Goal: Task Accomplishment & Management: Use online tool/utility

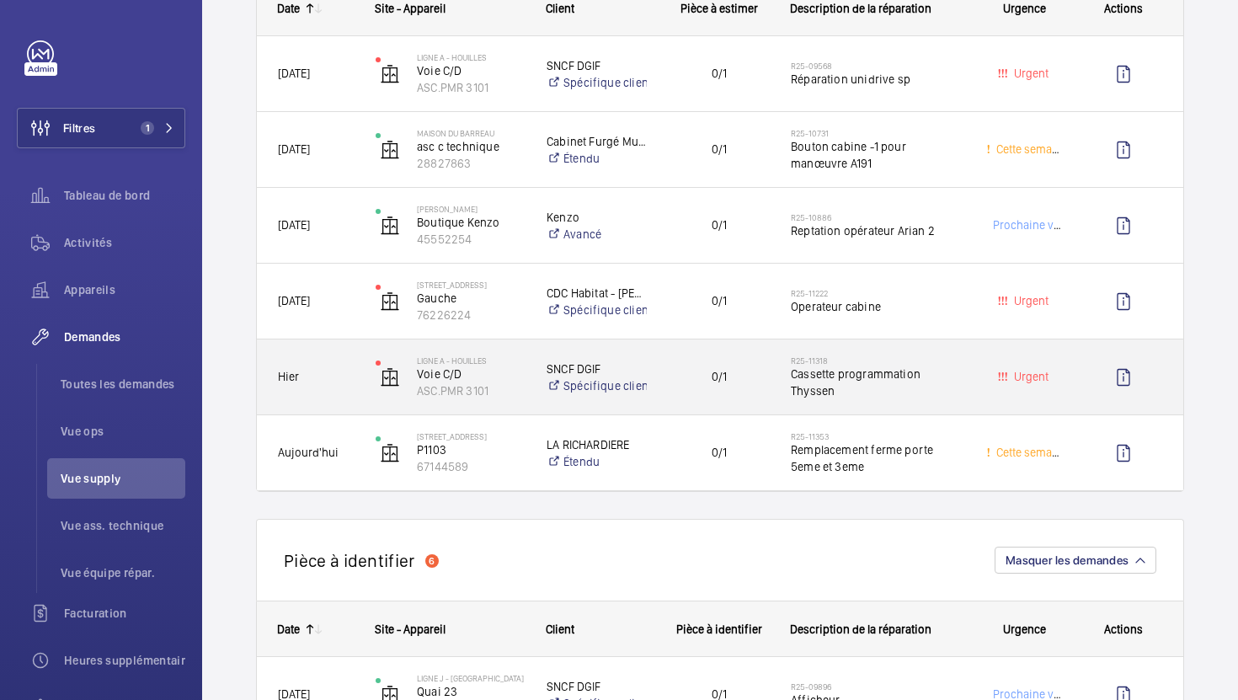
scroll to position [292, 0]
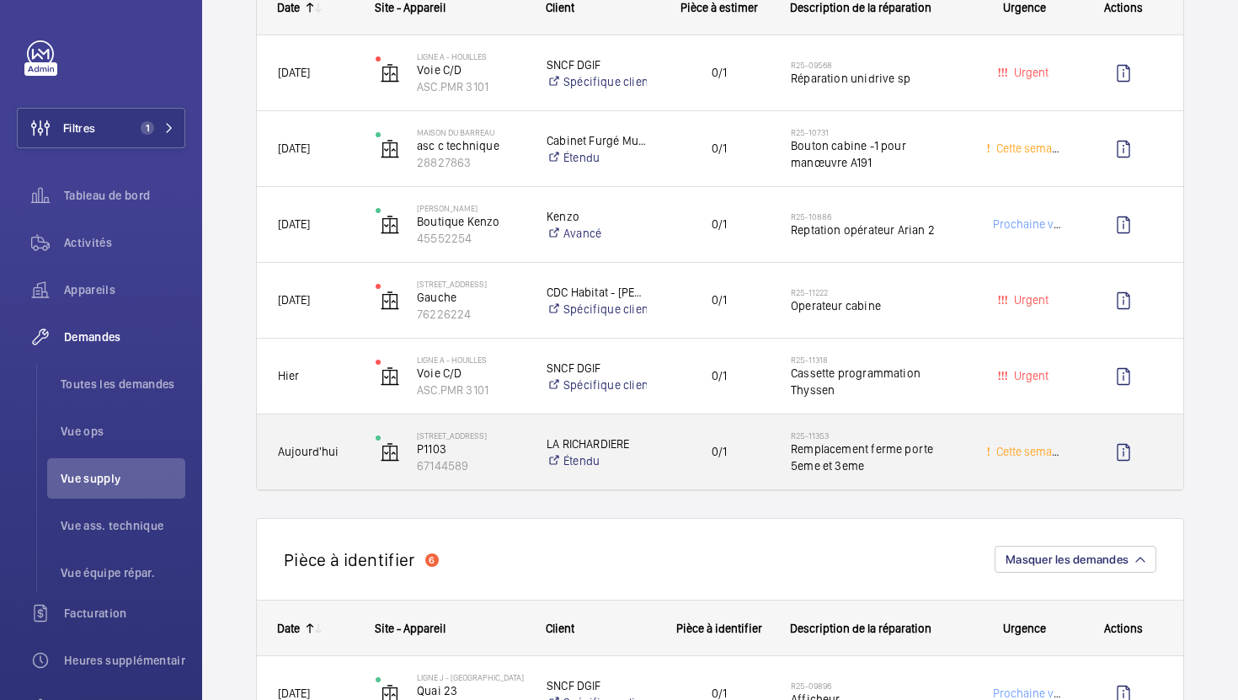
click at [757, 478] on div "0/1" at bounding box center [708, 451] width 122 height 75
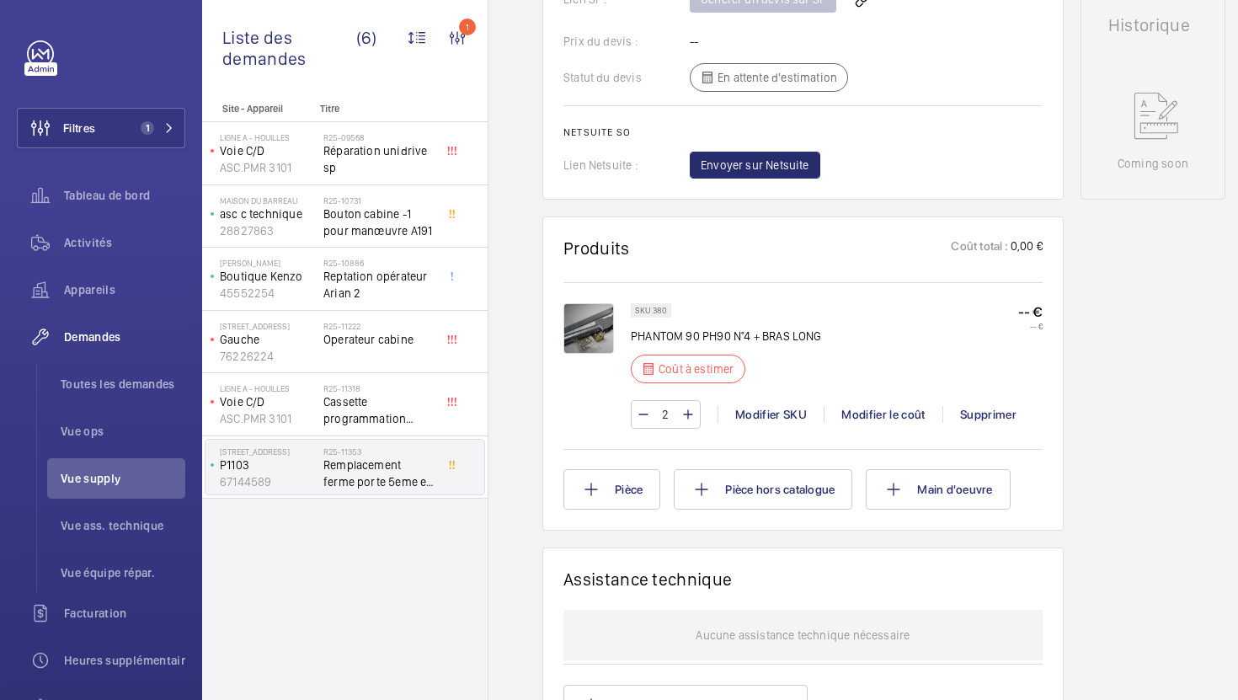
scroll to position [802, 0]
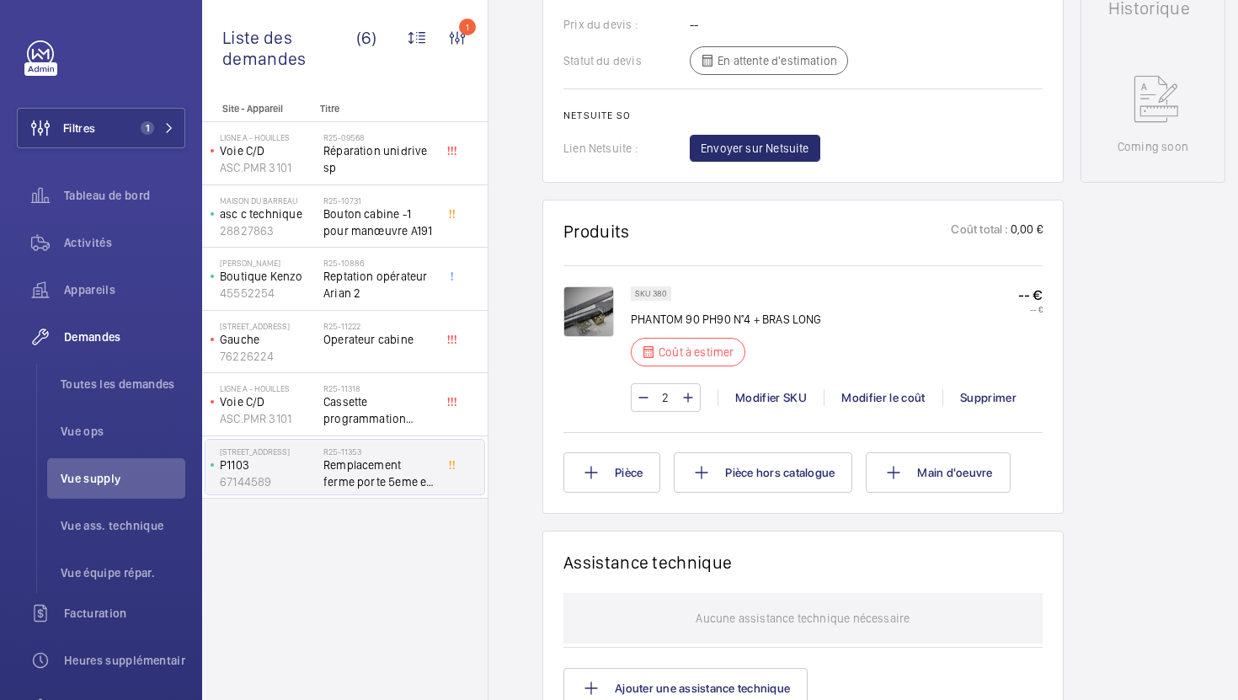
click at [679, 320] on p "PHANTOM 90 PH90 N°4 + BRAS LONG" at bounding box center [726, 319] width 191 height 17
copy div "PHANTOM 90 PH90 N°4 + BRAS LONG"
click at [658, 292] on p "SKU 380" at bounding box center [651, 293] width 32 height 6
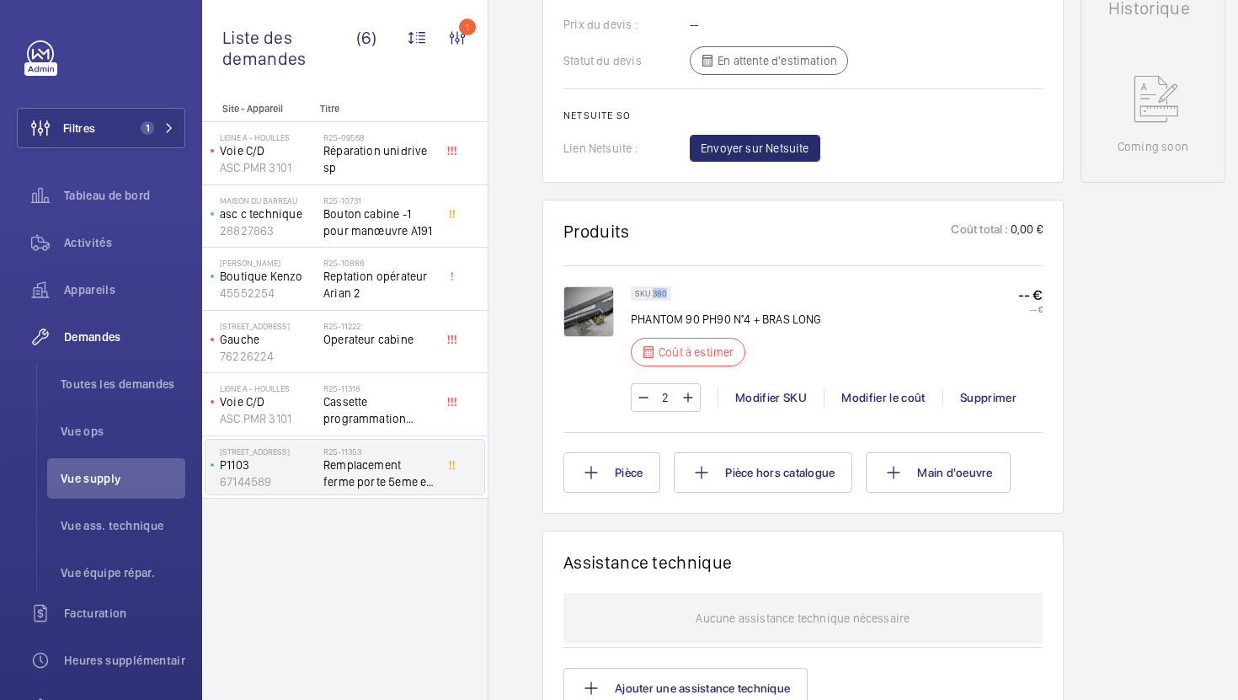
click at [658, 292] on p "SKU 380" at bounding box center [651, 293] width 32 height 6
copy p "380"
click at [877, 393] on div "Modifier le coût" at bounding box center [882, 397] width 119 height 17
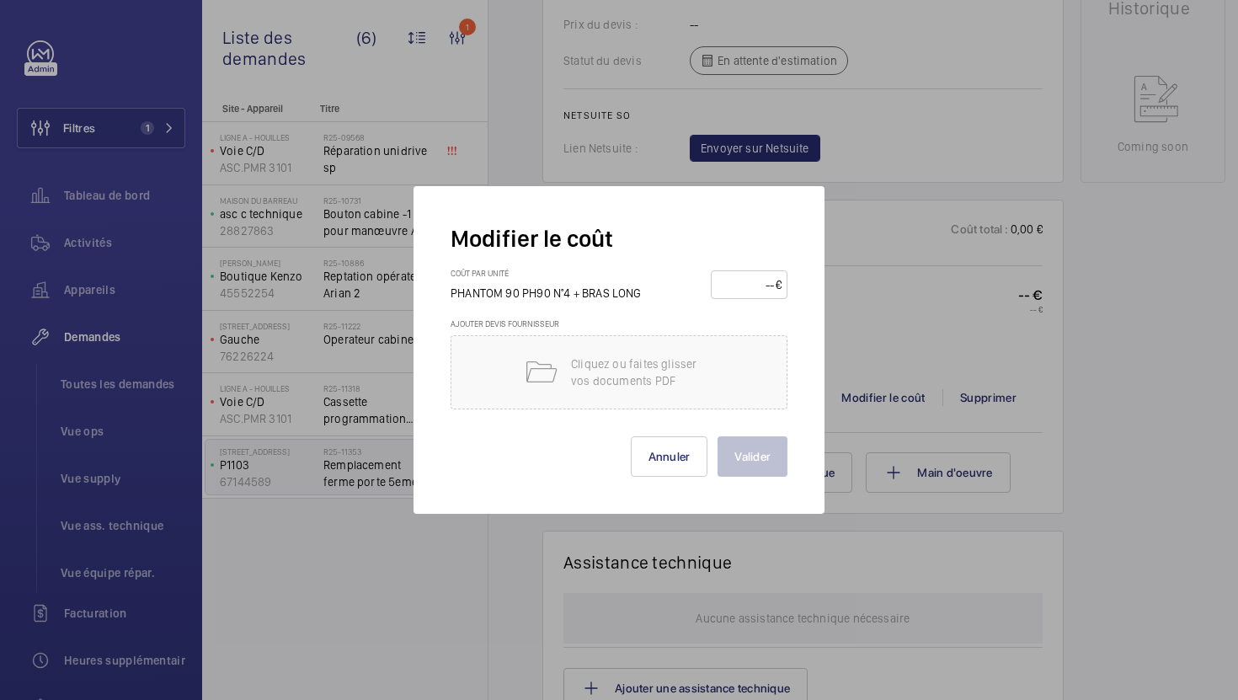
click at [733, 291] on input "number" at bounding box center [745, 284] width 59 height 27
type input "160"
click at [763, 462] on button "Valider" at bounding box center [752, 456] width 70 height 40
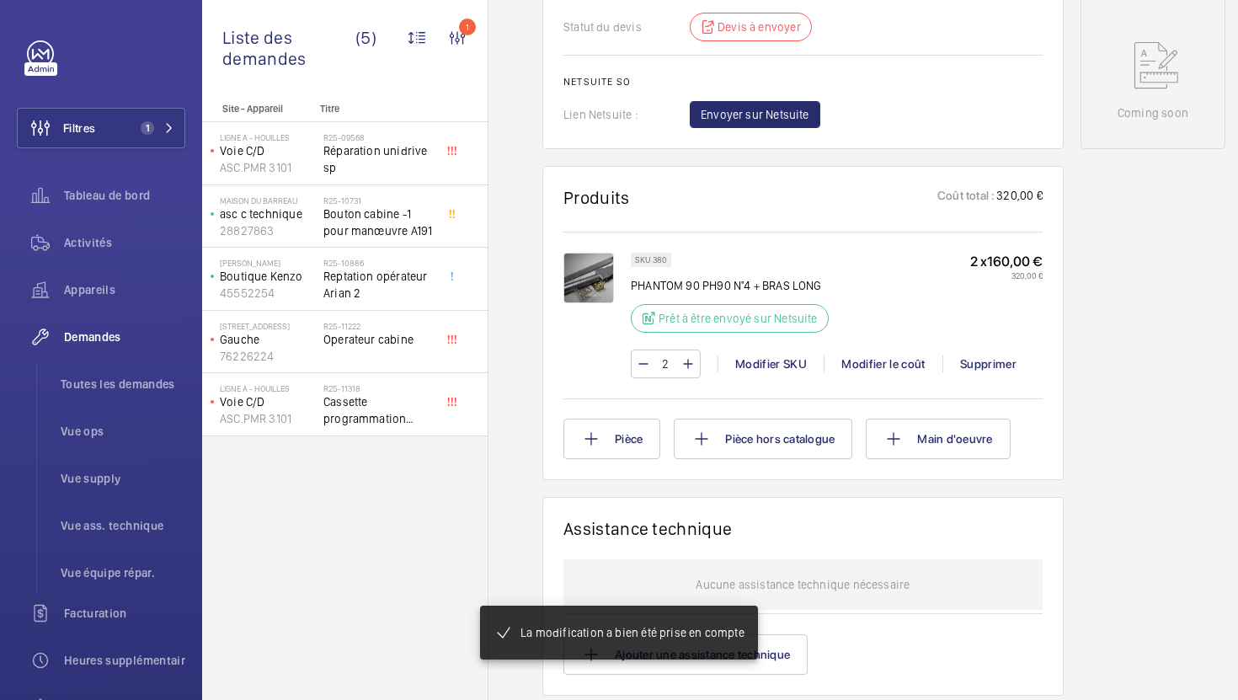
scroll to position [853, 0]
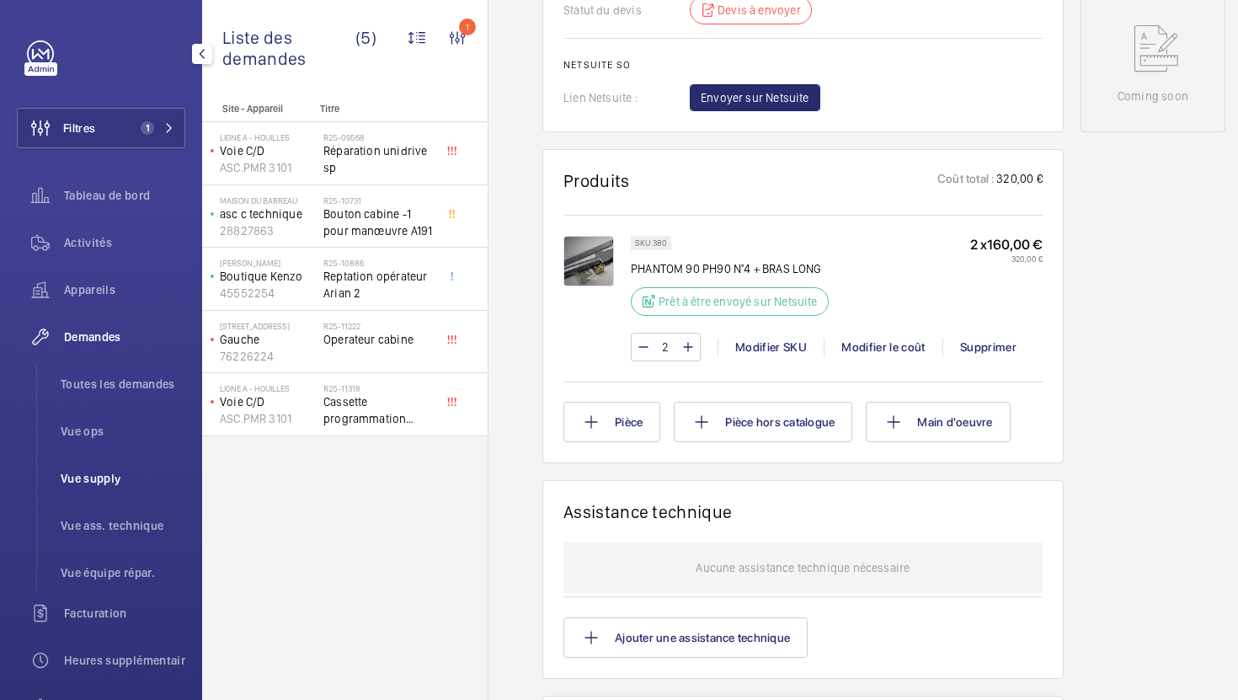
click at [118, 482] on span "Vue supply" at bounding box center [123, 478] width 125 height 17
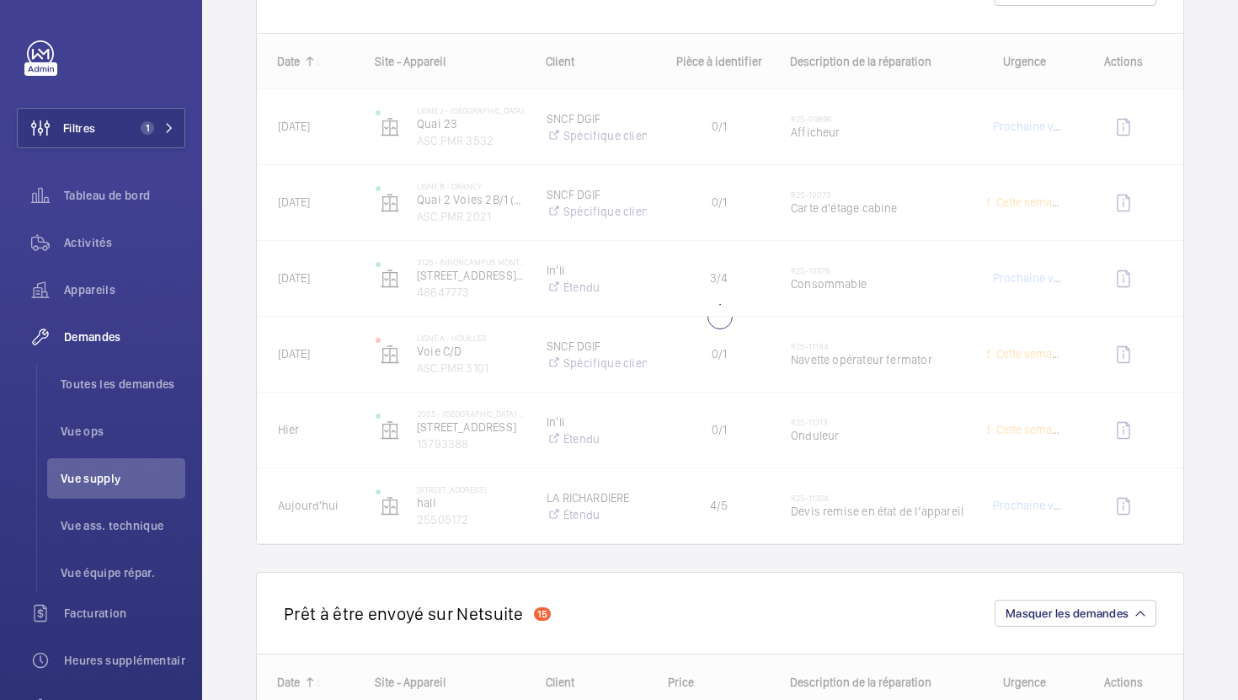
scroll to position [869, 0]
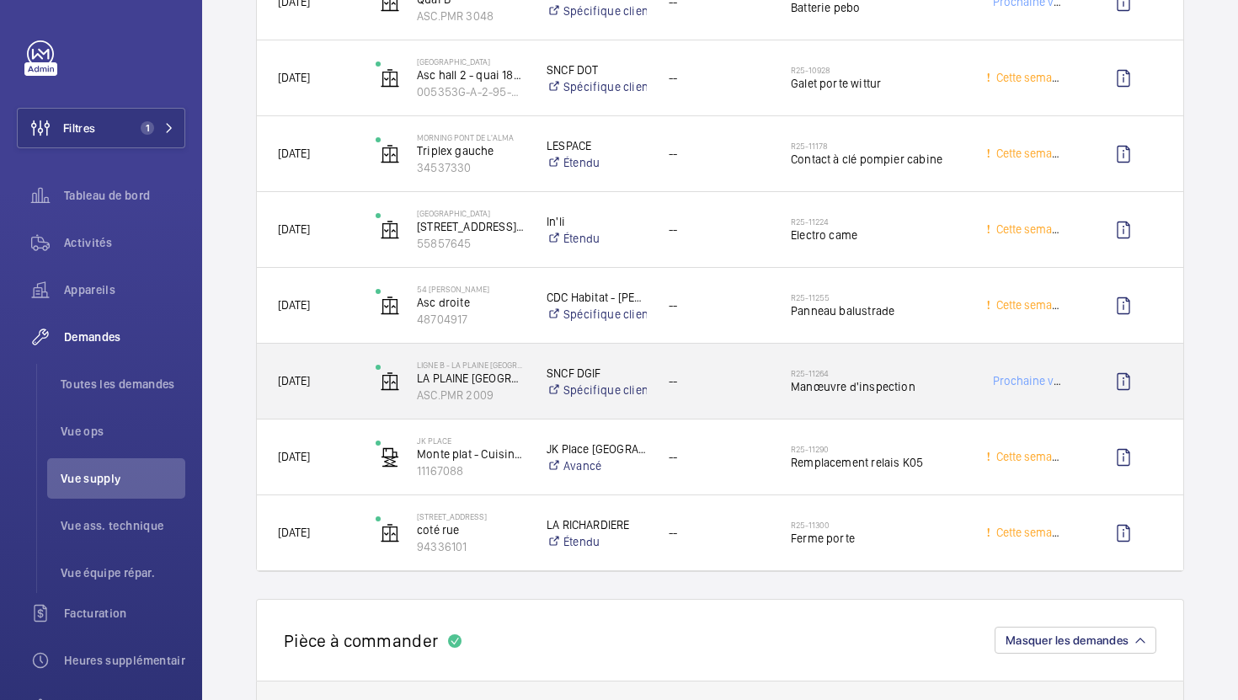
scroll to position [2104, 0]
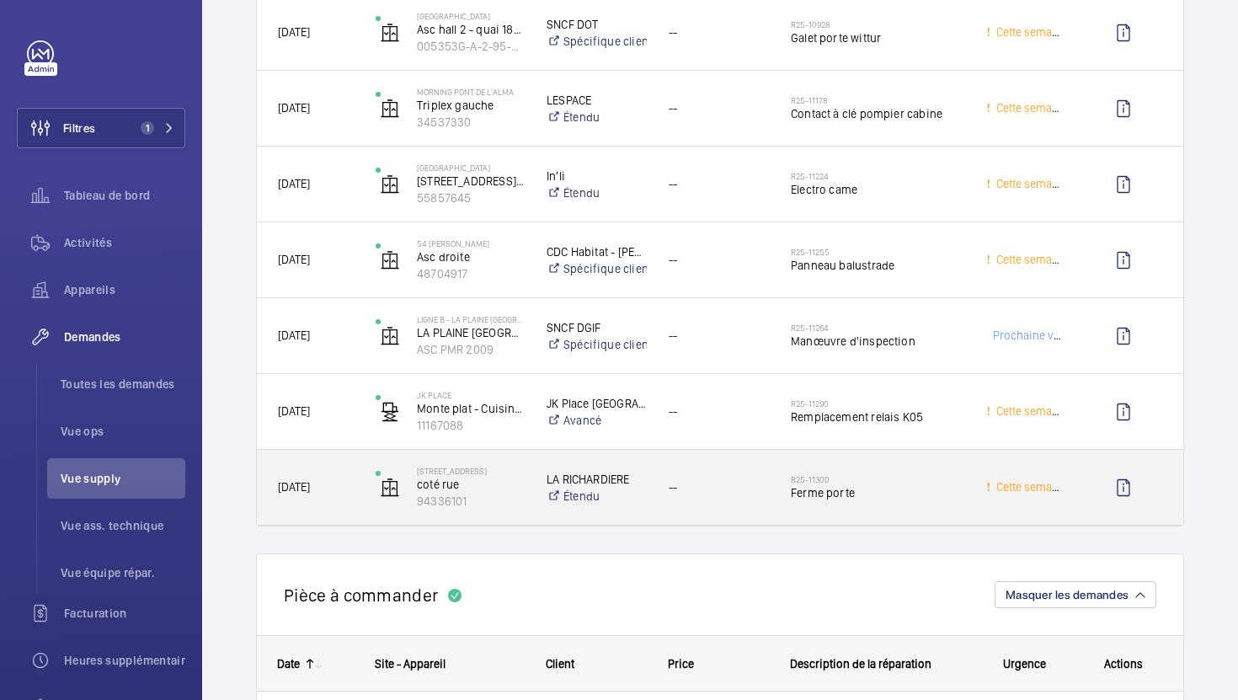
click at [748, 493] on span "--" at bounding box center [718, 486] width 100 height 19
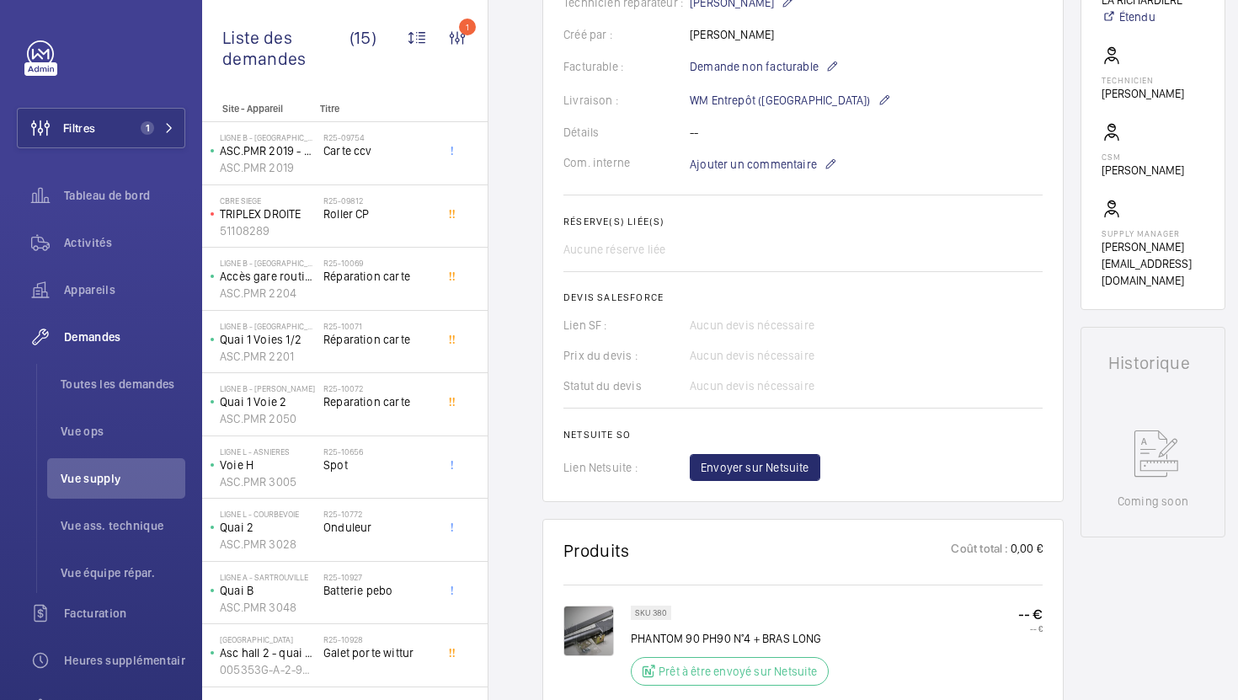
scroll to position [632, 0]
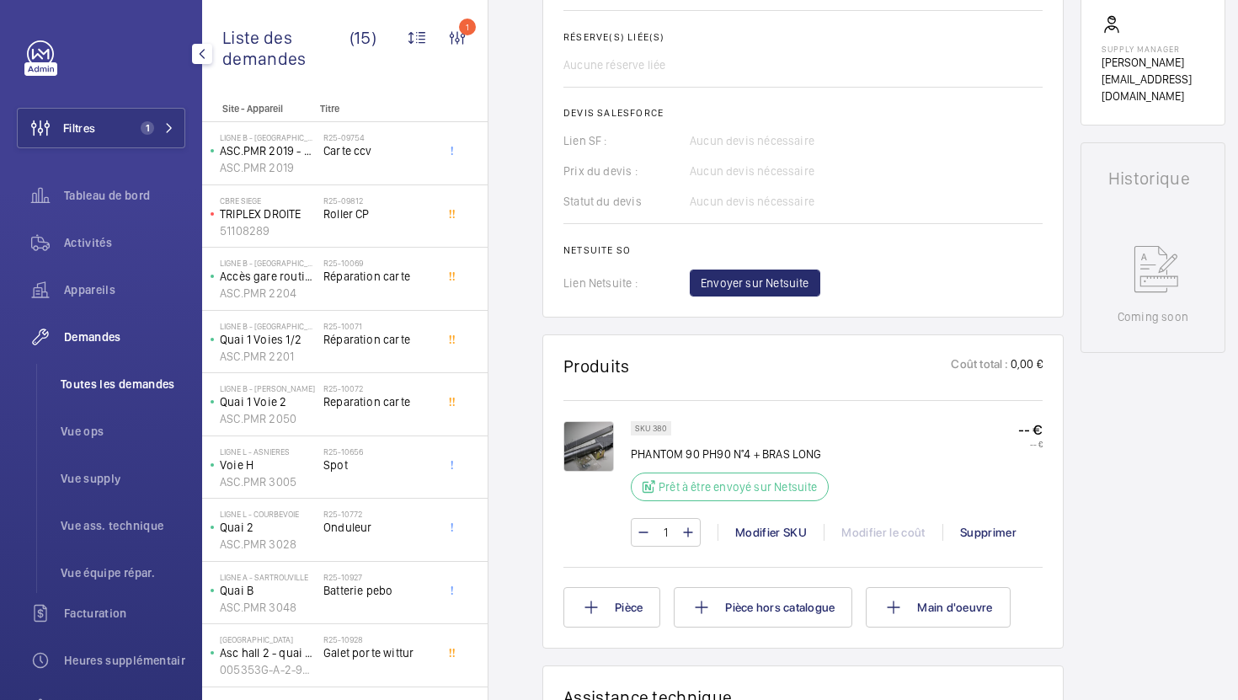
click at [151, 383] on span "Toutes les demandes" at bounding box center [123, 383] width 125 height 17
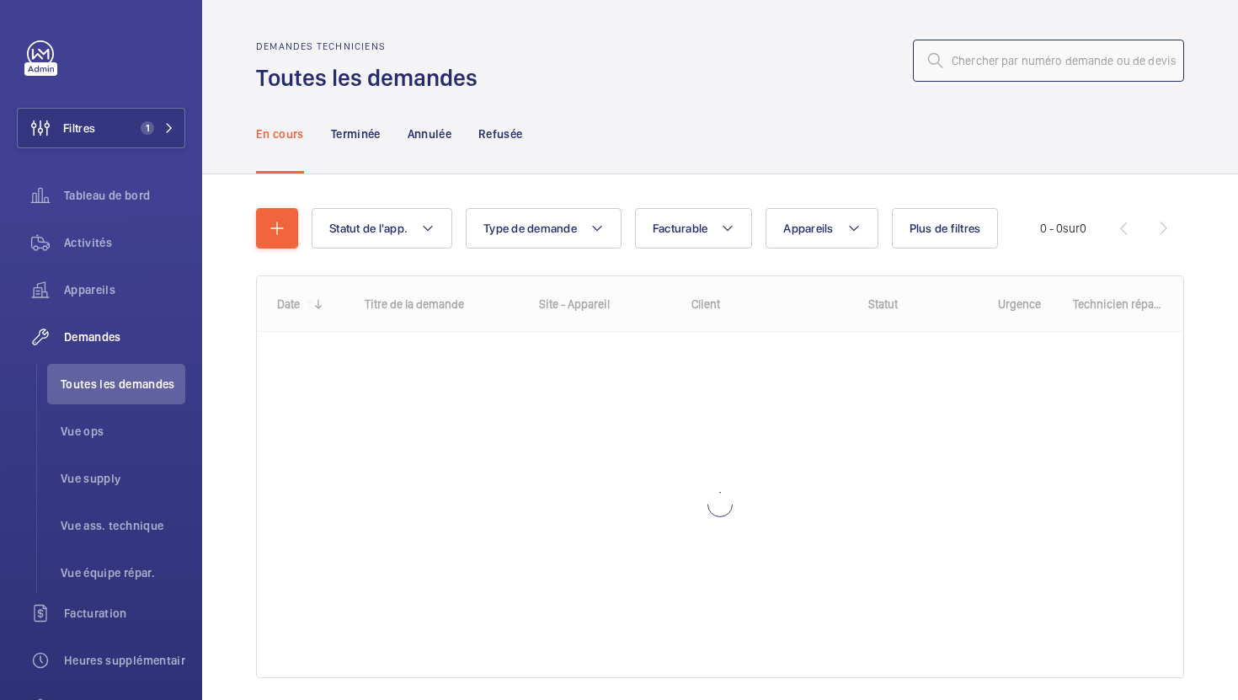
click at [1012, 66] on input "text" at bounding box center [1048, 61] width 271 height 42
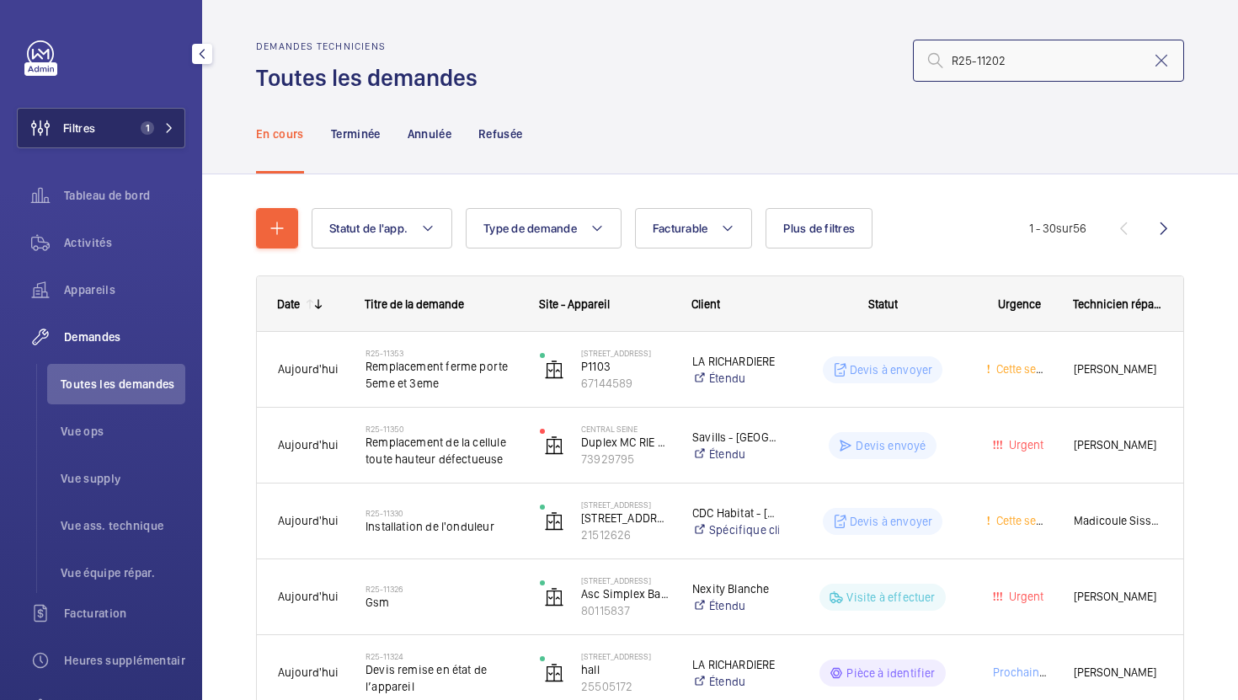
type input "R25-11202"
click at [154, 119] on button "Filtres 1" at bounding box center [101, 128] width 168 height 40
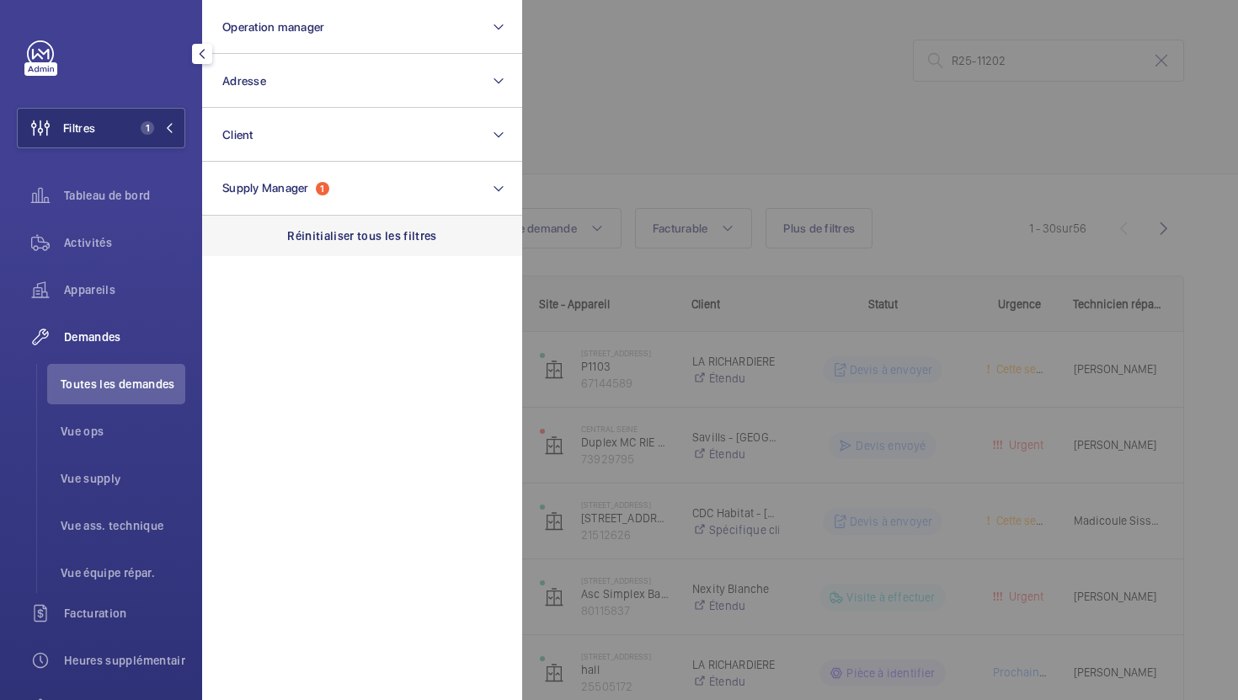
click at [330, 235] on p "Réinitialiser tous les filtres" at bounding box center [362, 235] width 150 height 17
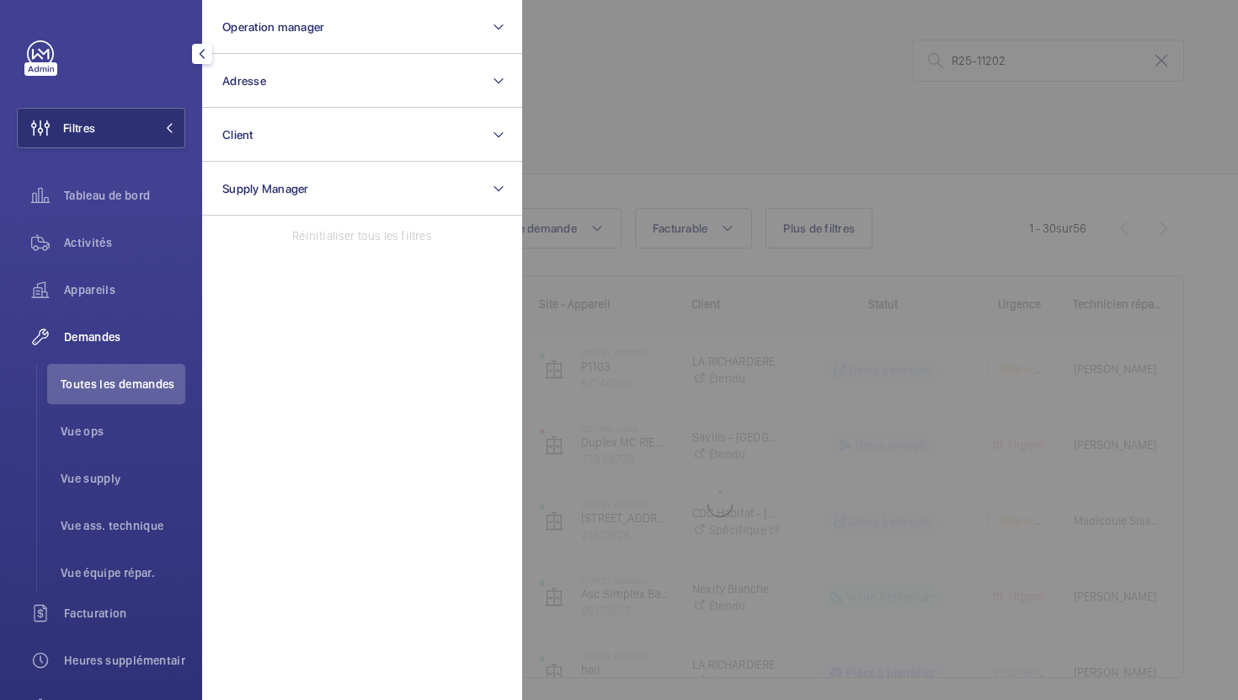
click at [708, 103] on div at bounding box center [1141, 350] width 1238 height 700
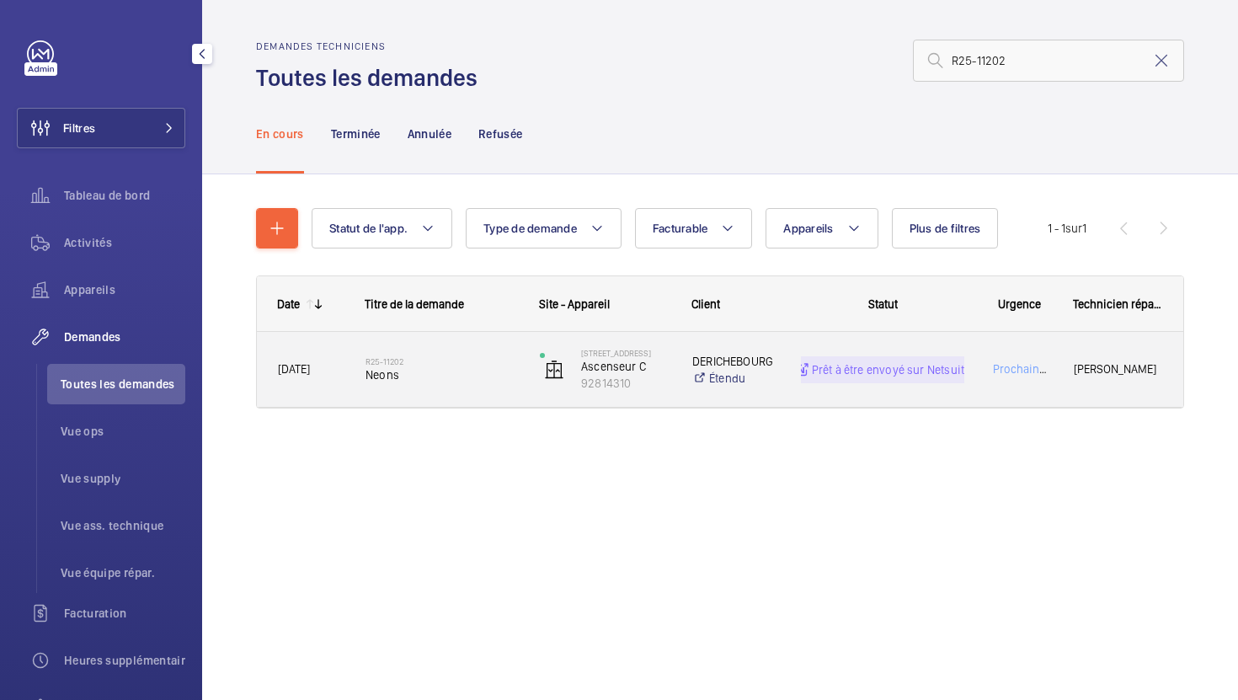
click at [478, 404] on div "R25-11202 Neons" at bounding box center [431, 370] width 173 height 76
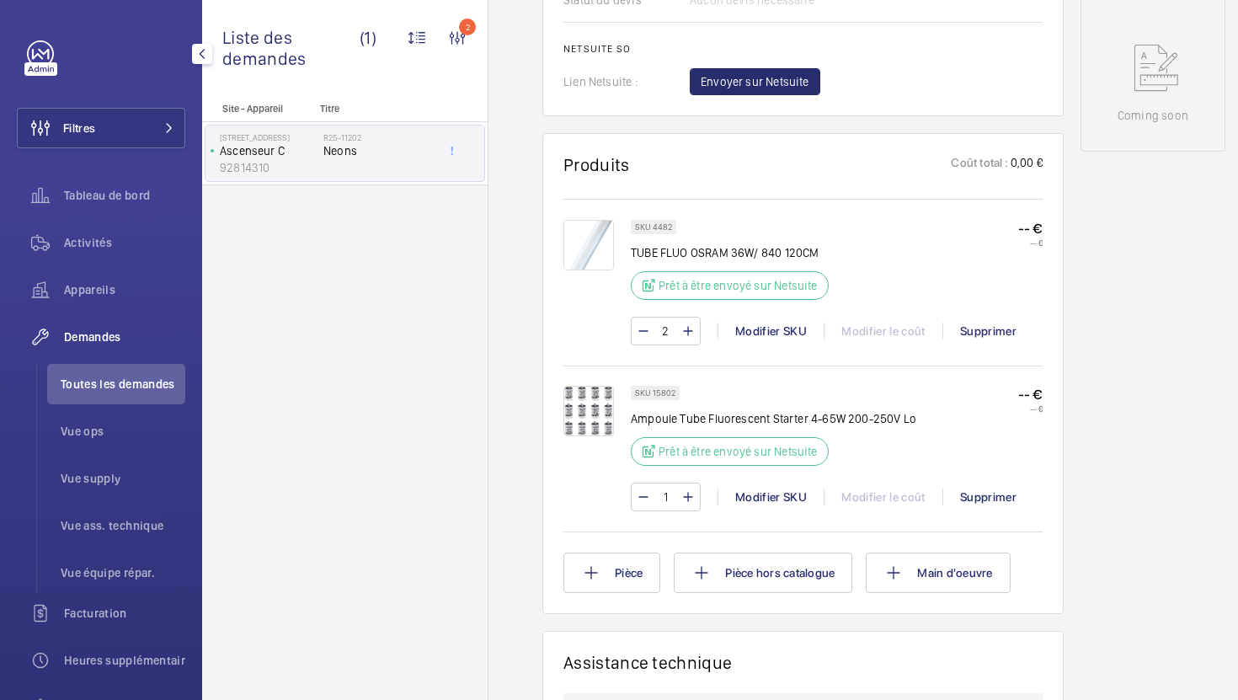
scroll to position [819, 0]
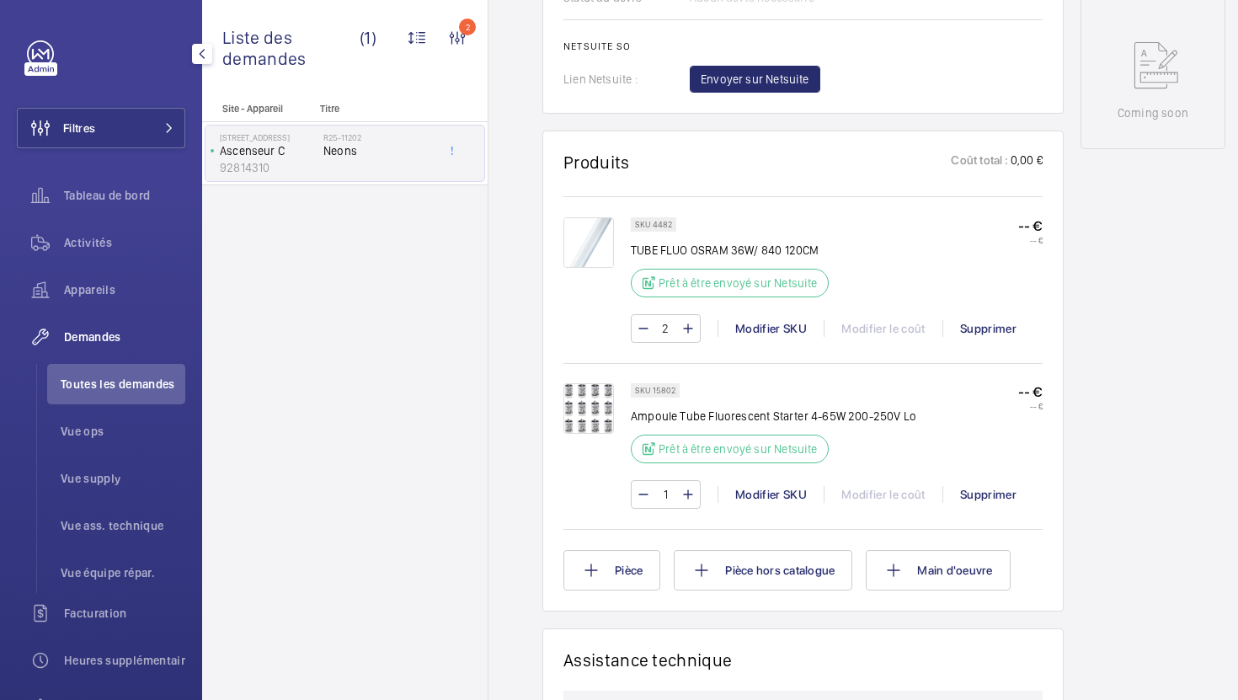
click at [661, 225] on p "SKU 4482" at bounding box center [653, 224] width 37 height 6
copy p "4482"
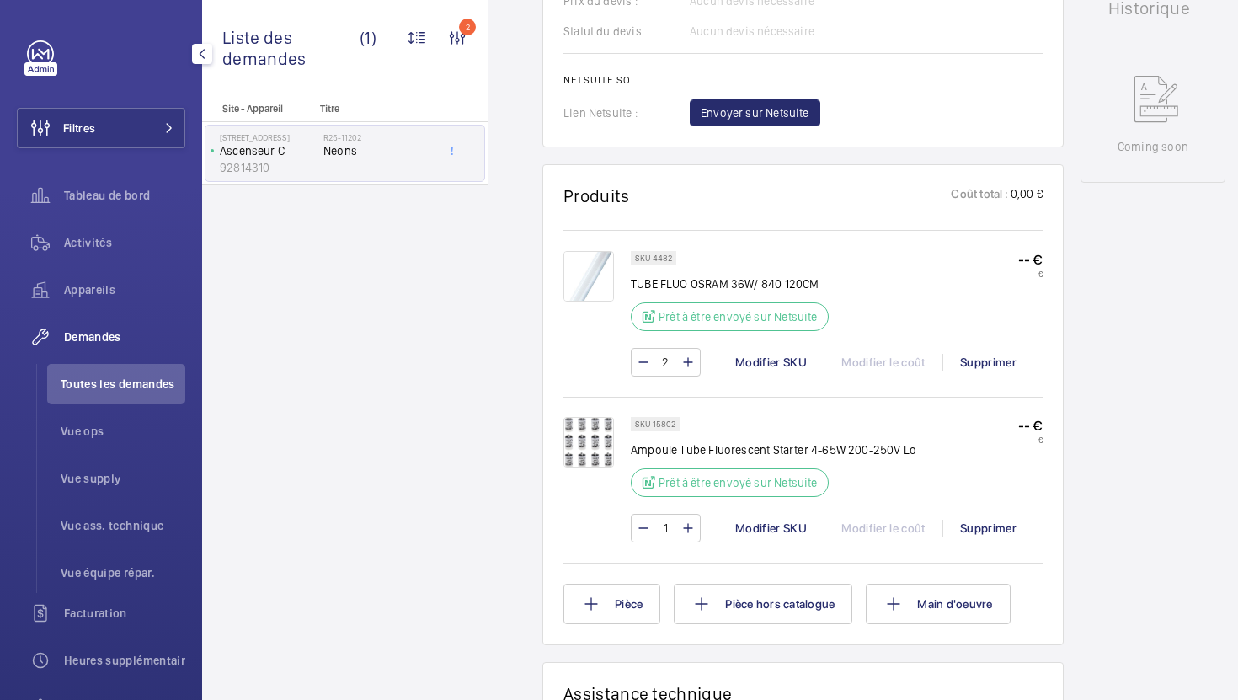
click at [667, 427] on p "SKU 15802" at bounding box center [655, 424] width 40 height 6
copy p "15802"
click at [150, 376] on span "Toutes les demandes" at bounding box center [123, 383] width 125 height 17
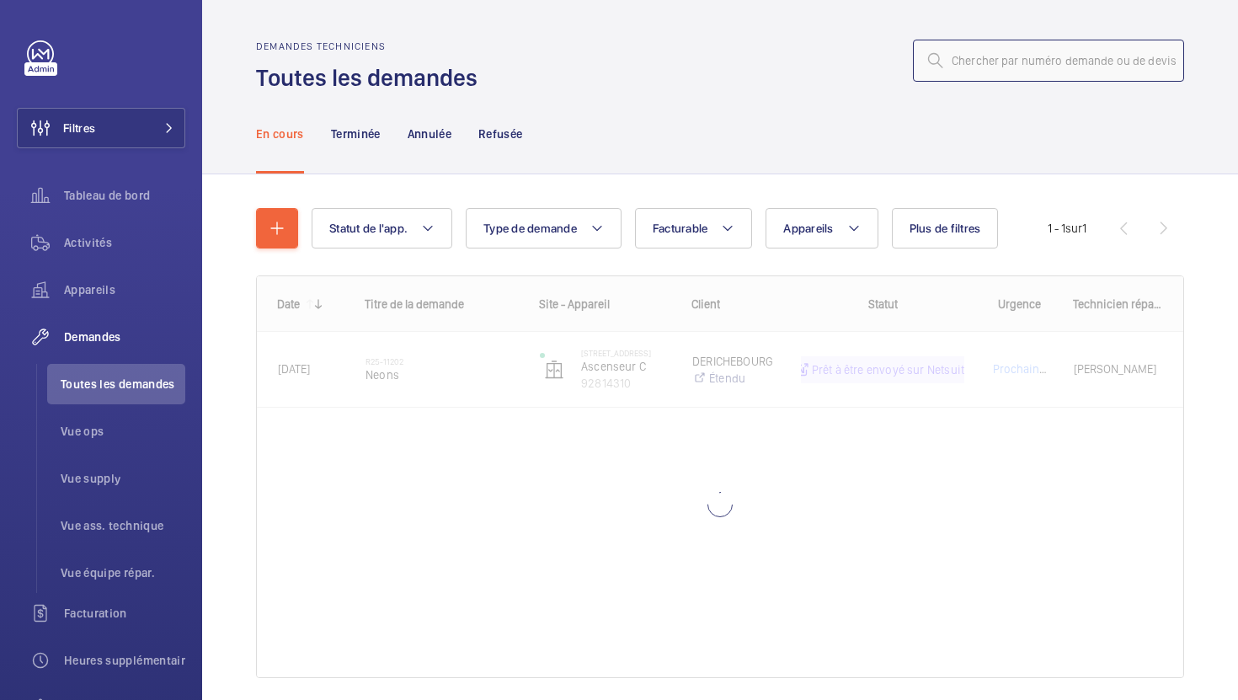
click at [975, 48] on input "text" at bounding box center [1048, 61] width 271 height 42
paste input "R25-11318"
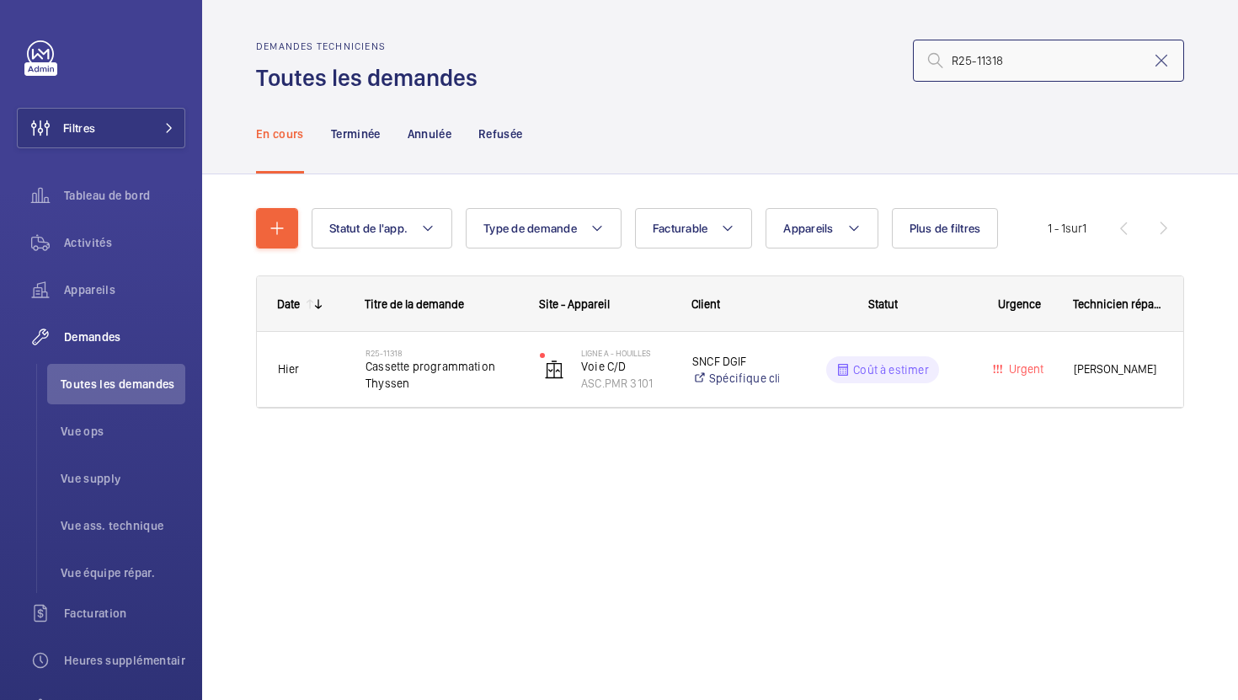
type input "R25-11318"
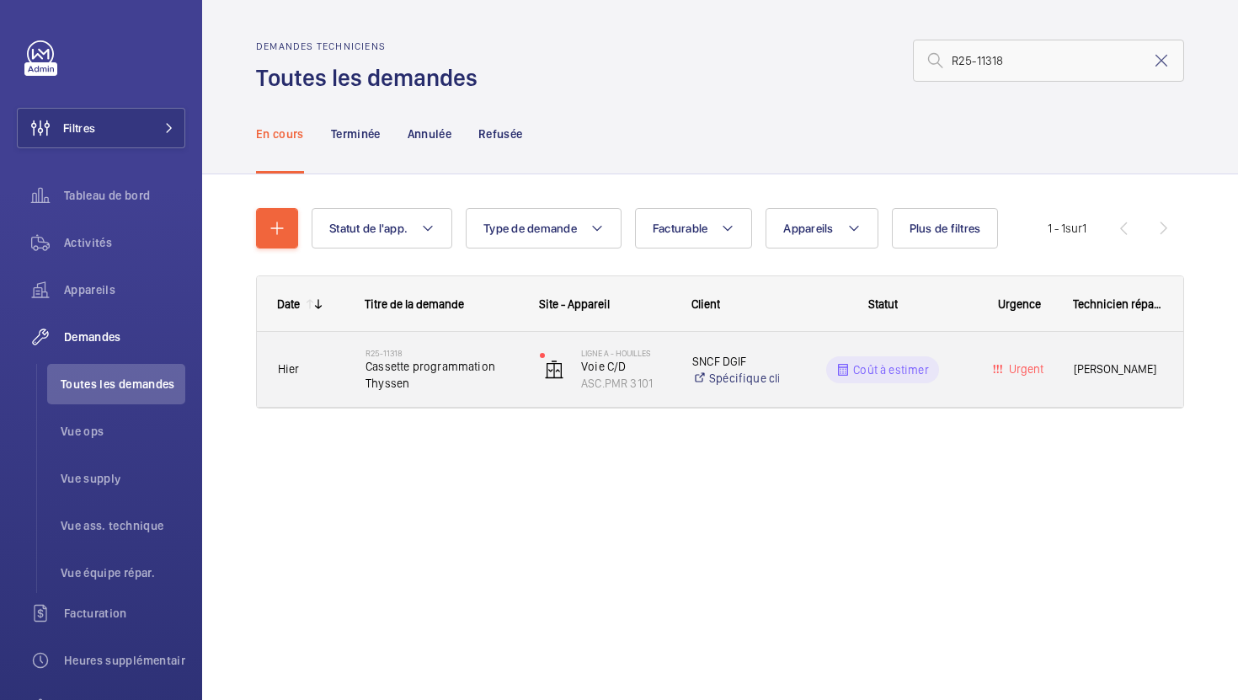
click at [508, 389] on span "Cassette programmation Thyssen" at bounding box center [441, 375] width 152 height 34
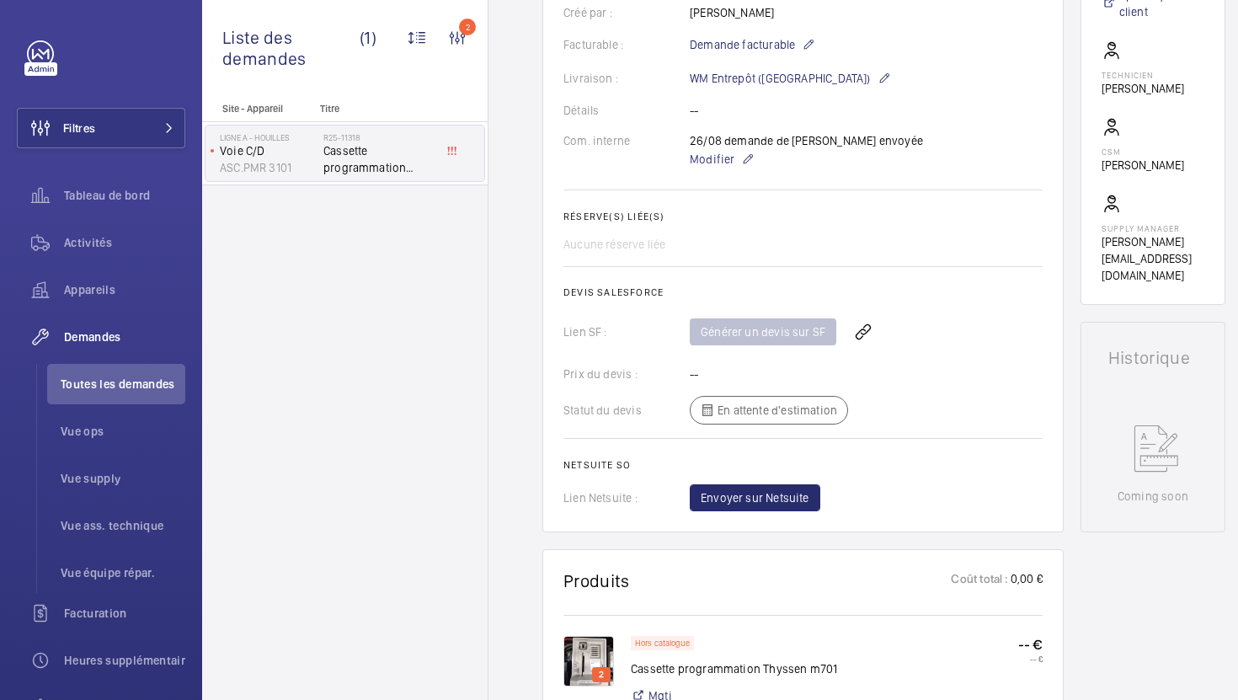
scroll to position [758, 0]
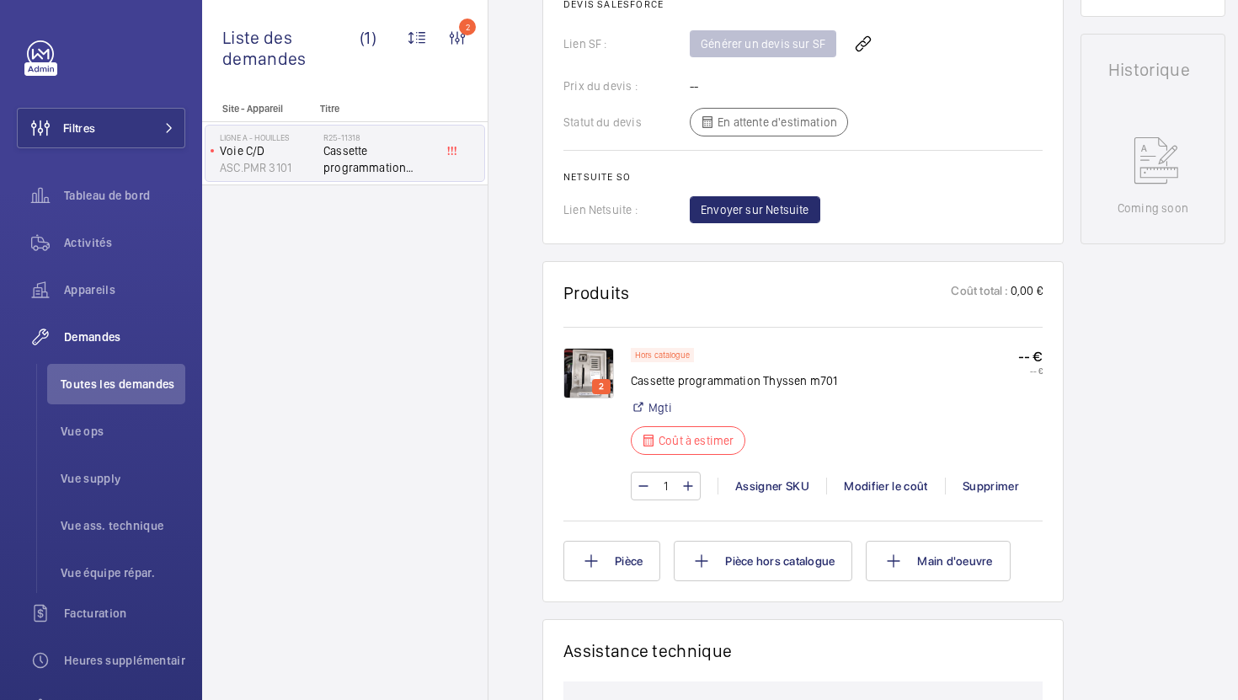
click at [569, 381] on img at bounding box center [588, 373] width 51 height 51
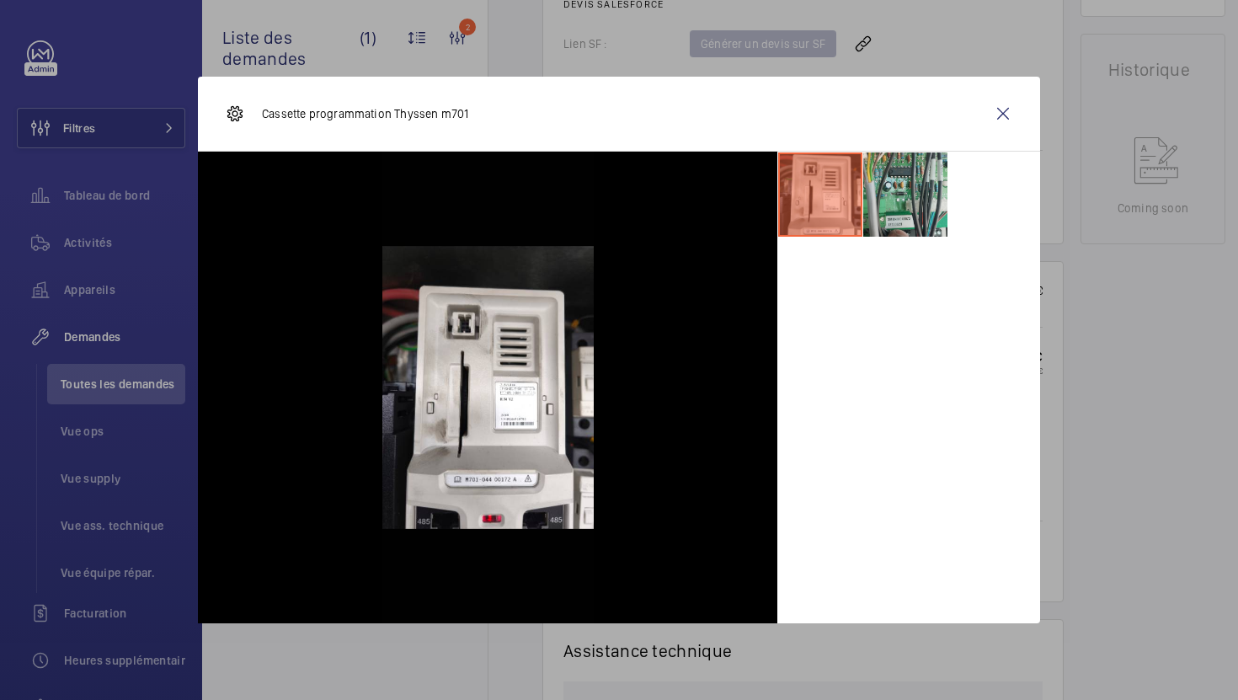
click at [896, 213] on li at bounding box center [905, 194] width 84 height 84
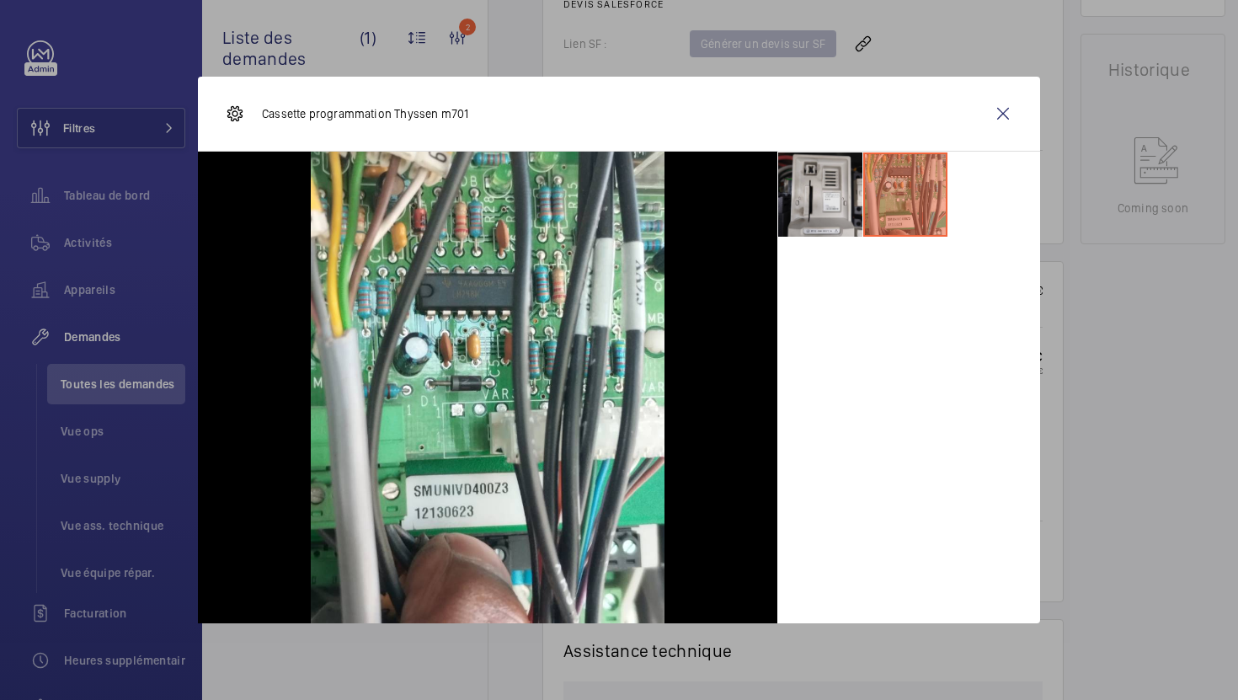
click at [822, 218] on li at bounding box center [820, 194] width 84 height 84
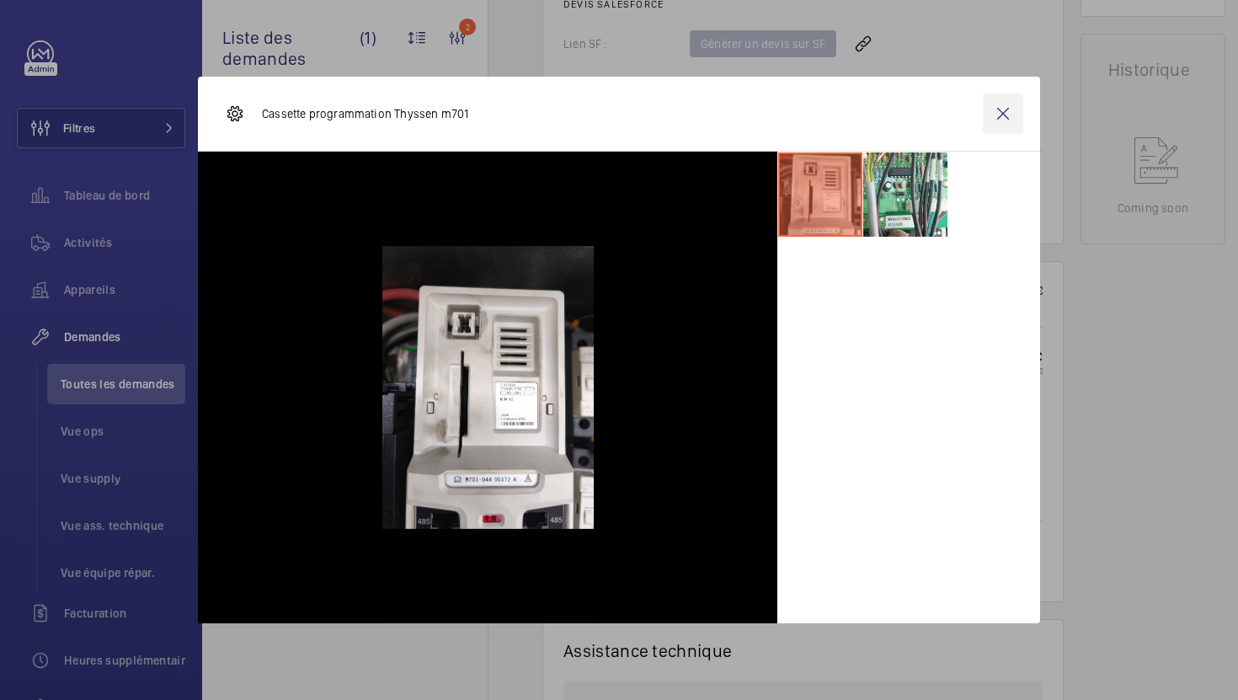
click at [996, 106] on wm-front-icon-button at bounding box center [1002, 113] width 40 height 40
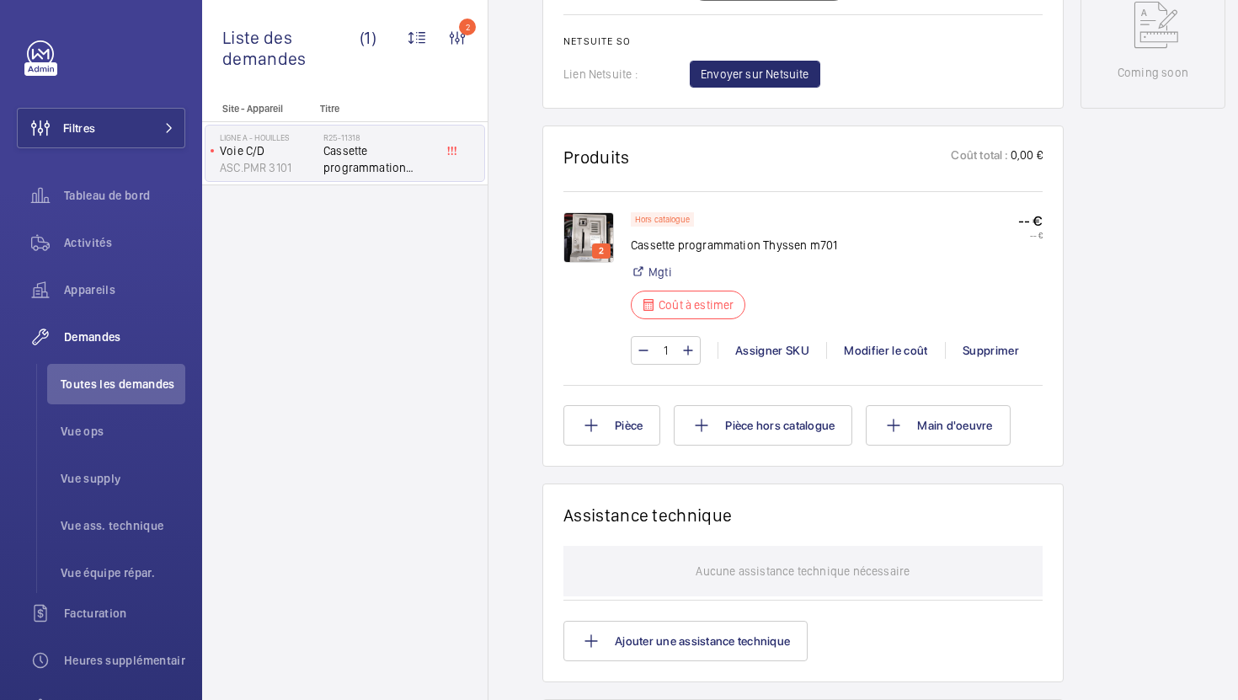
scroll to position [887, 0]
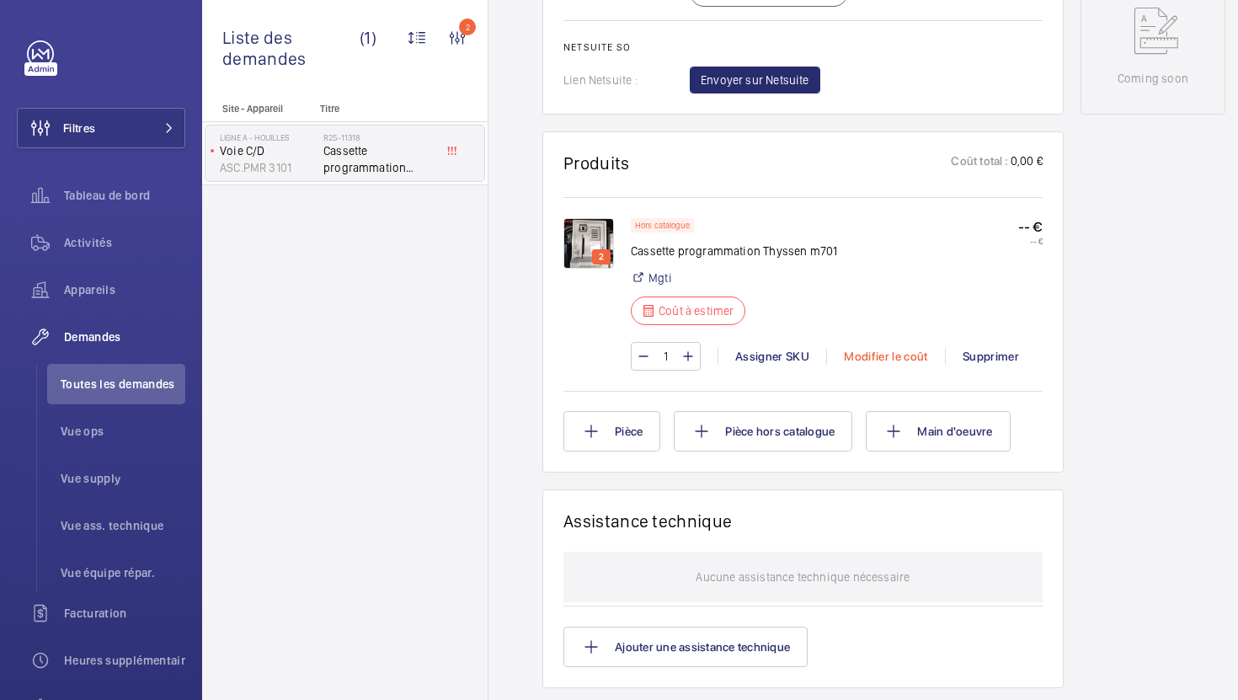
click at [863, 351] on div "Modifier le coût" at bounding box center [885, 356] width 119 height 17
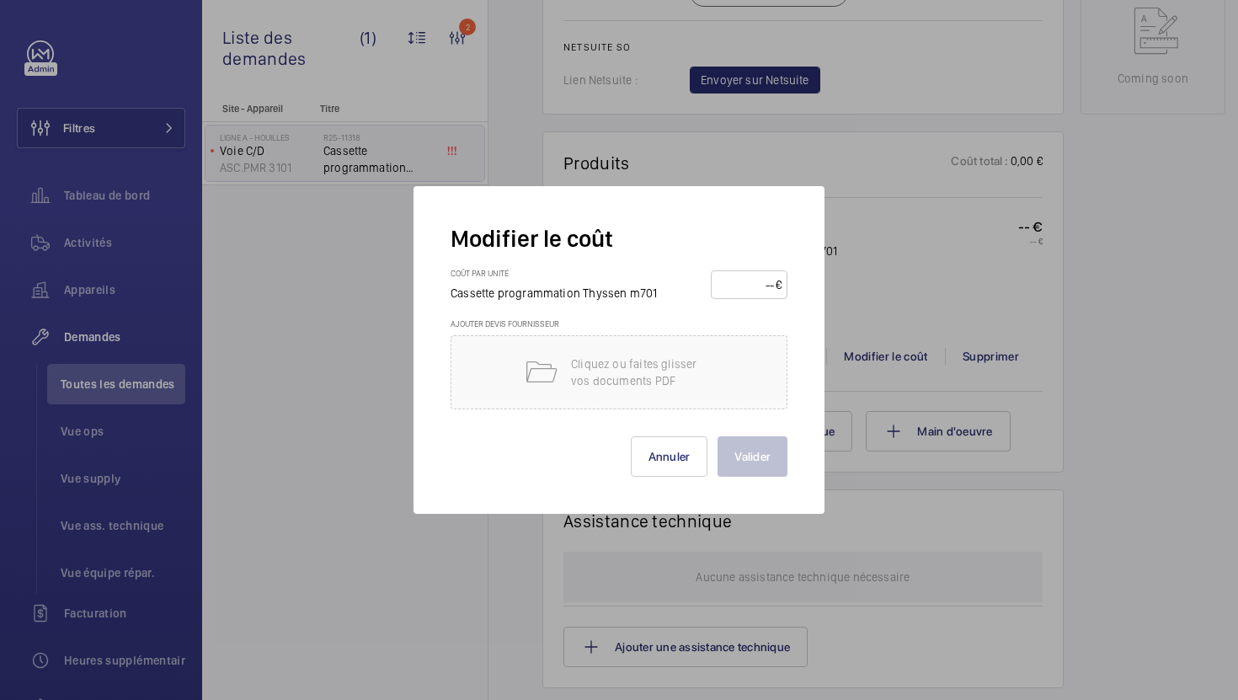
click at [734, 285] on input "number" at bounding box center [745, 284] width 59 height 27
type input "1450"
click at [684, 349] on div "Cliquez ou faites glisser vos documents PDF" at bounding box center [618, 372] width 337 height 74
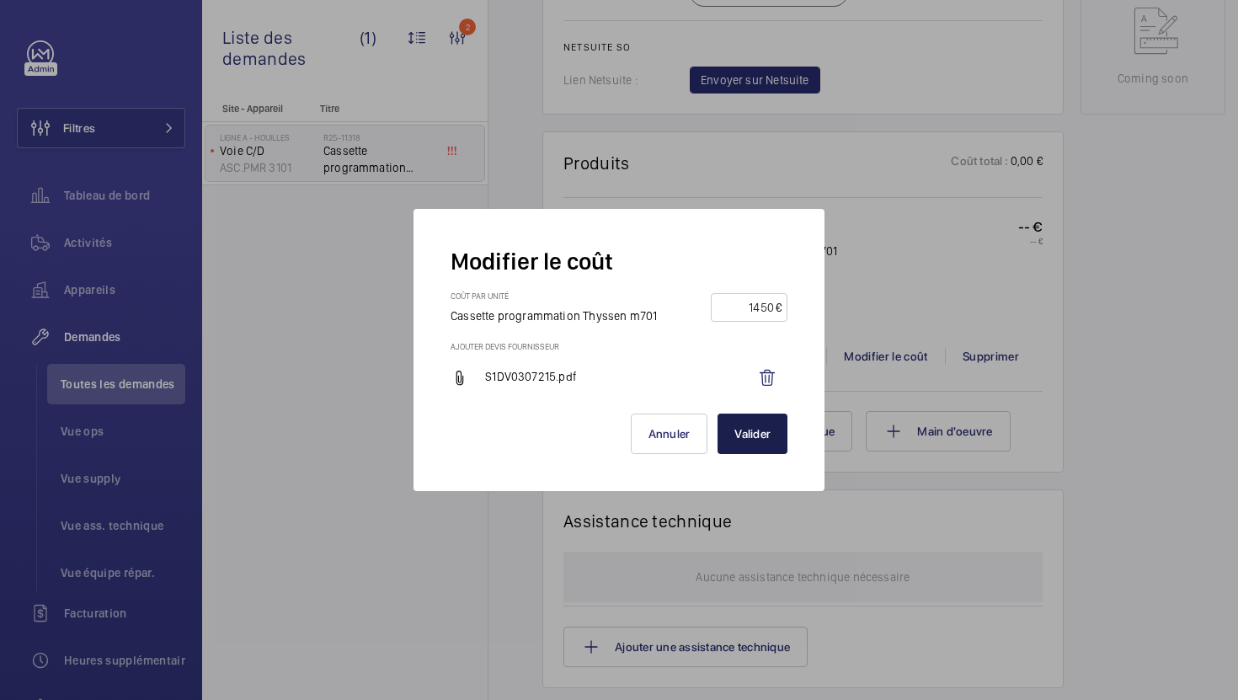
click at [760, 441] on button "Valider" at bounding box center [752, 433] width 70 height 40
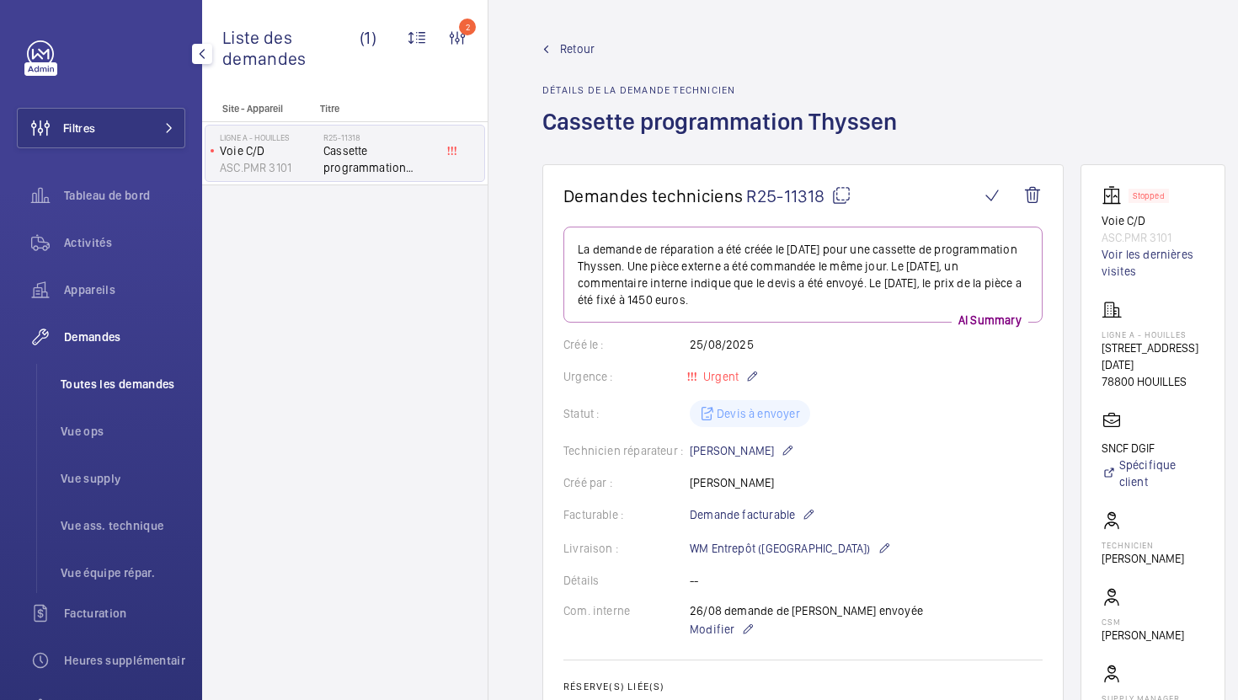
click at [148, 391] on span "Toutes les demandes" at bounding box center [123, 383] width 125 height 17
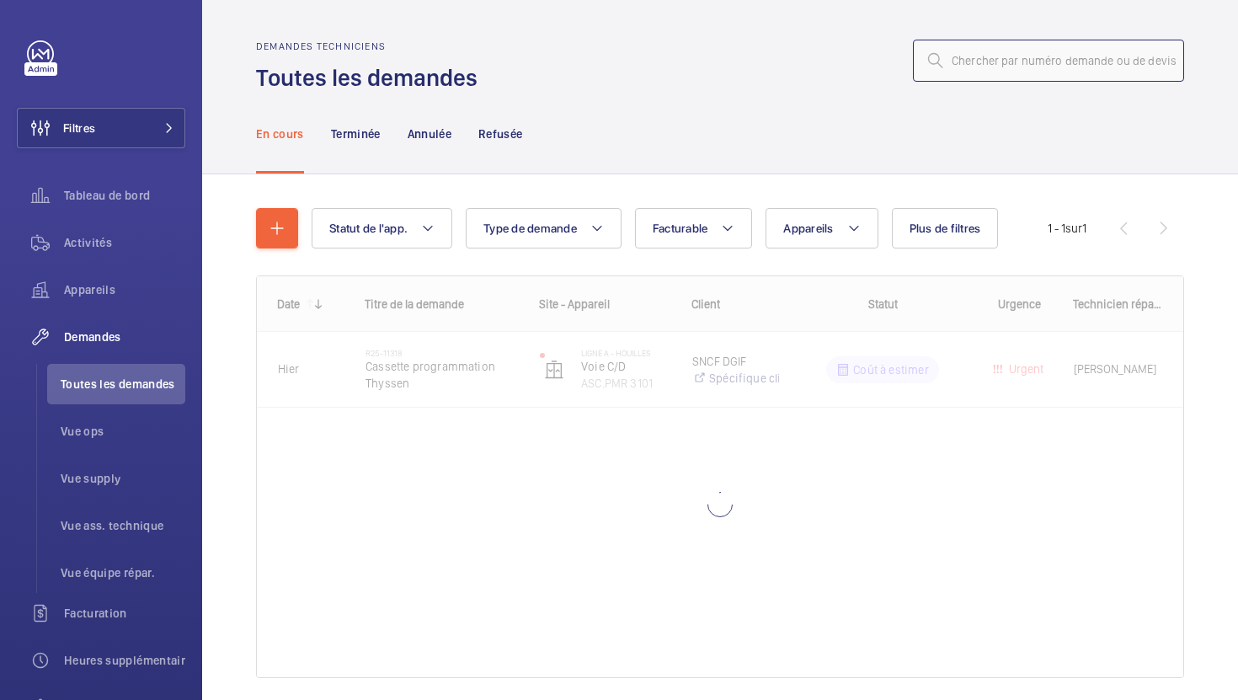
click at [984, 77] on input "text" at bounding box center [1048, 61] width 271 height 42
paste input "R25-11305"
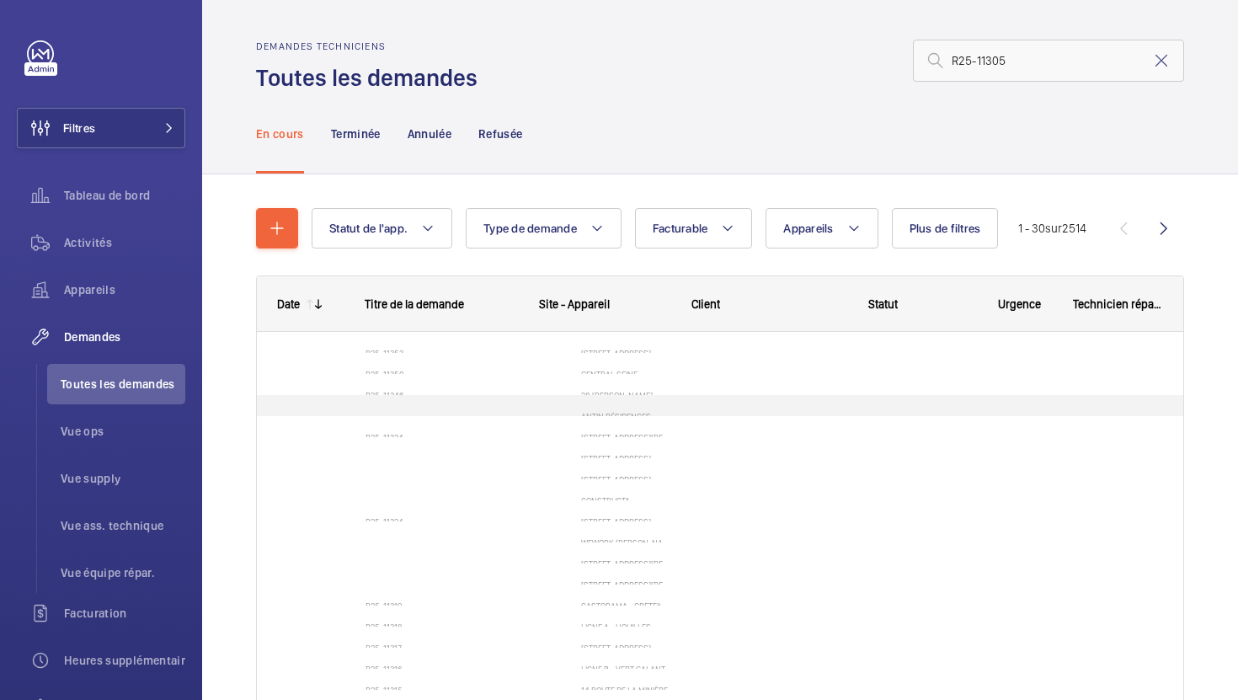
click at [494, 398] on div "[DATE] R25-11305 Contact porte palière Ligne C - CHAMP DE MARS QUAI A ASC.PMR 4…" at bounding box center [720, 675] width 926 height 686
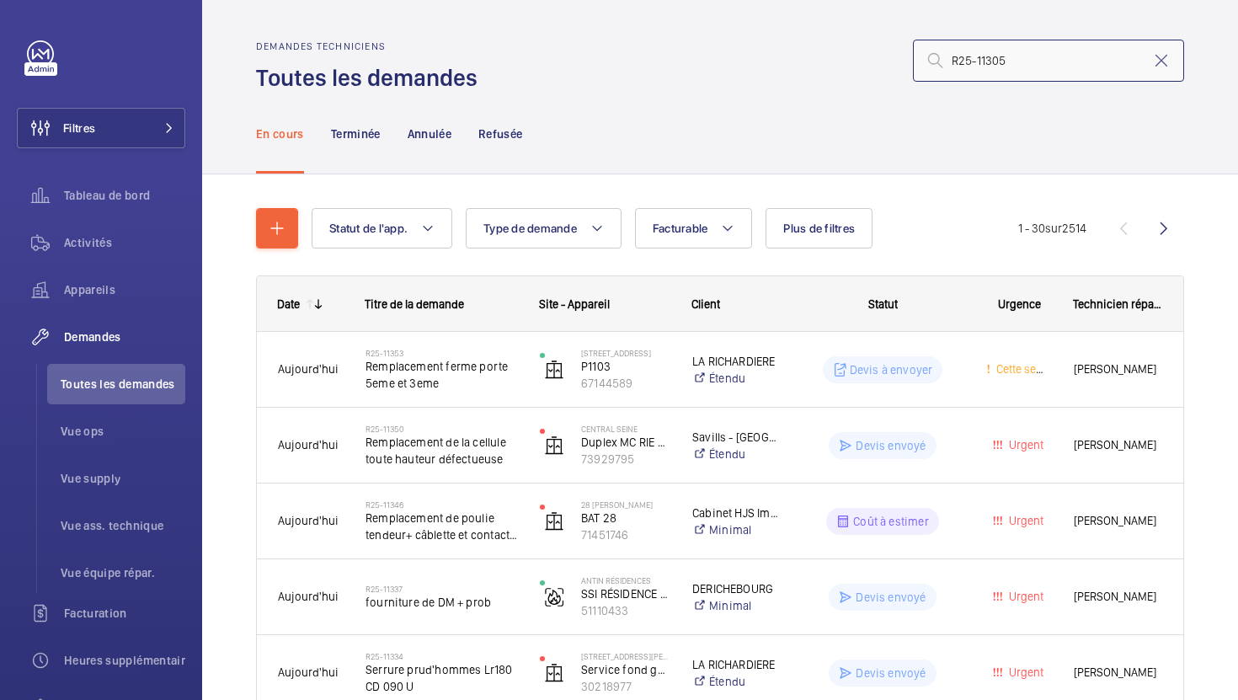
click at [1041, 72] on input "R25-11305" at bounding box center [1048, 61] width 271 height 42
type input "R25-11305"
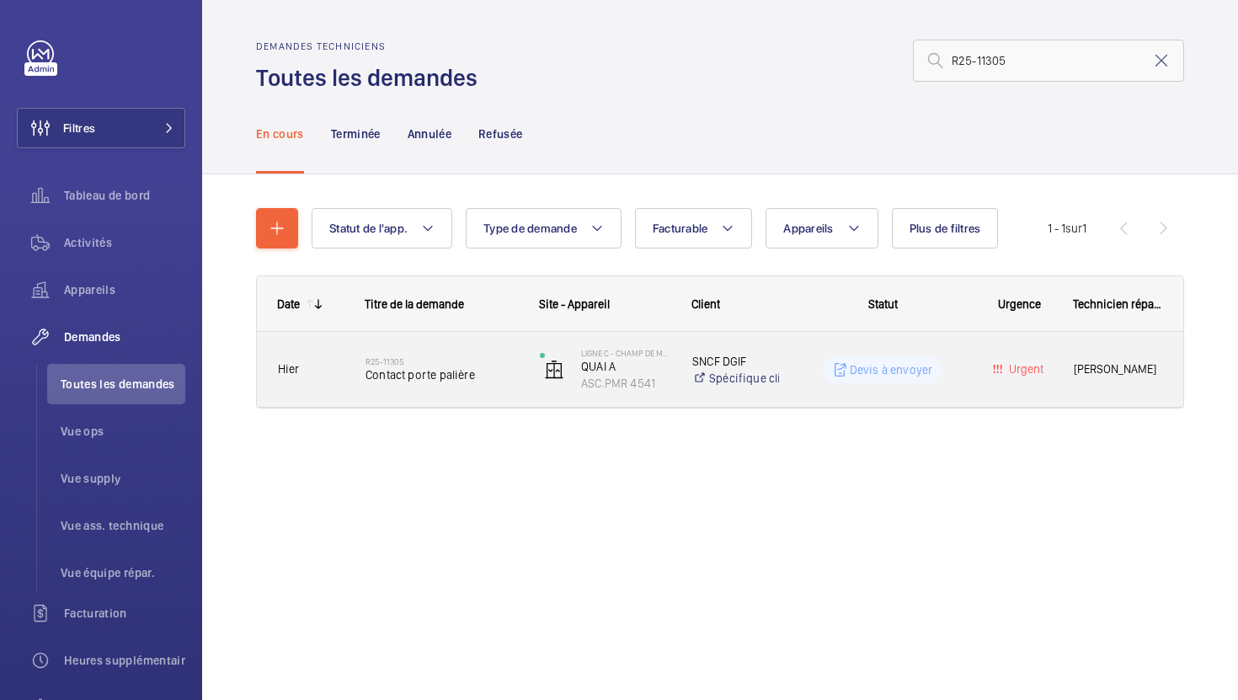
click at [458, 397] on div "R25-11305 Contact porte palière" at bounding box center [431, 370] width 173 height 76
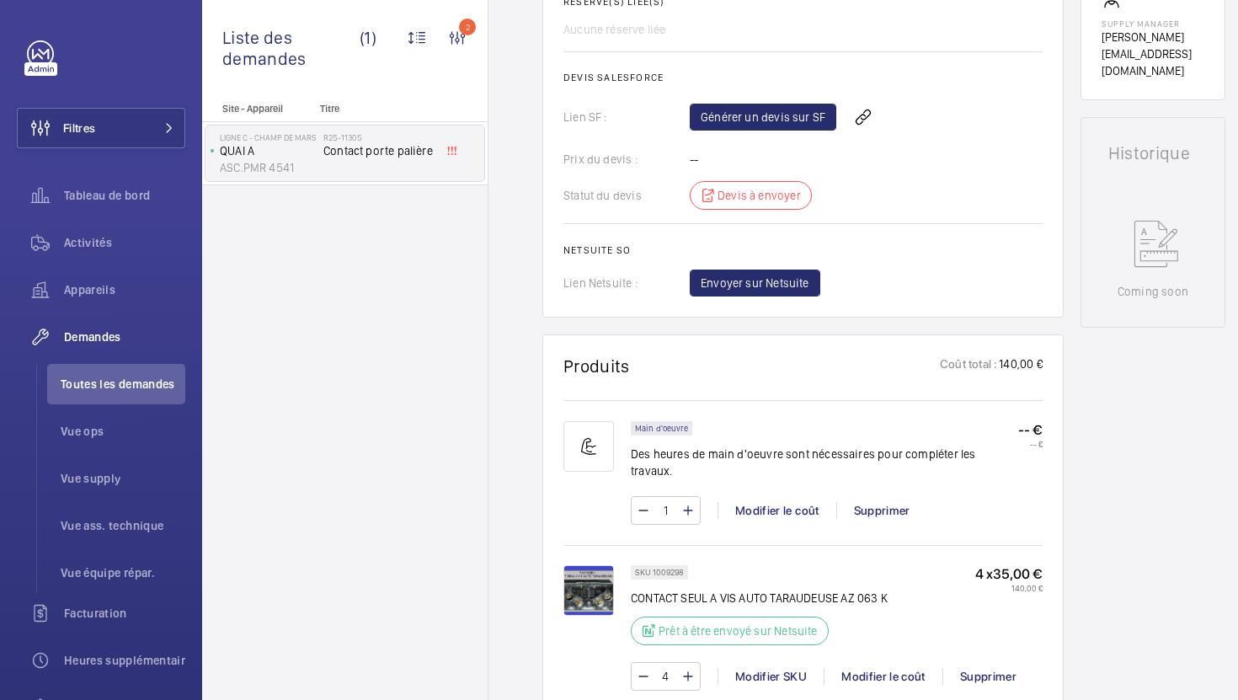
scroll to position [712, 0]
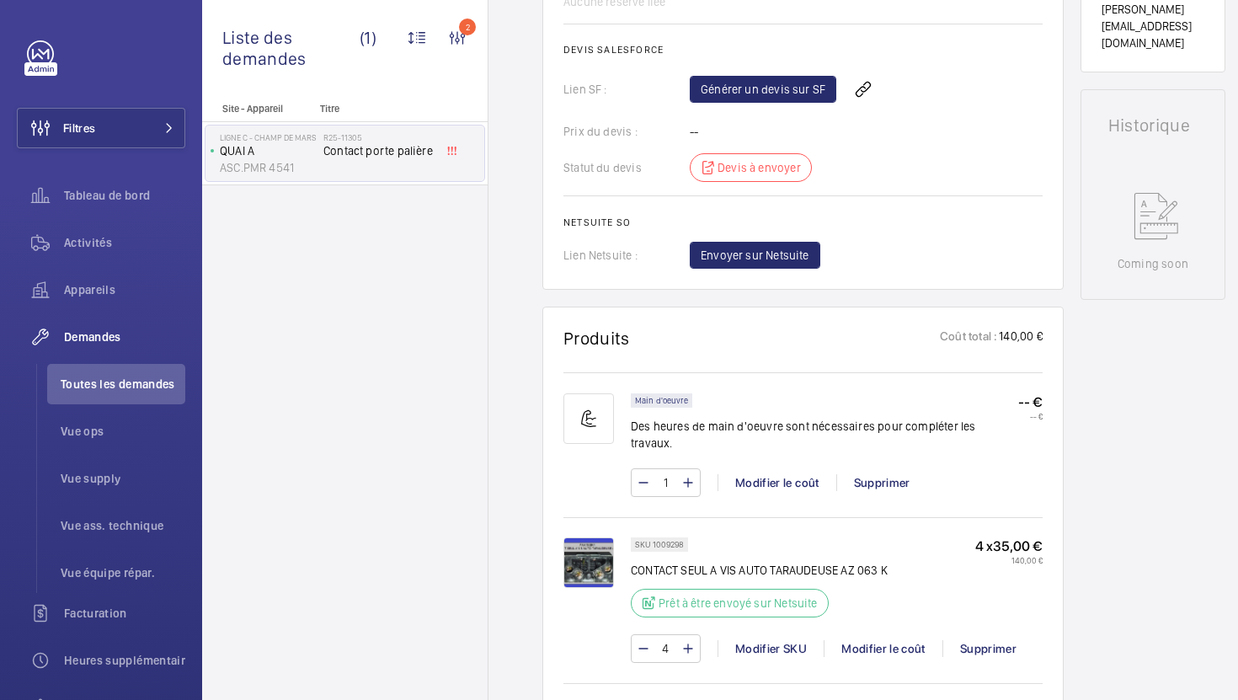
click at [677, 541] on p "SKU 1009298" at bounding box center [659, 544] width 49 height 6
copy p "1009298"
click at [100, 477] on span "Vue supply" at bounding box center [123, 478] width 125 height 17
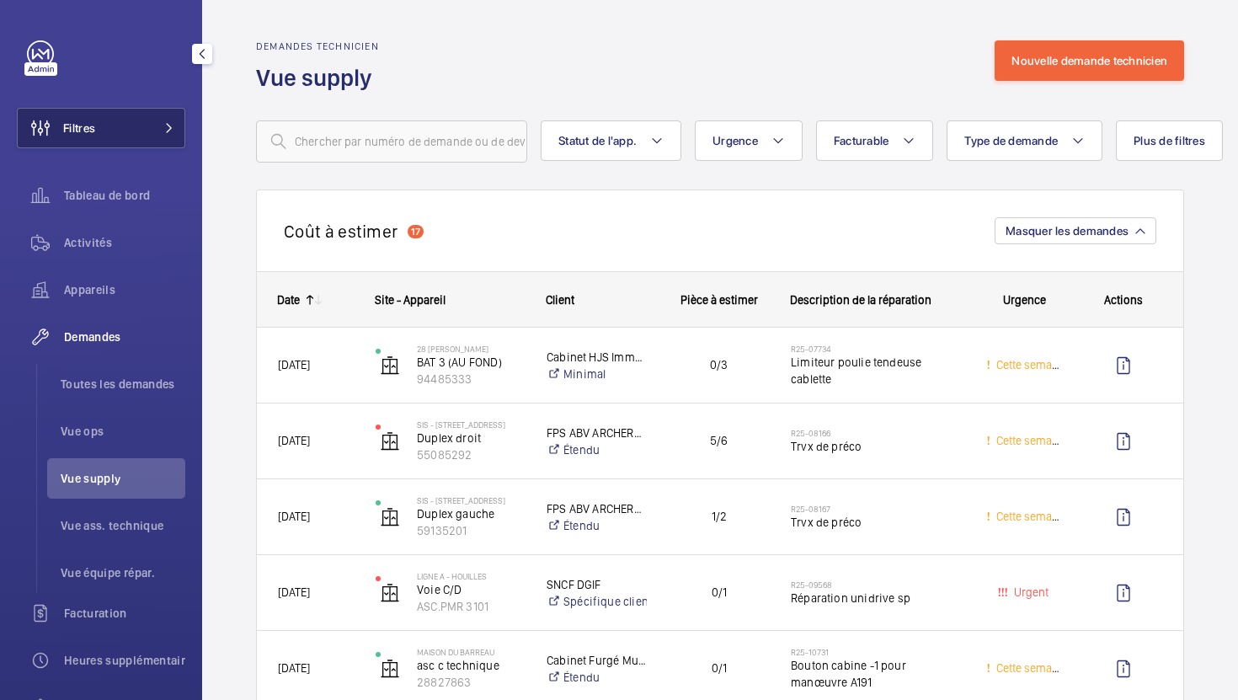
click at [168, 126] on mat-icon at bounding box center [169, 128] width 10 height 10
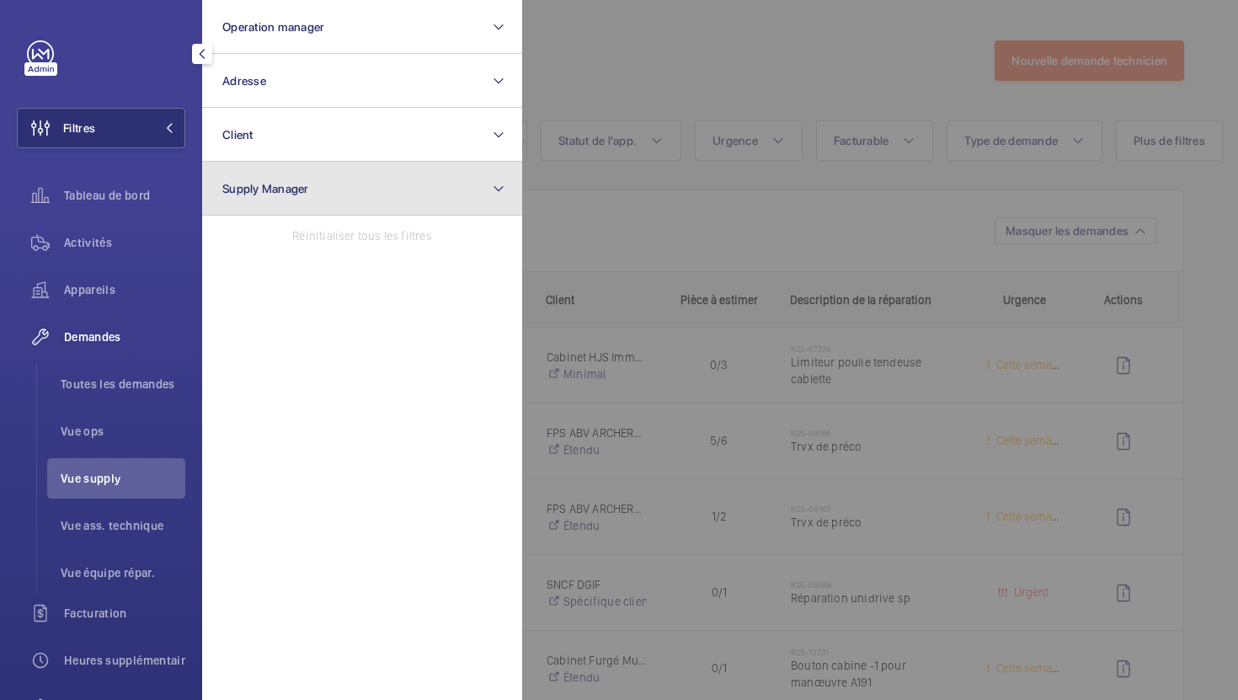
click at [339, 173] on button "Supply Manager" at bounding box center [362, 189] width 320 height 54
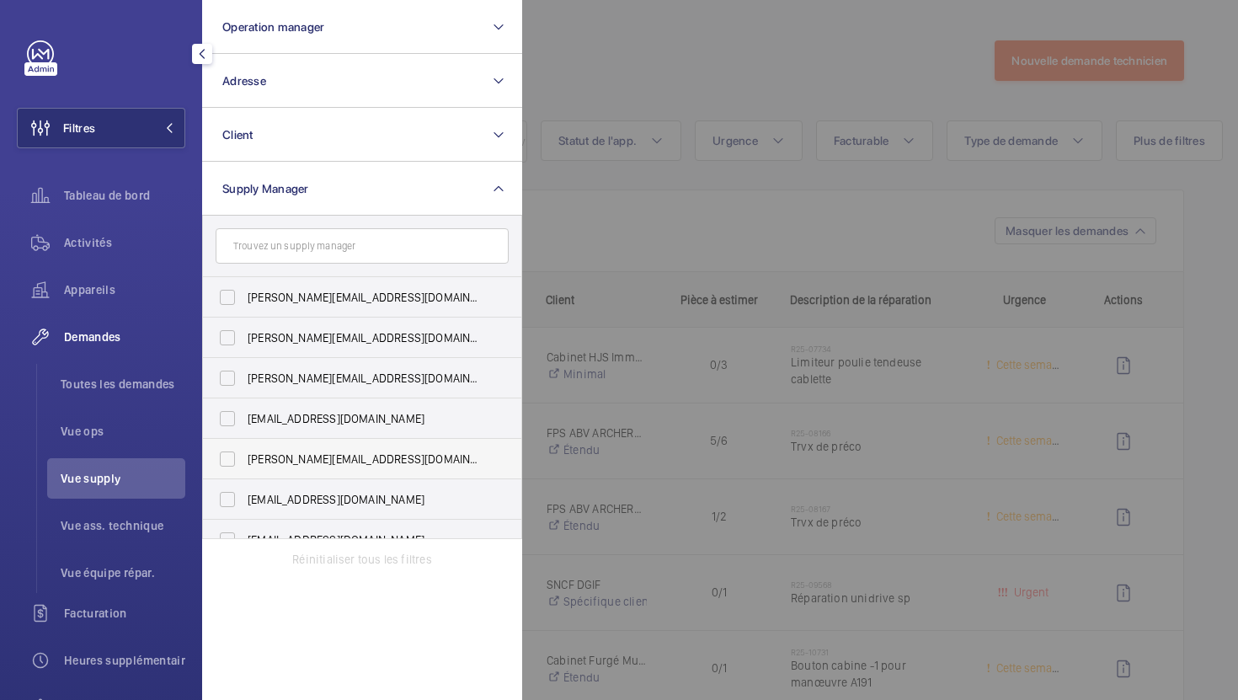
click at [317, 456] on span "[PERSON_NAME][EMAIL_ADDRESS][DOMAIN_NAME]" at bounding box center [364, 458] width 232 height 17
click at [244, 456] on input "[PERSON_NAME][EMAIL_ADDRESS][DOMAIN_NAME]" at bounding box center [227, 459] width 34 height 34
checkbox input "true"
click at [639, 51] on div at bounding box center [1141, 350] width 1238 height 700
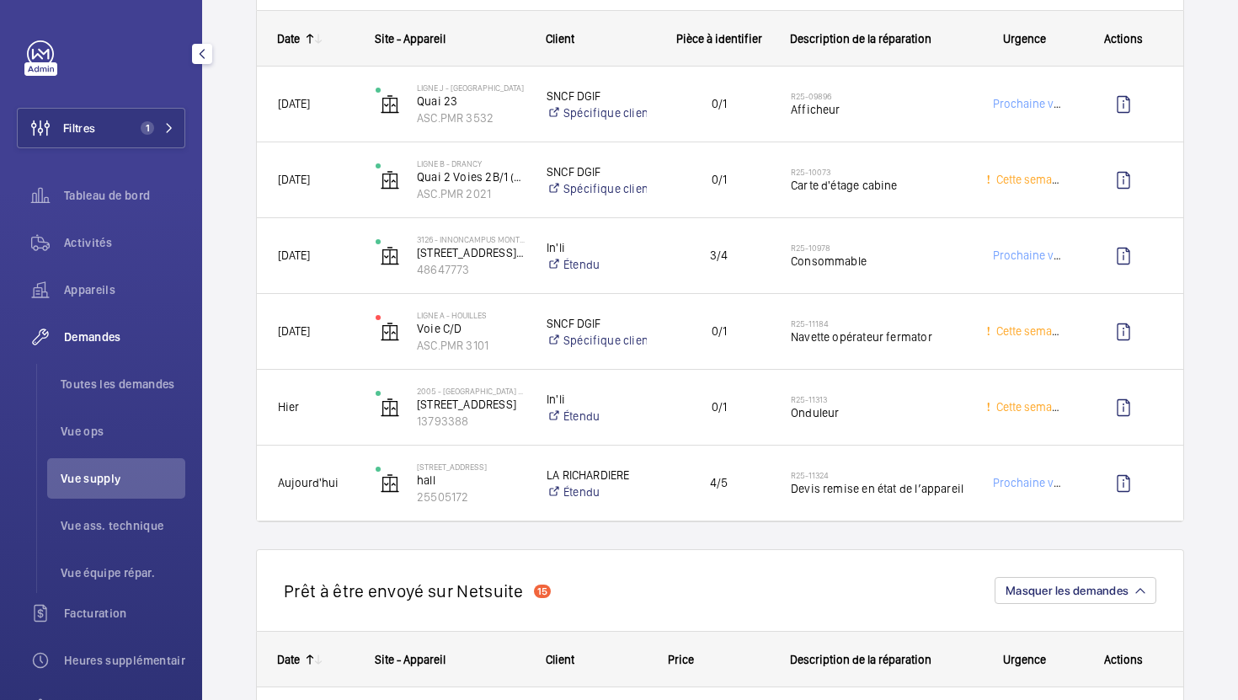
scroll to position [738, 0]
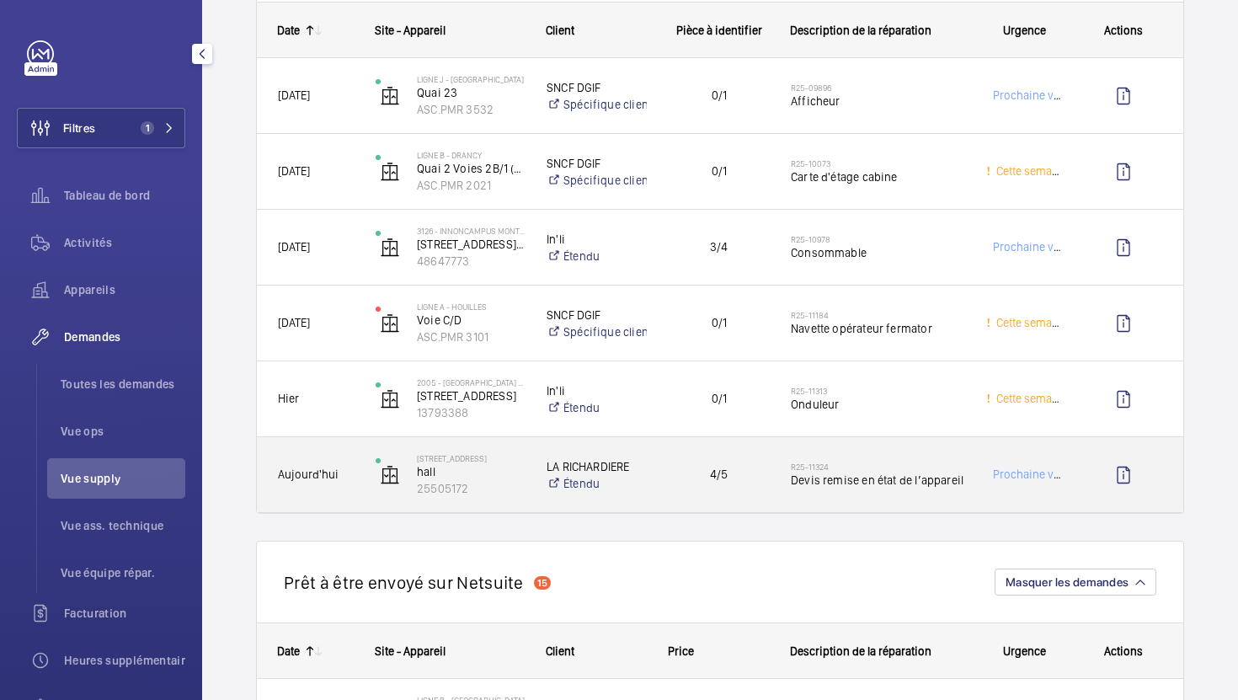
click at [913, 505] on div "R25-11324 Devis remise en état de l’appareil" at bounding box center [867, 475] width 194 height 76
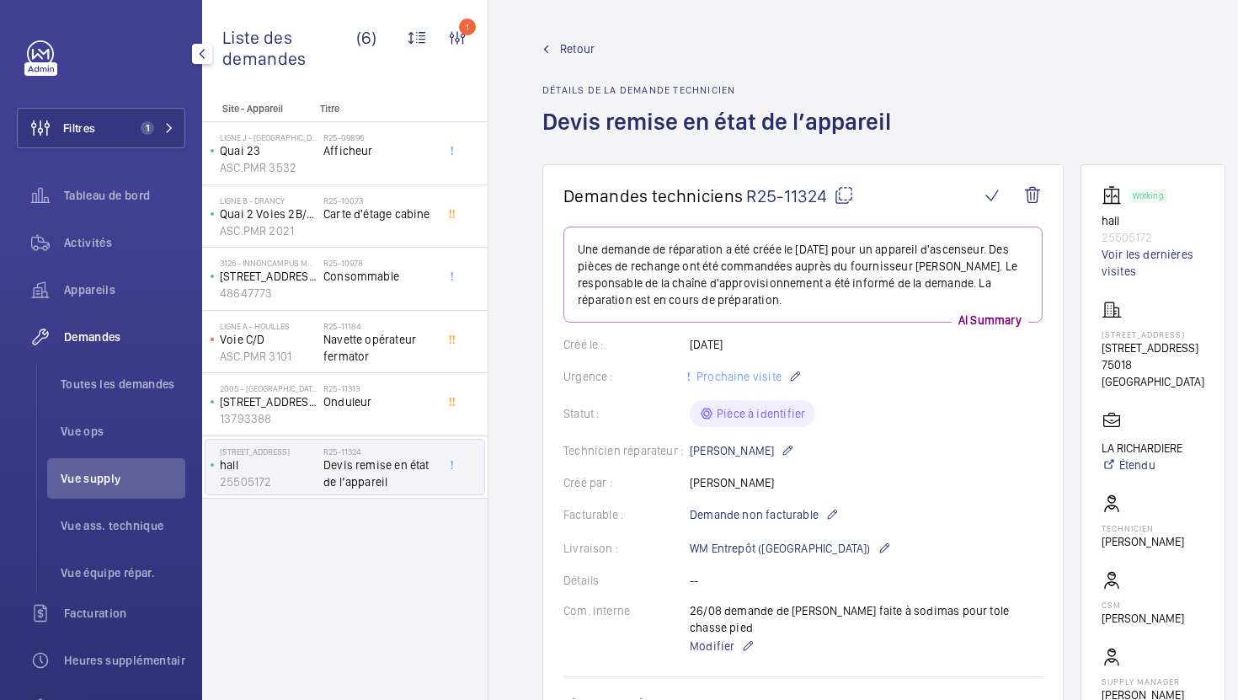
click at [549, 39] on wm-front-admin-header "Retour Détails de la demande technicien Devis remise en état de l’appareil" at bounding box center [883, 82] width 790 height 164
click at [567, 40] on span "Retour" at bounding box center [577, 48] width 35 height 17
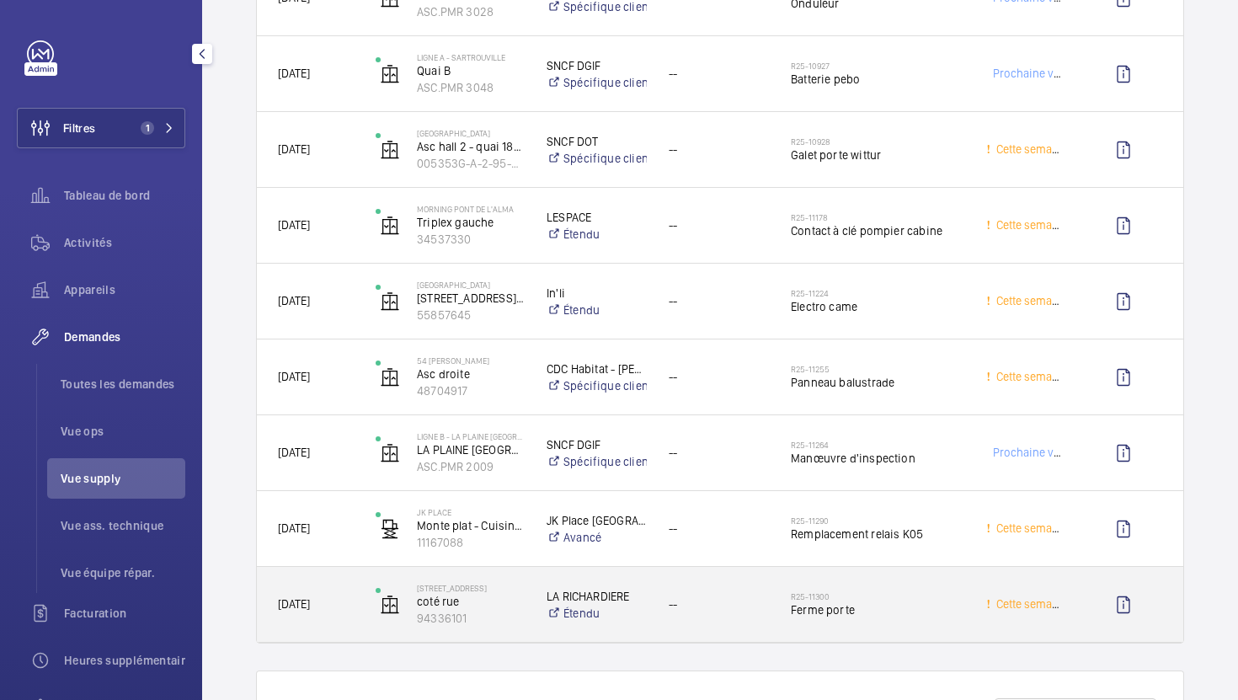
scroll to position [1940, 0]
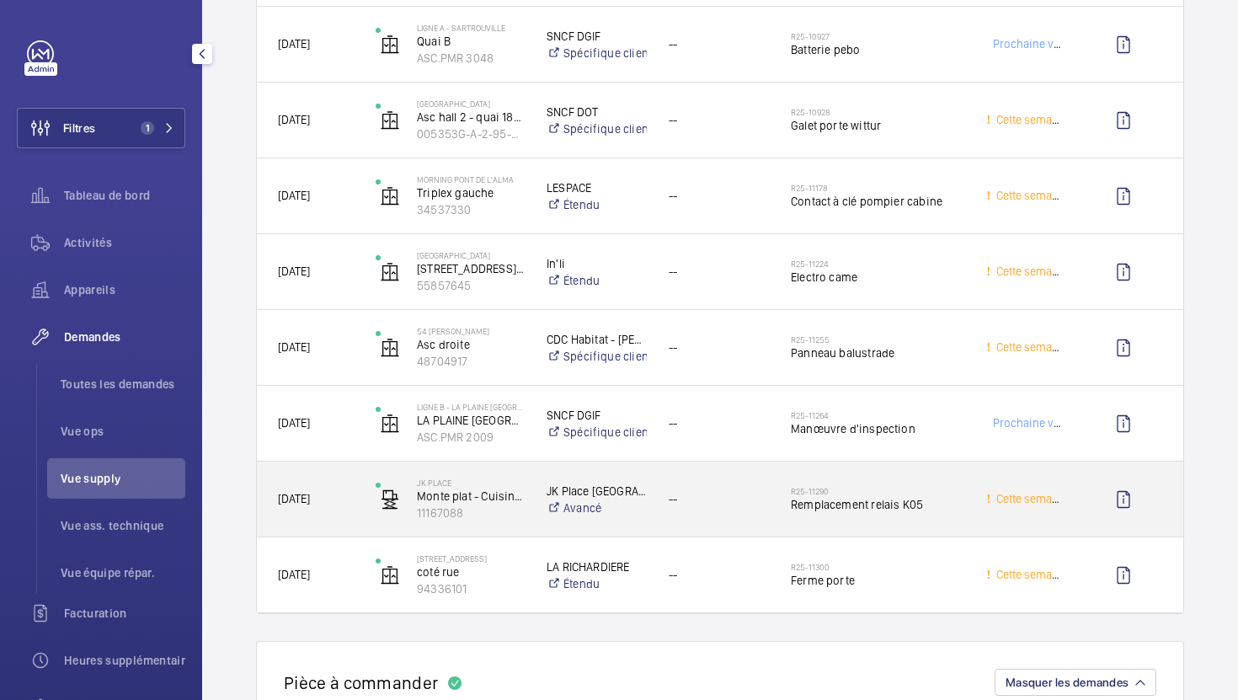
click at [920, 528] on div "R25-11290 Remplacement relais K05" at bounding box center [867, 499] width 194 height 76
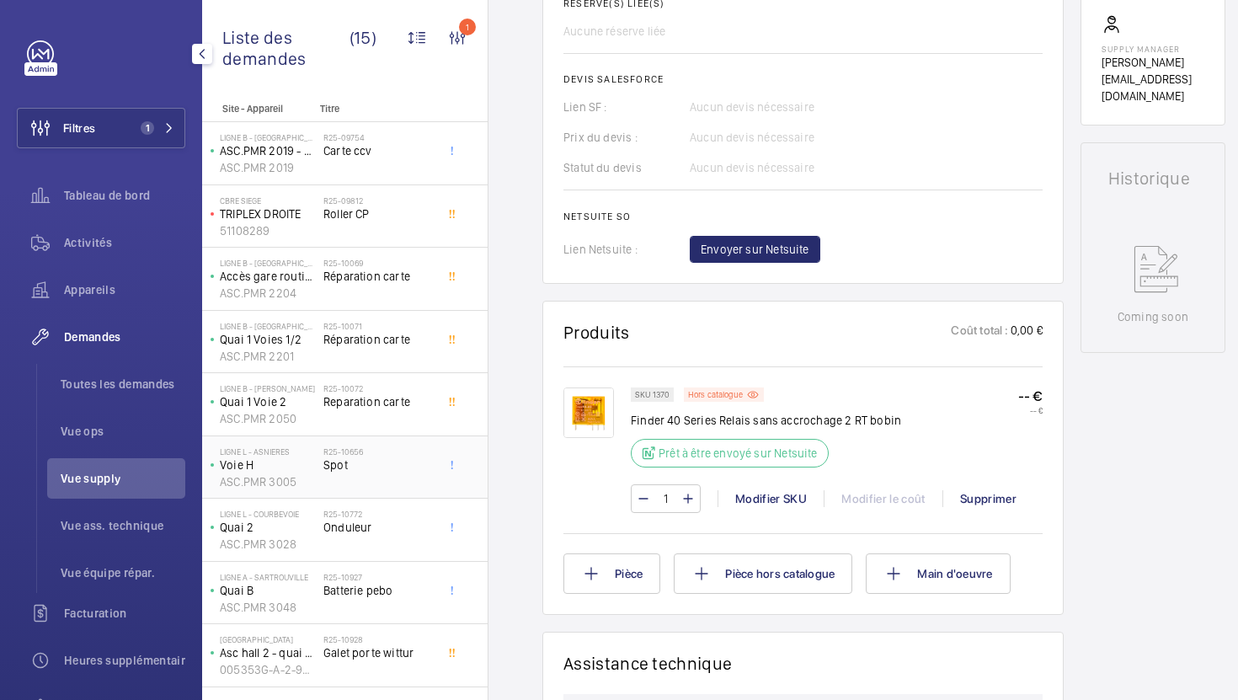
scroll to position [364, 0]
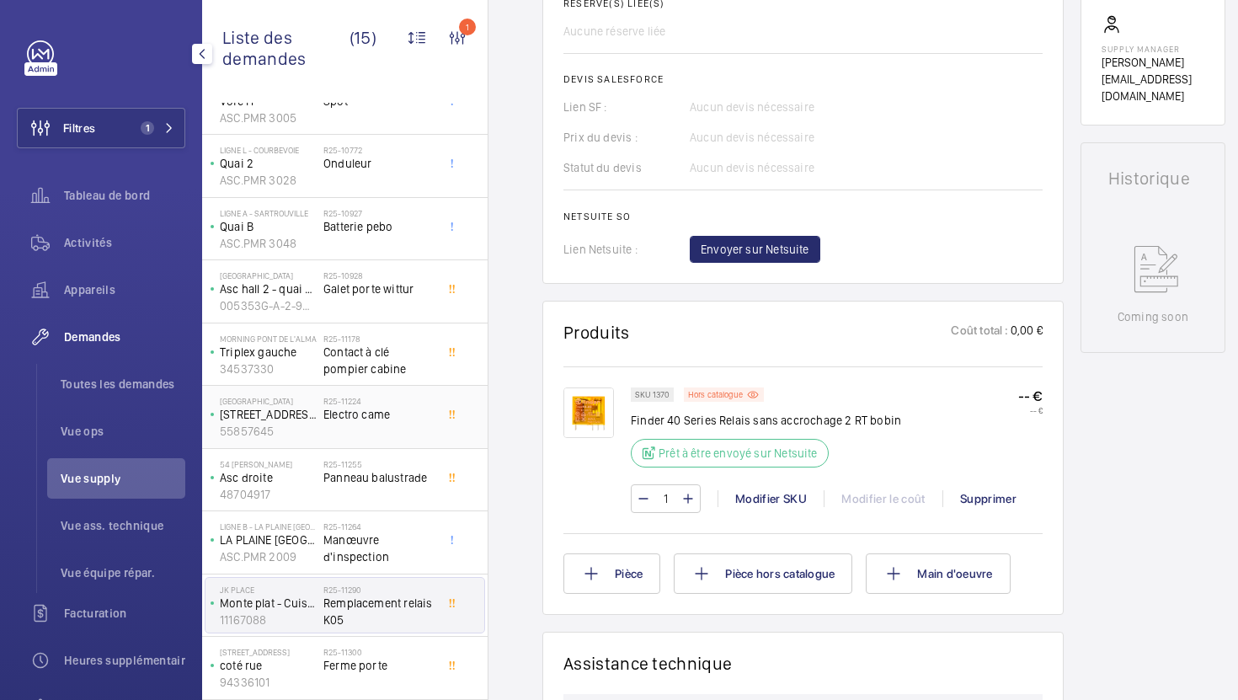
click at [424, 426] on div "R25-11224 Electro came" at bounding box center [378, 420] width 111 height 49
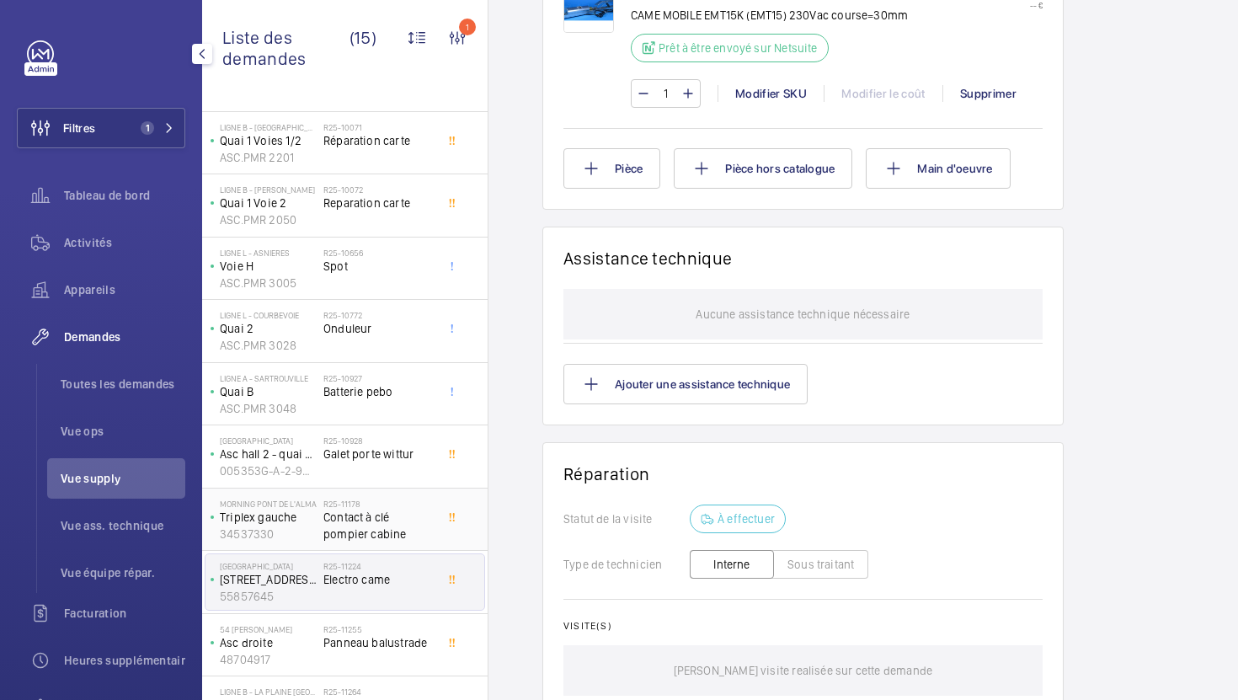
scroll to position [178, 0]
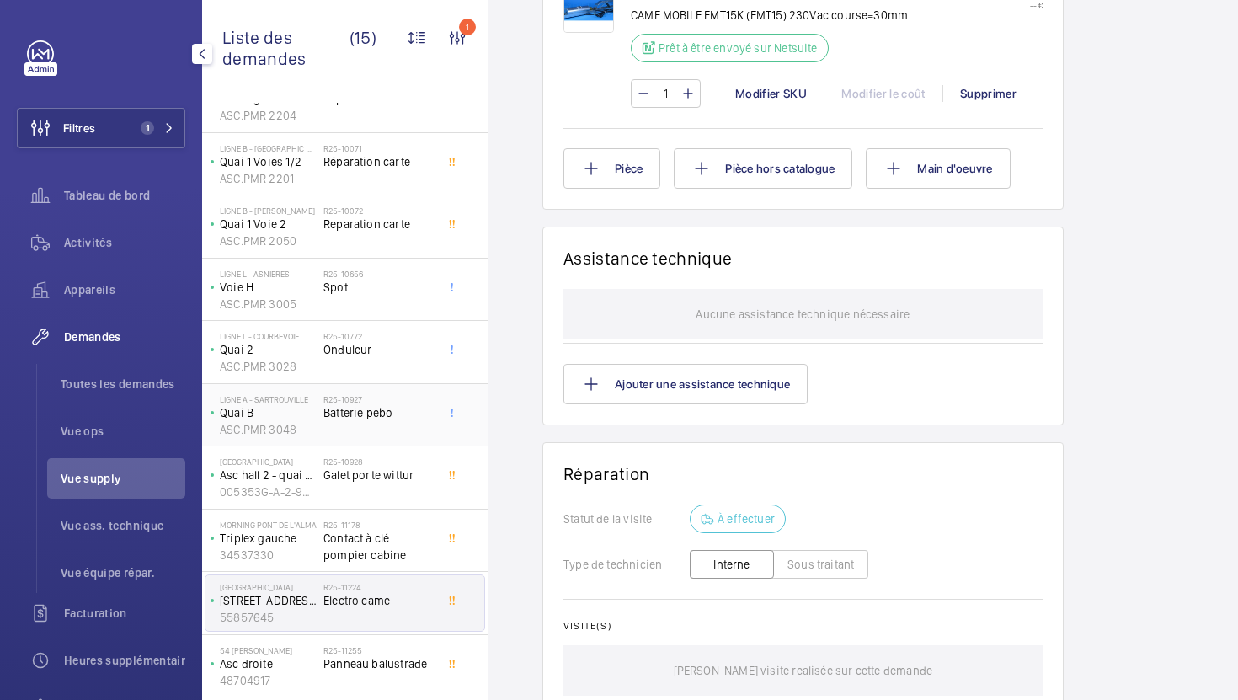
click at [417, 411] on span "Batterie pebo" at bounding box center [378, 412] width 111 height 17
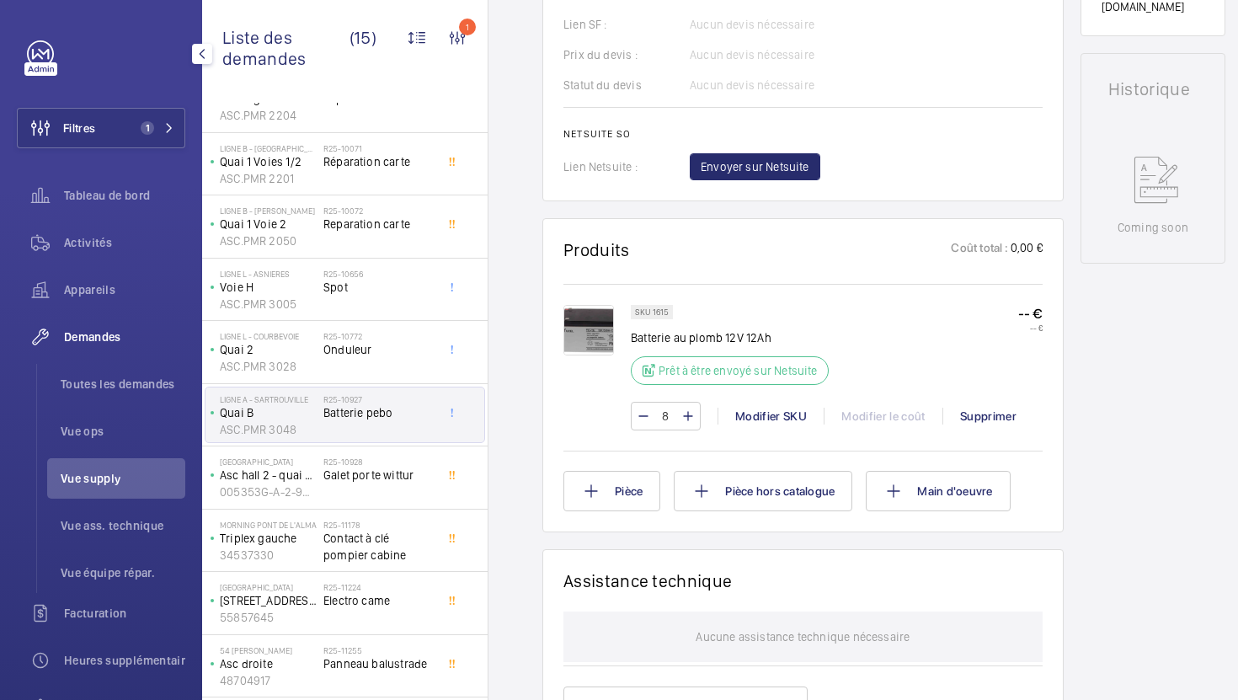
scroll to position [754, 0]
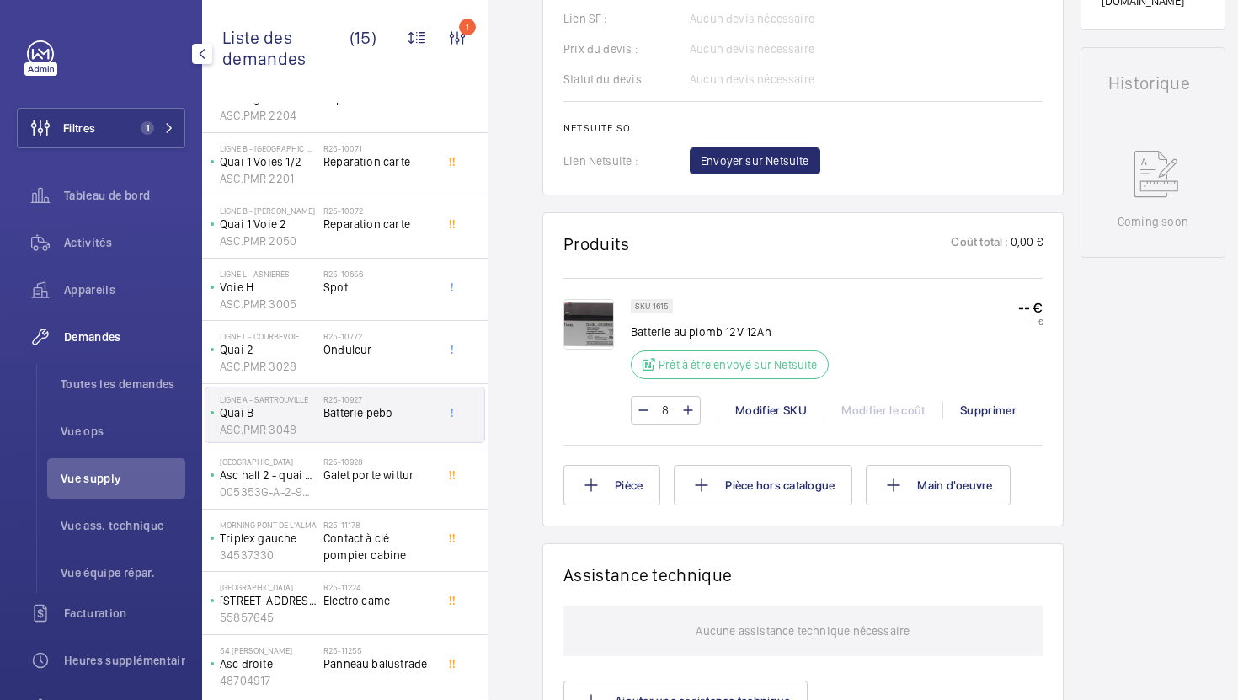
click at [659, 307] on p "SKU 1615" at bounding box center [652, 306] width 34 height 6
copy p "1615"
click at [641, 420] on mat-icon at bounding box center [642, 410] width 13 height 20
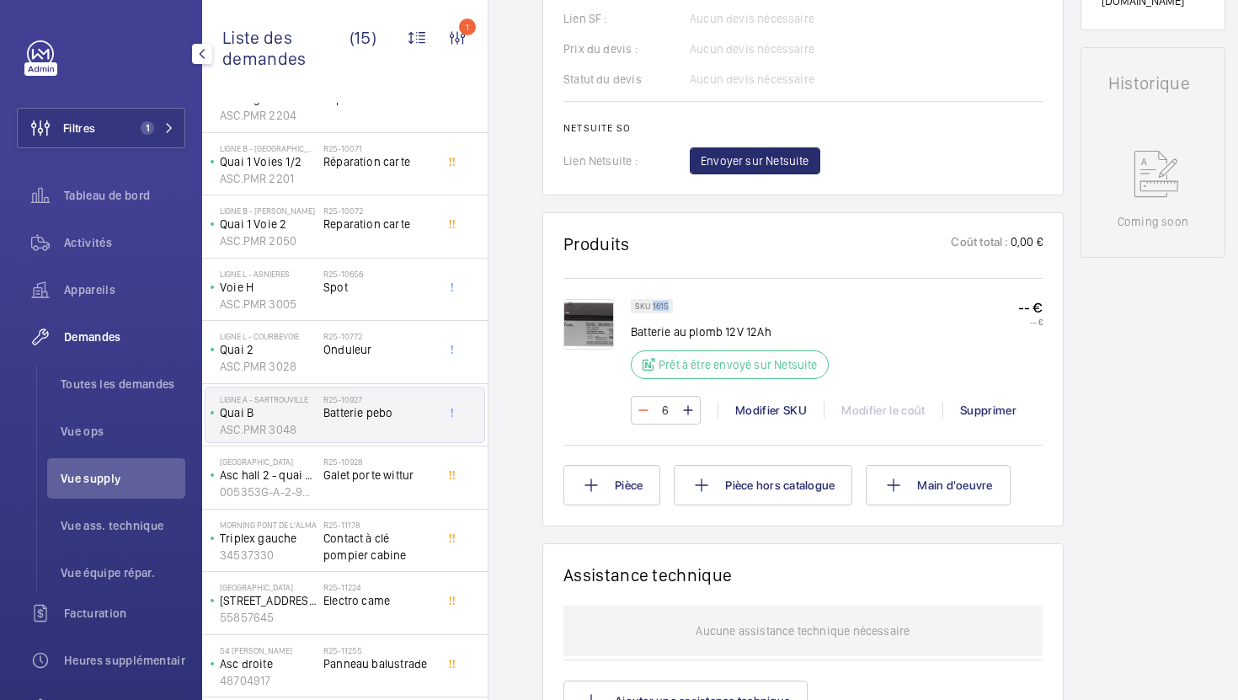
click at [641, 420] on mat-icon at bounding box center [642, 410] width 13 height 20
type input "5"
click at [641, 420] on wm-front-input-numeric-stepper "5" at bounding box center [666, 410] width 70 height 29
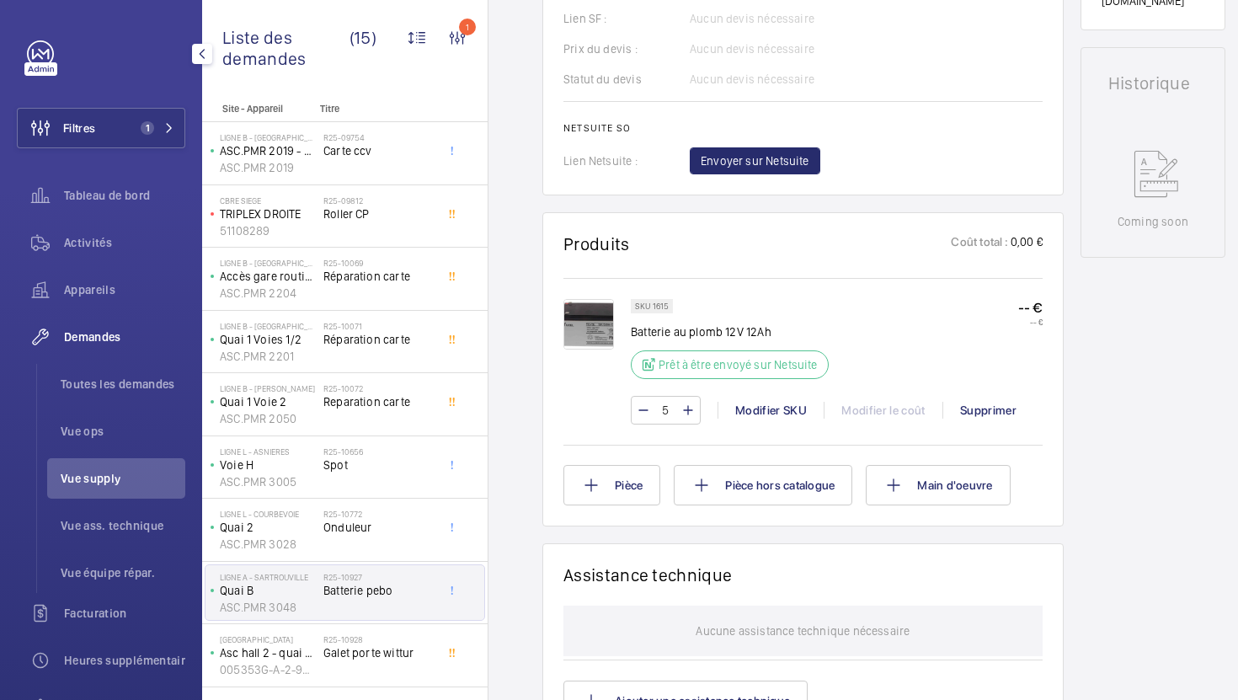
click at [633, 418] on wm-front-input-numeric-stepper "5" at bounding box center [666, 410] width 70 height 29
click at [641, 418] on mat-icon at bounding box center [642, 410] width 13 height 20
type input "4"
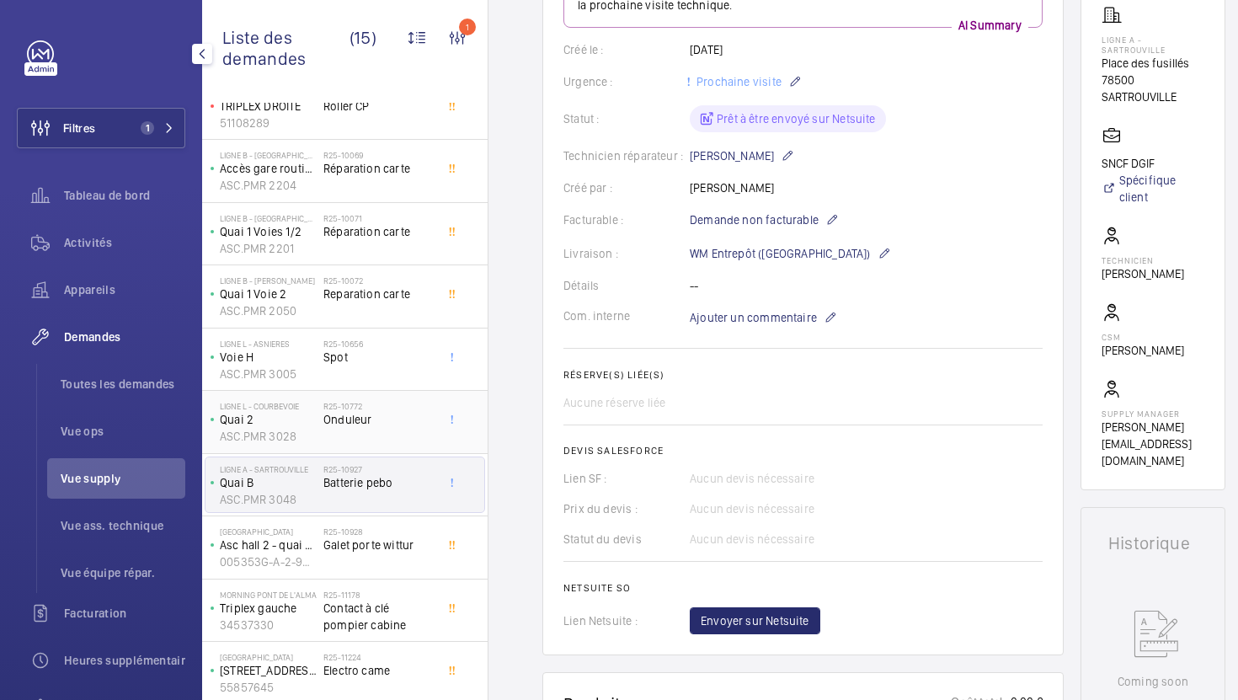
scroll to position [116, 0]
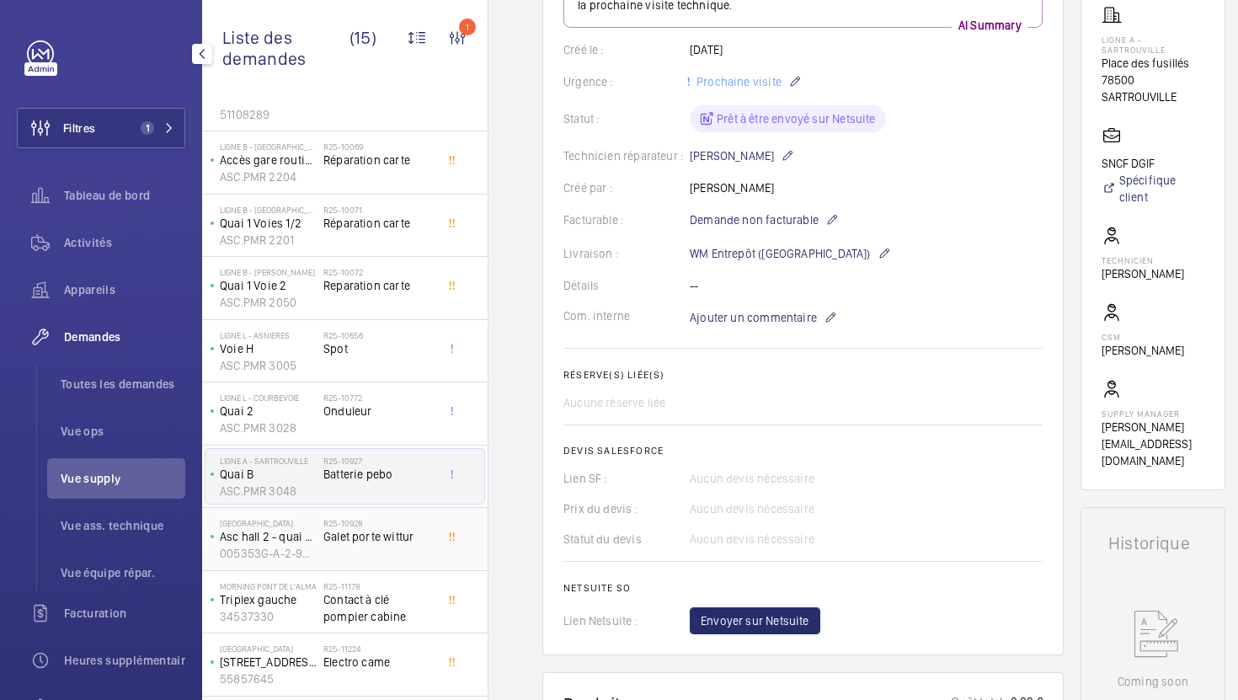
click at [393, 556] on div "R25-10928 Galet porte wittur" at bounding box center [378, 542] width 111 height 49
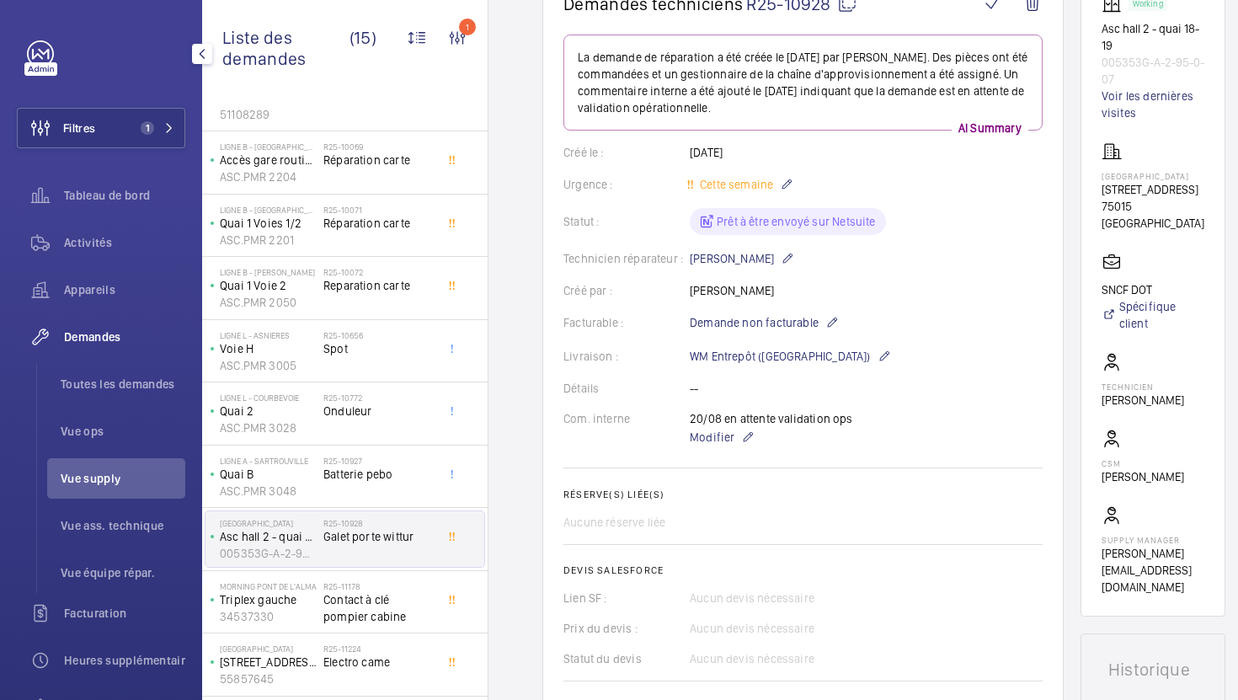
scroll to position [205, 0]
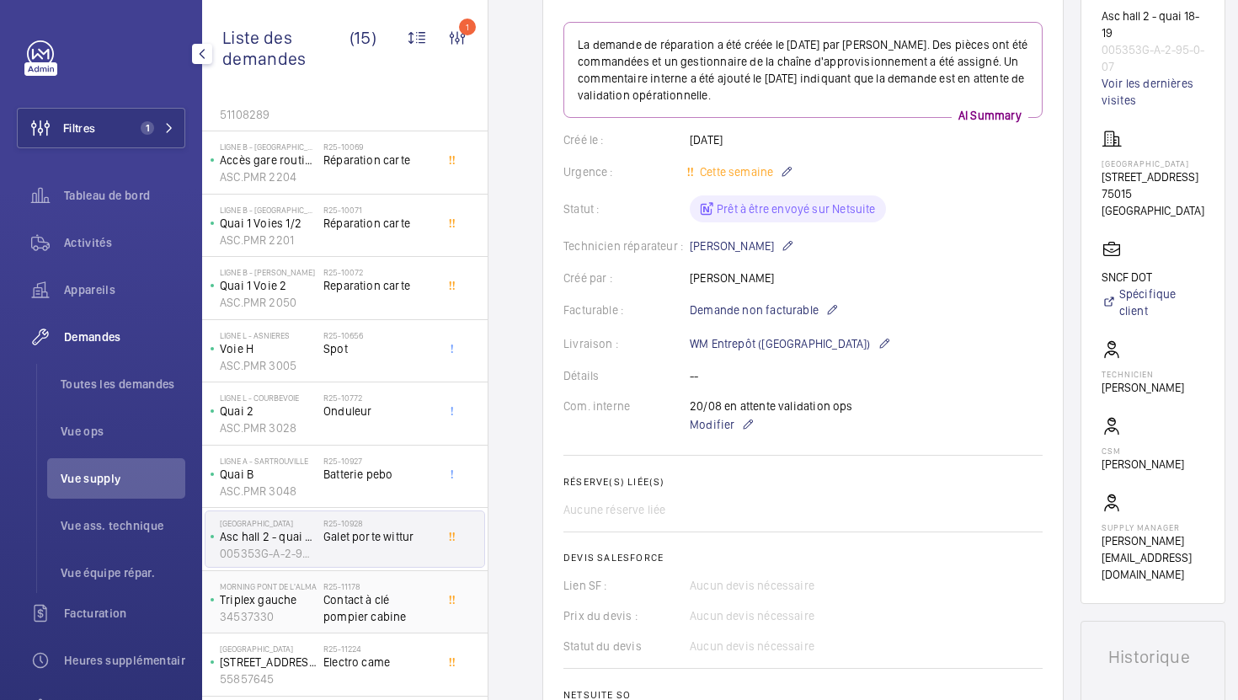
click at [432, 614] on span "Contact à clé pompier cabine" at bounding box center [378, 608] width 111 height 34
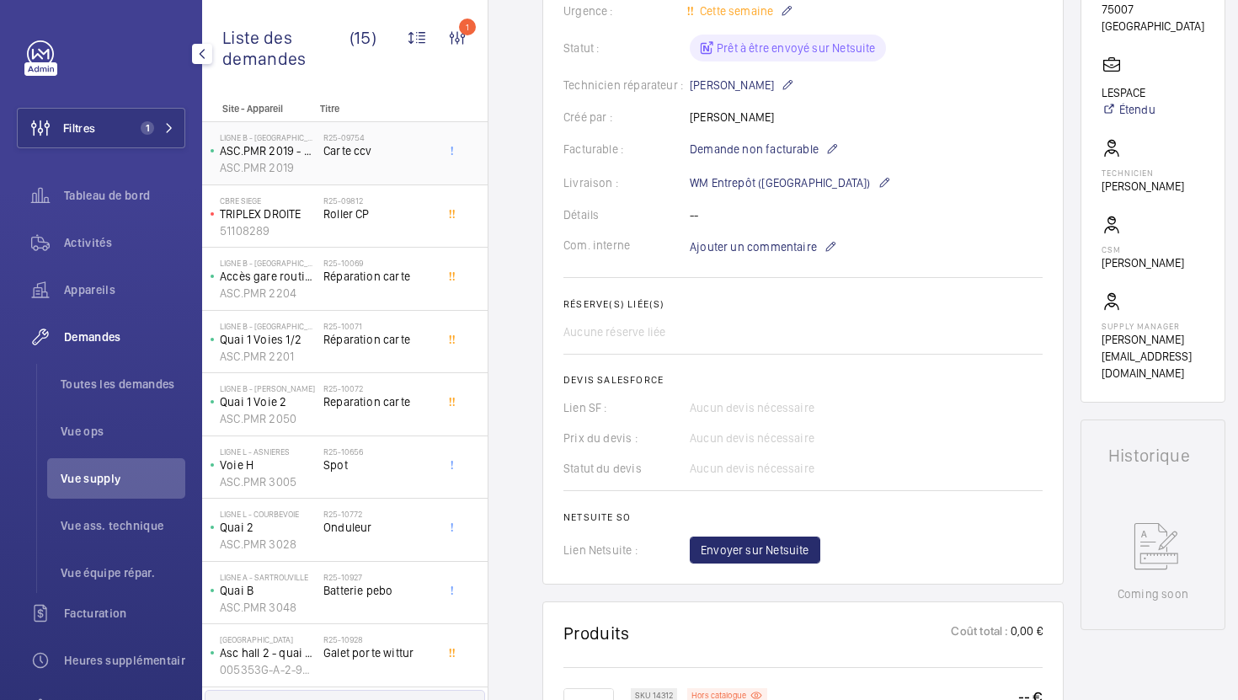
click at [400, 166] on div "R25-09754 Carte ccv" at bounding box center [378, 156] width 111 height 49
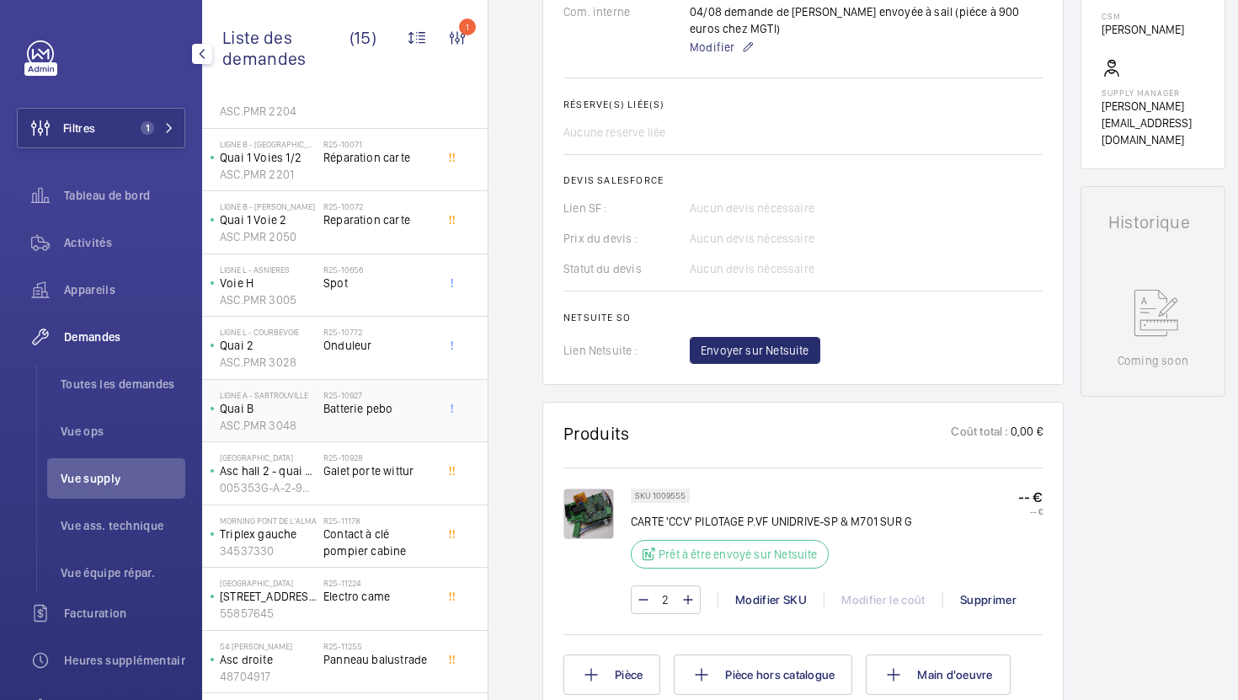
scroll to position [364, 0]
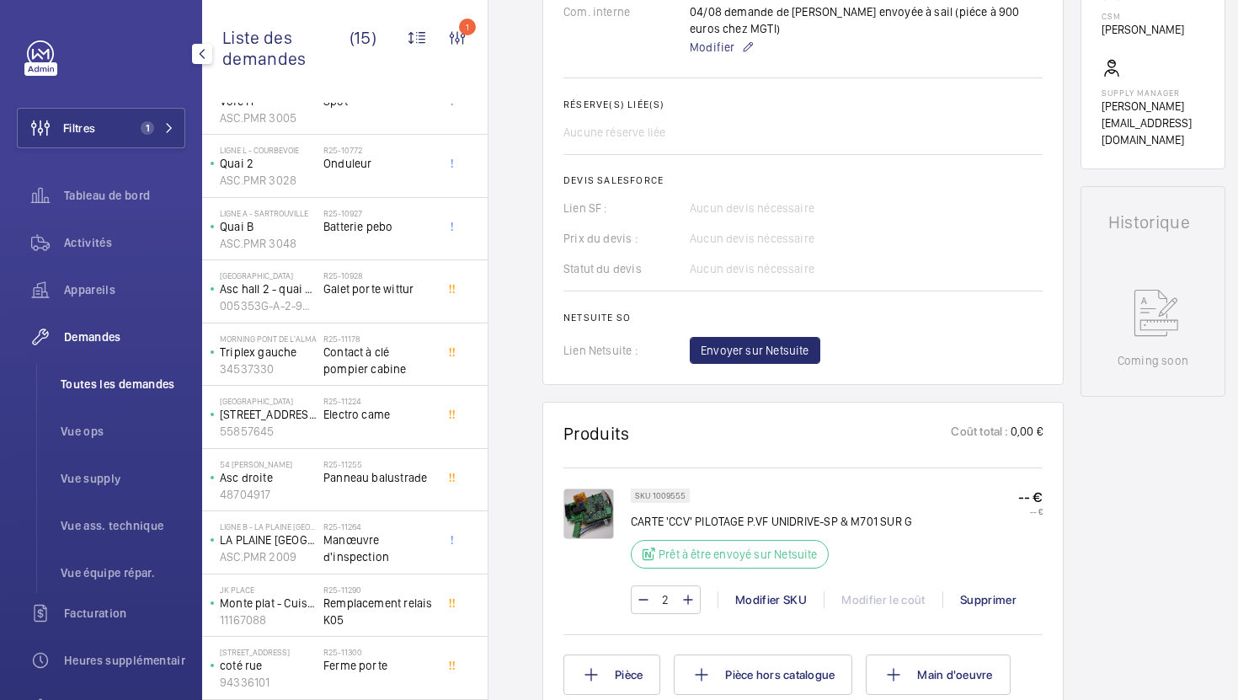
click at [121, 388] on span "Toutes les demandes" at bounding box center [123, 383] width 125 height 17
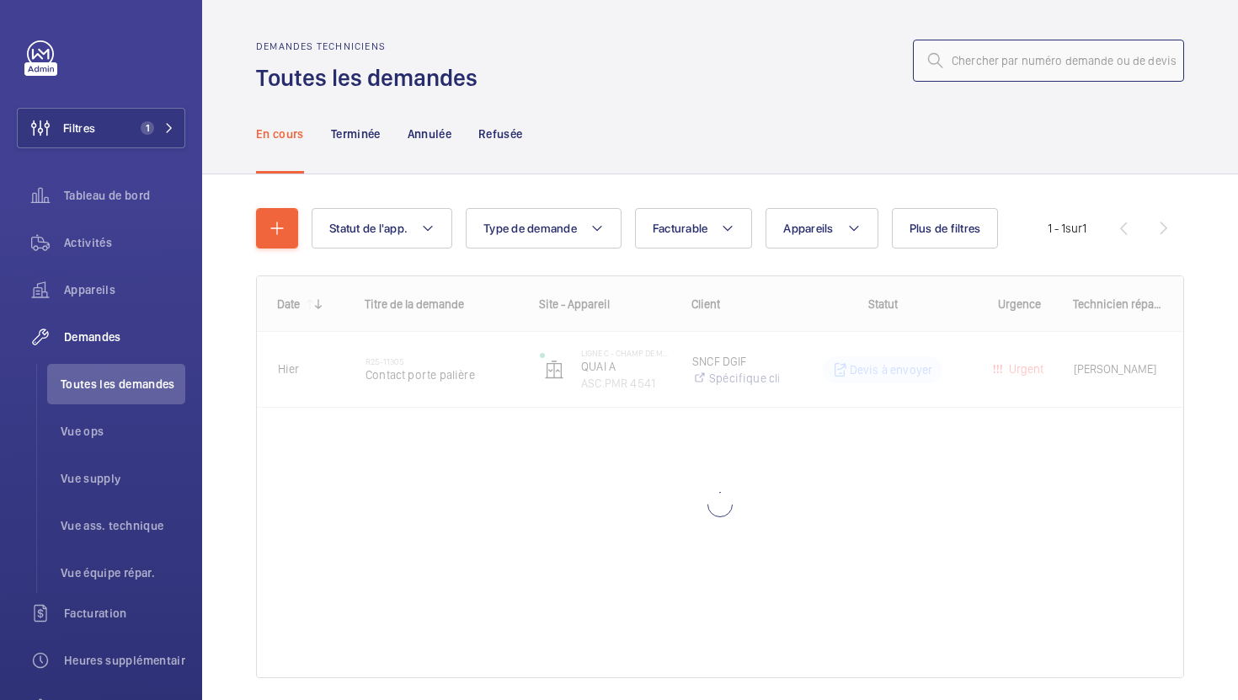
click at [987, 65] on input "text" at bounding box center [1048, 61] width 271 height 42
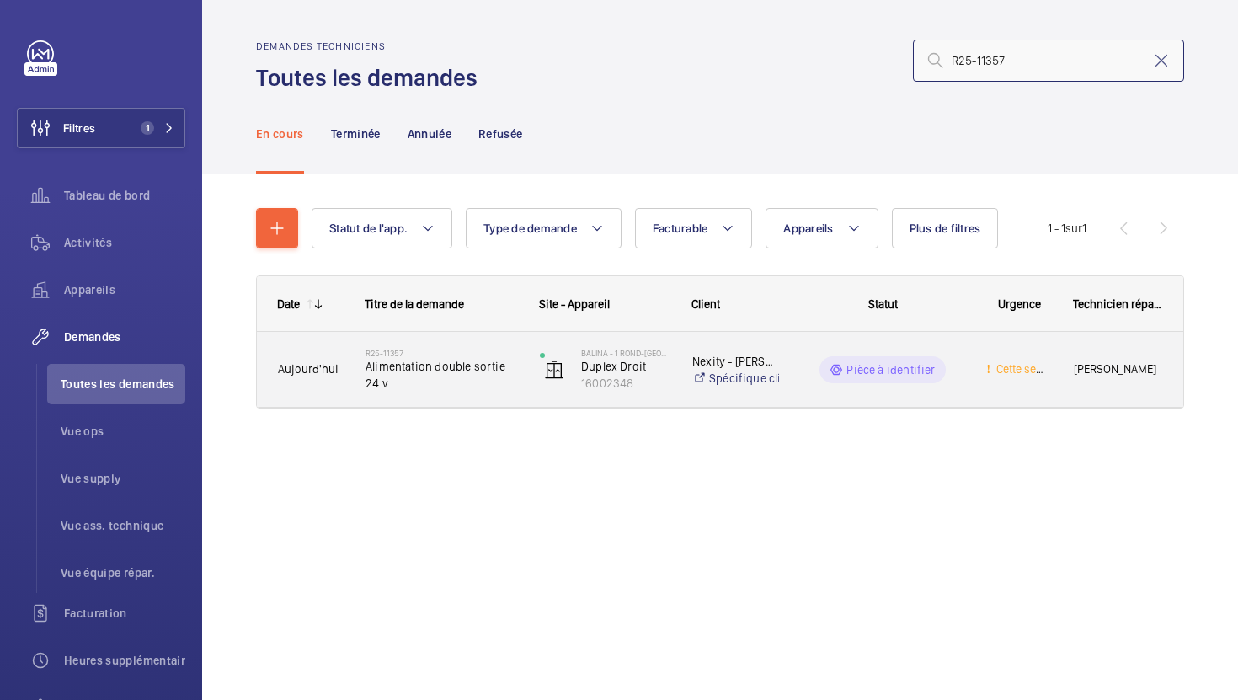
type input "R25-11357"
click at [492, 397] on div "R25-11357 Alimentation double sortie 24 v" at bounding box center [431, 370] width 173 height 76
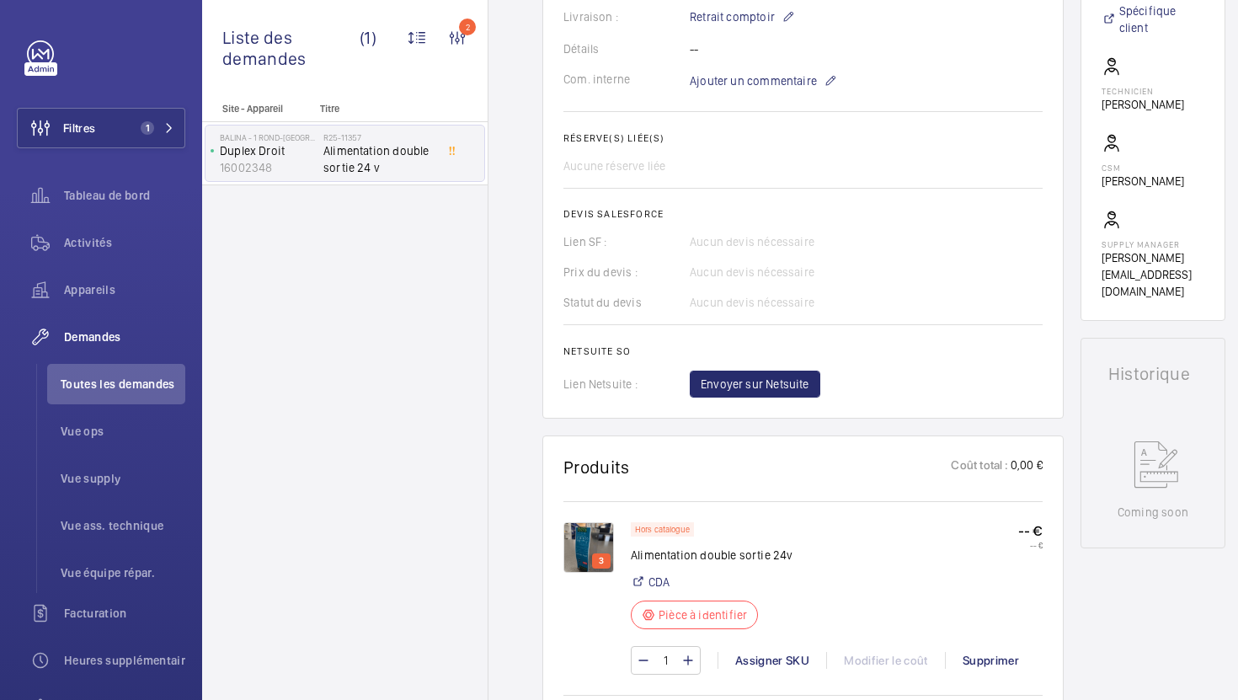
scroll to position [532, 0]
click at [589, 540] on img at bounding box center [588, 546] width 51 height 51
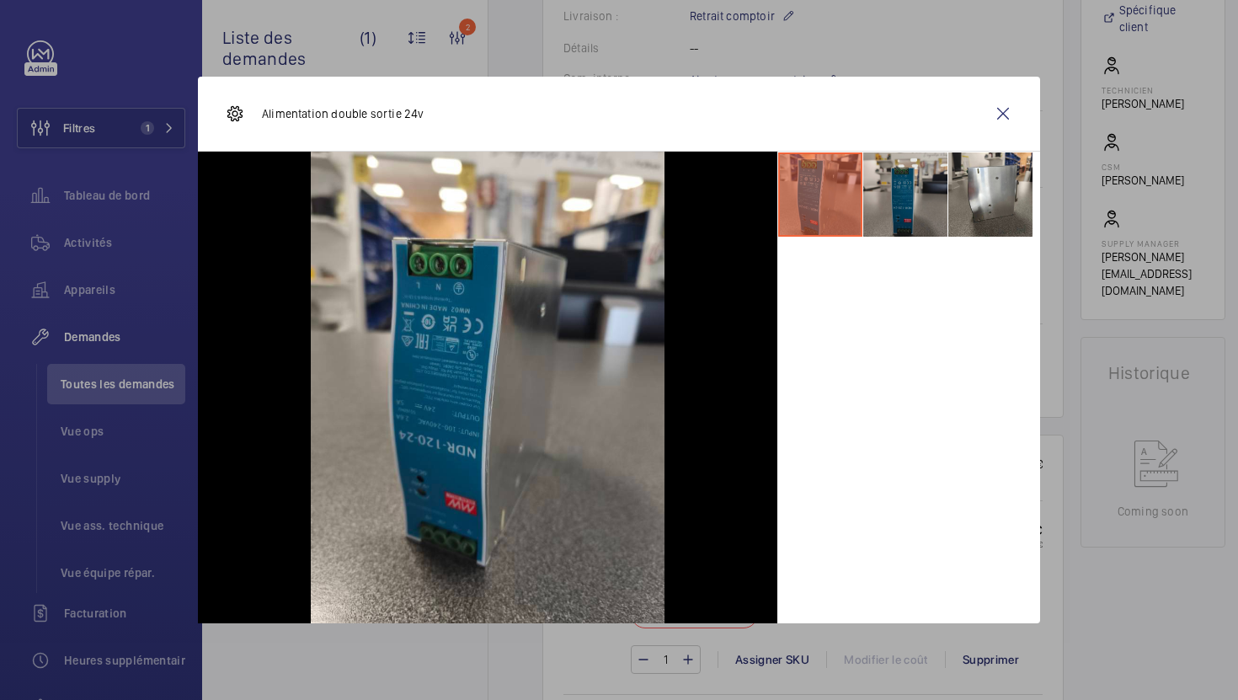
click at [915, 214] on li at bounding box center [905, 194] width 84 height 84
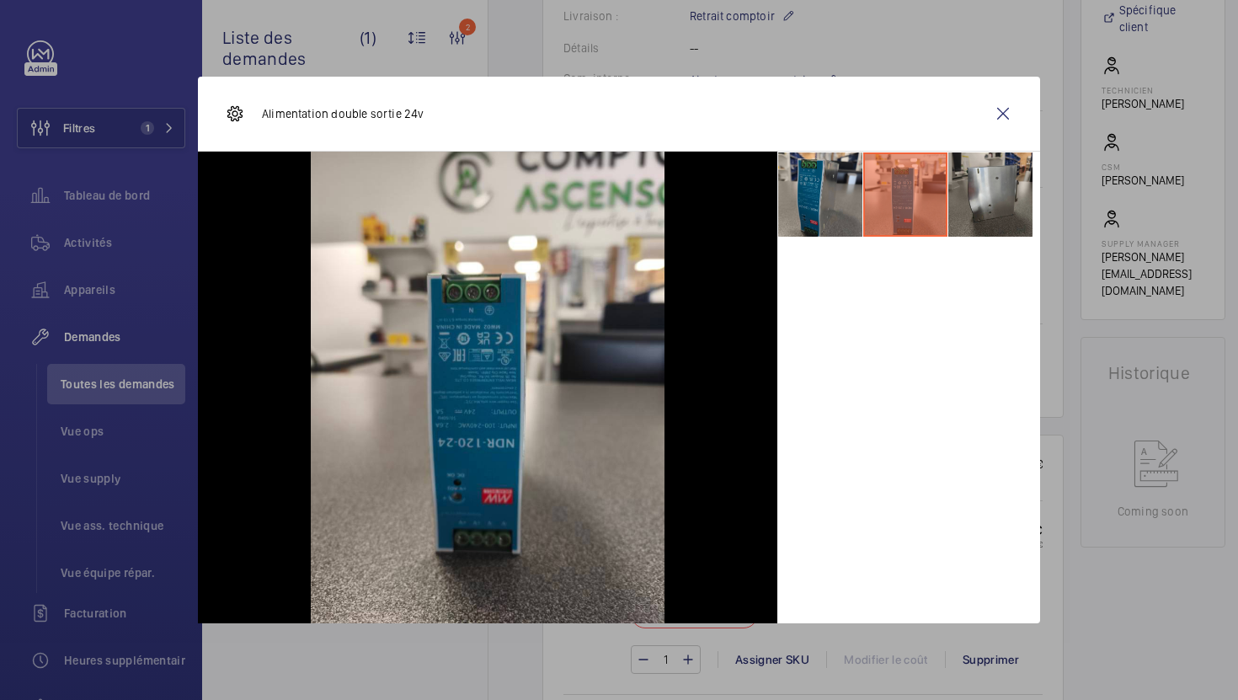
click at [974, 215] on li at bounding box center [990, 194] width 84 height 84
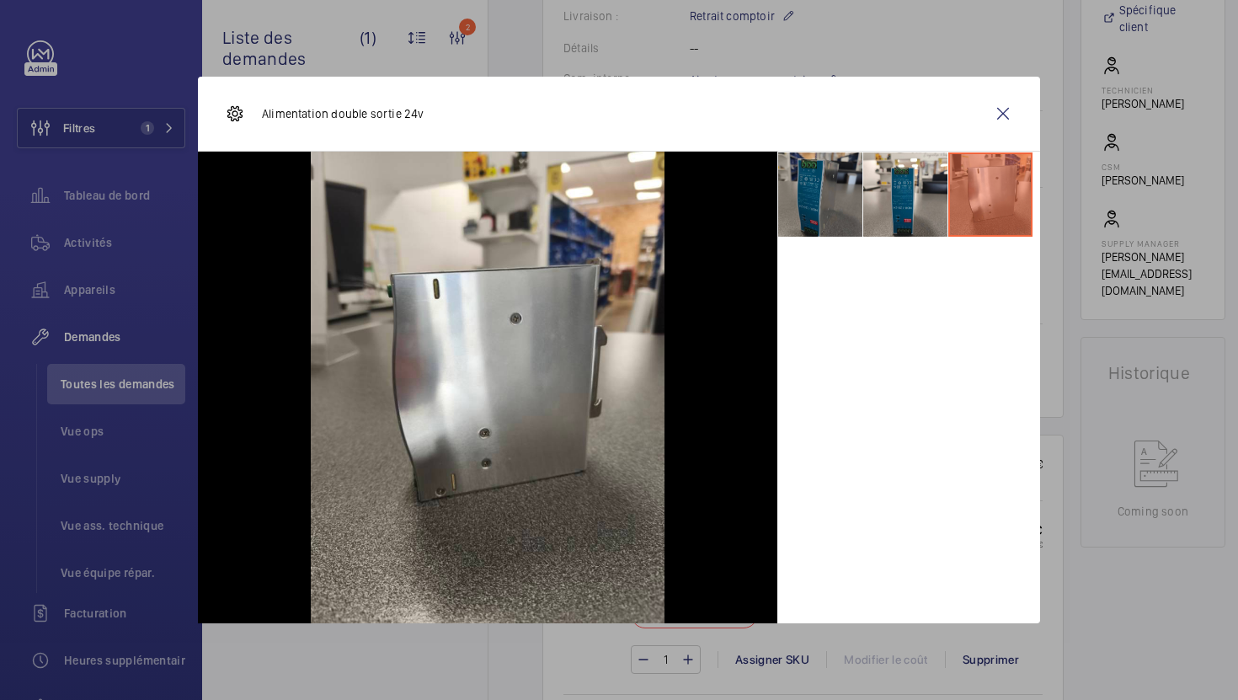
click at [812, 208] on li at bounding box center [820, 194] width 84 height 84
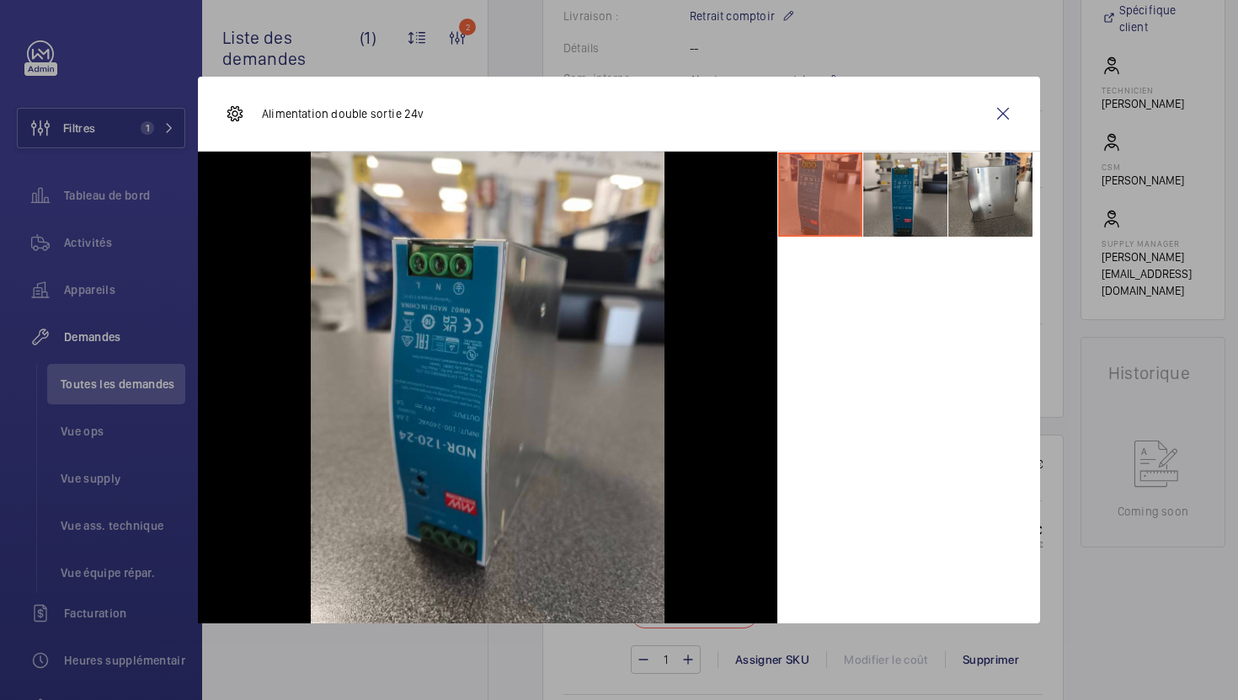
click at [934, 204] on li at bounding box center [905, 194] width 84 height 84
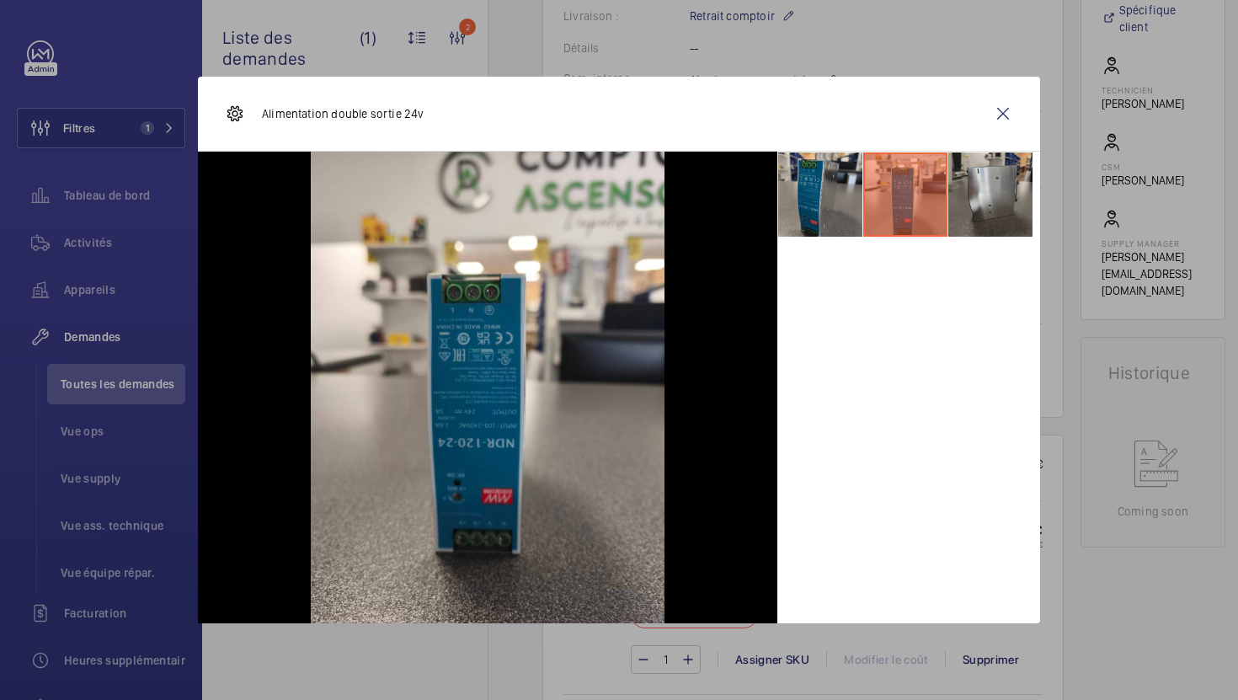
click at [984, 198] on li at bounding box center [990, 194] width 84 height 84
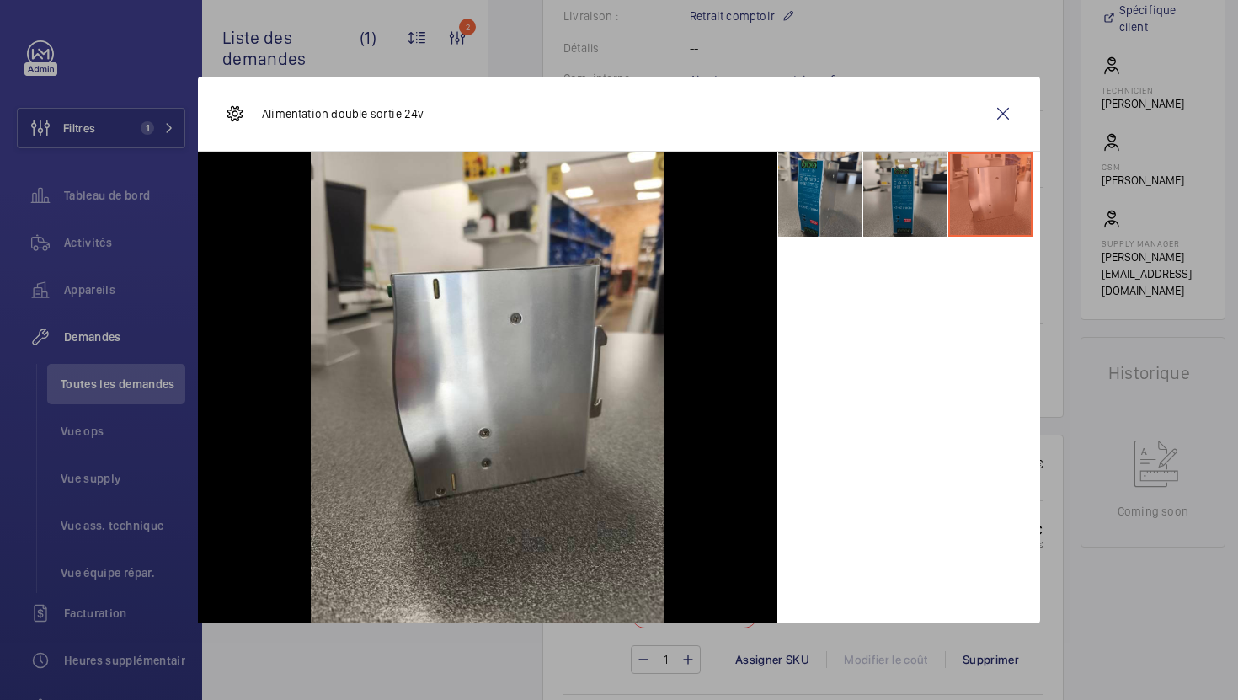
click at [911, 200] on li at bounding box center [905, 194] width 84 height 84
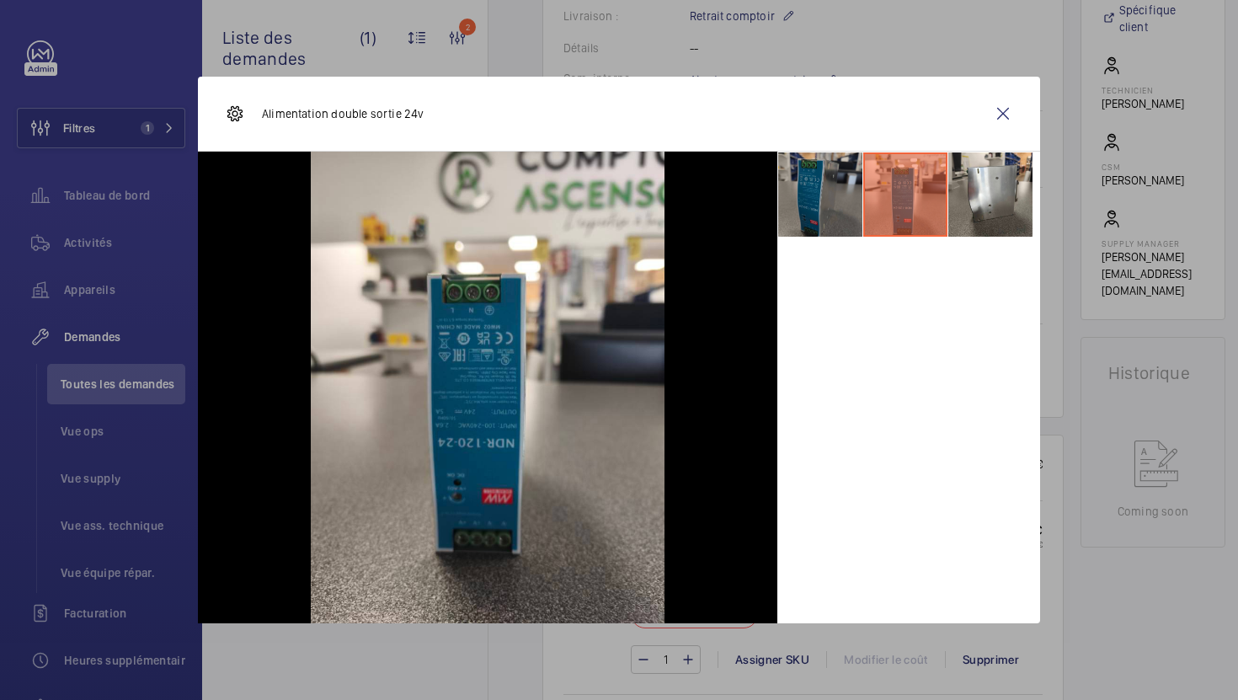
click at [836, 205] on li at bounding box center [820, 194] width 84 height 84
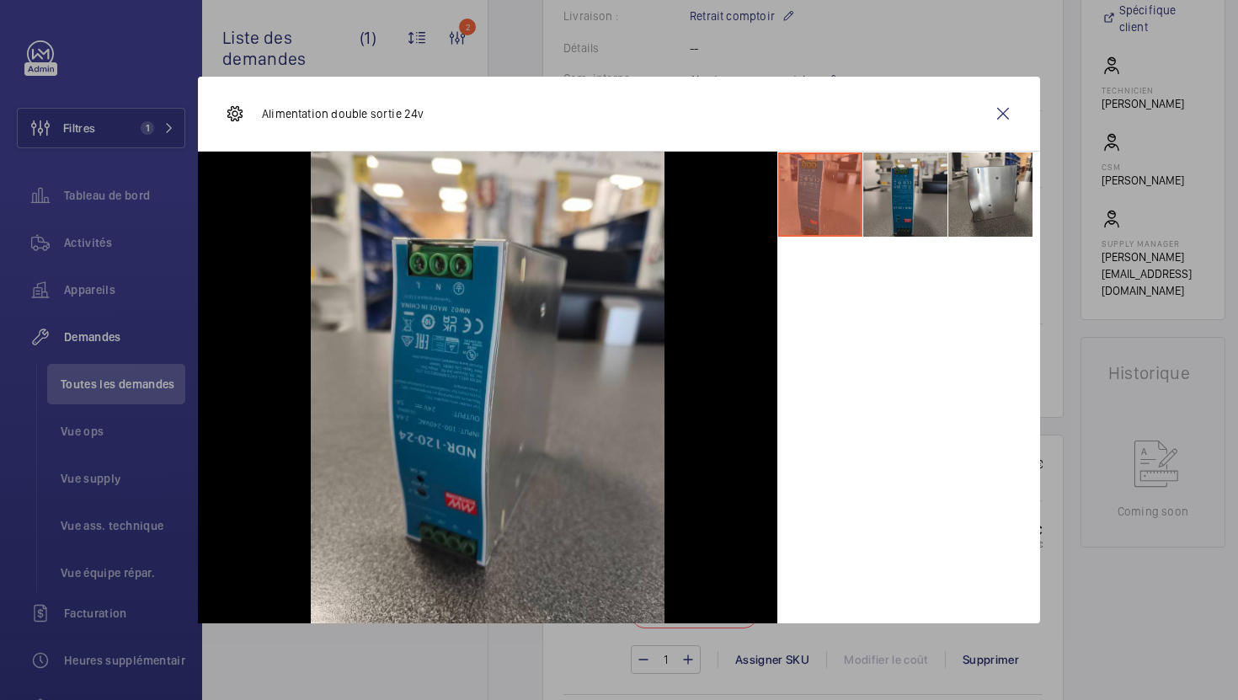
click at [929, 207] on li at bounding box center [905, 194] width 84 height 84
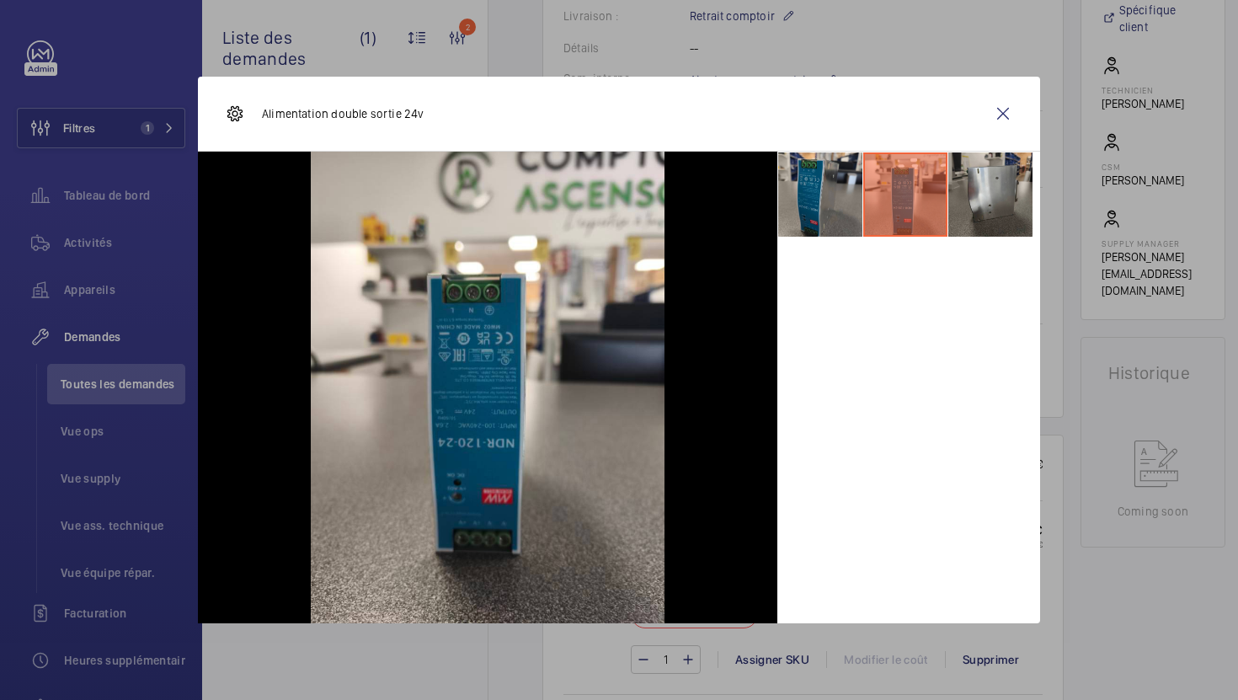
click at [987, 204] on li at bounding box center [990, 194] width 84 height 84
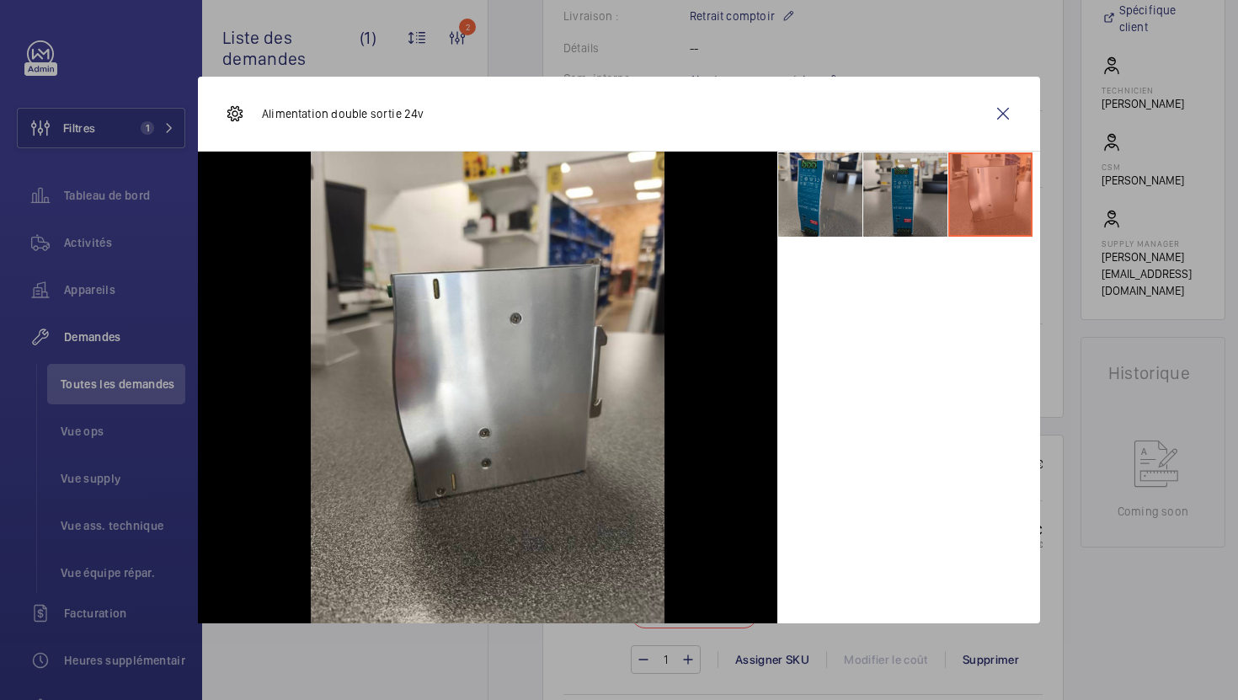
click at [920, 204] on li at bounding box center [905, 194] width 84 height 84
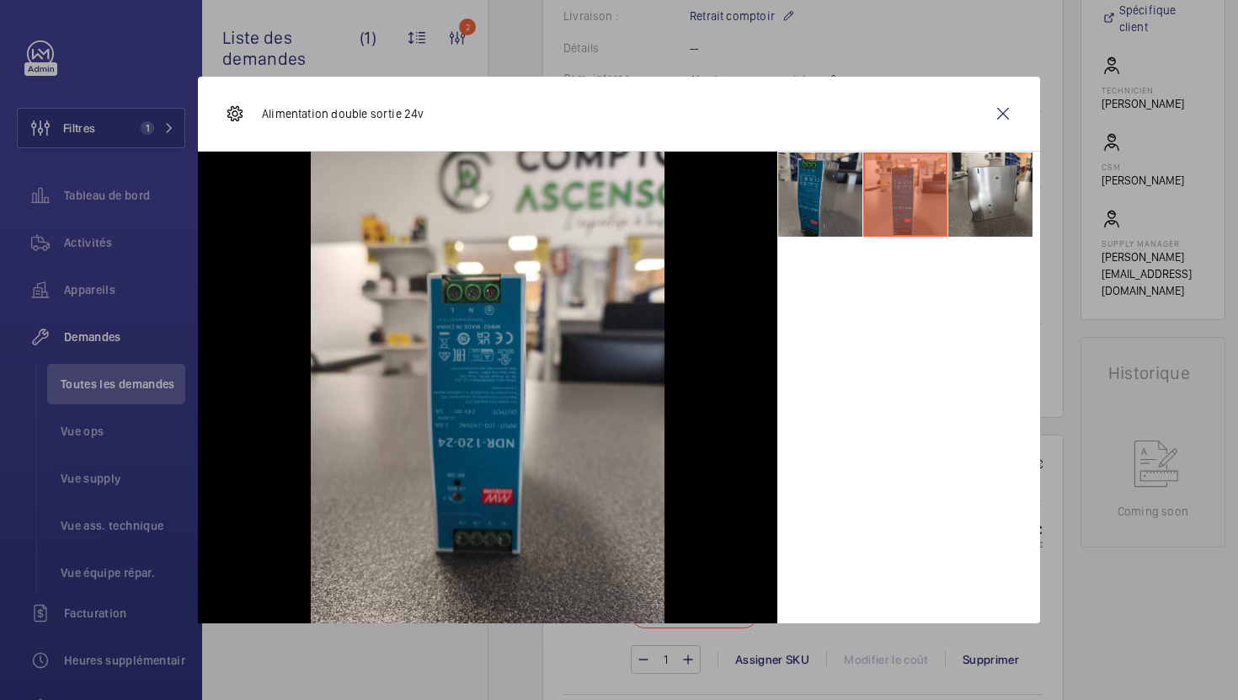
click at [822, 184] on li at bounding box center [820, 194] width 84 height 84
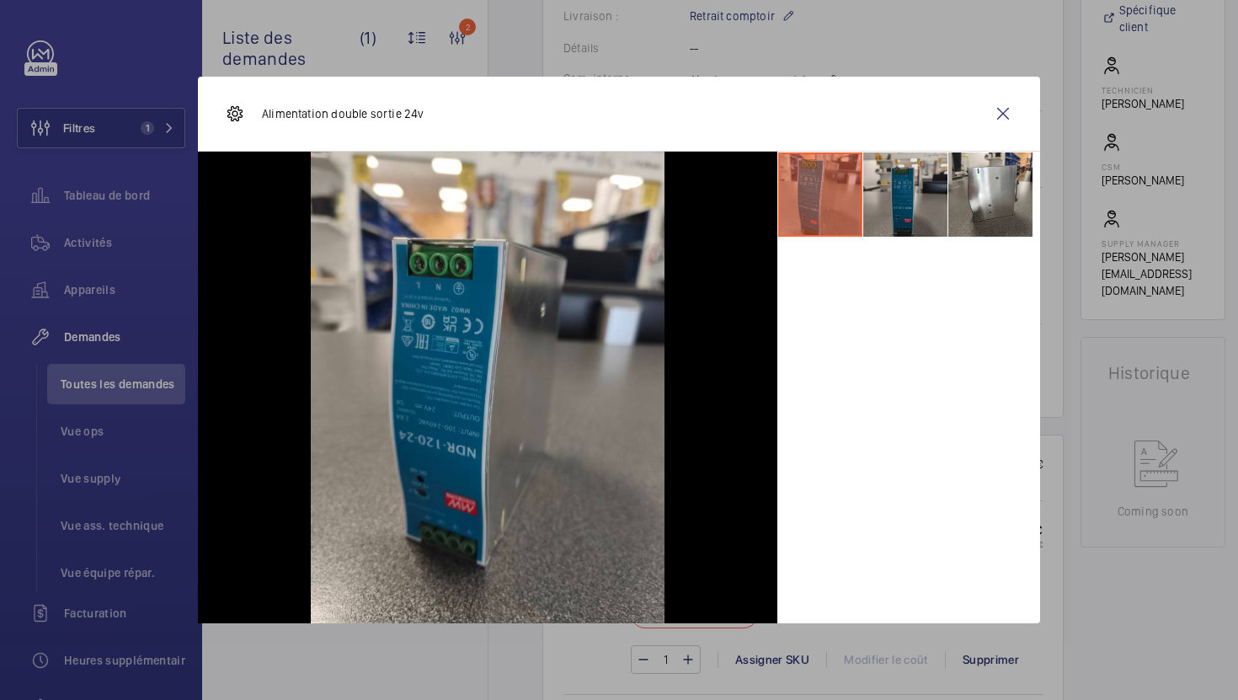
click at [895, 189] on li at bounding box center [905, 194] width 84 height 84
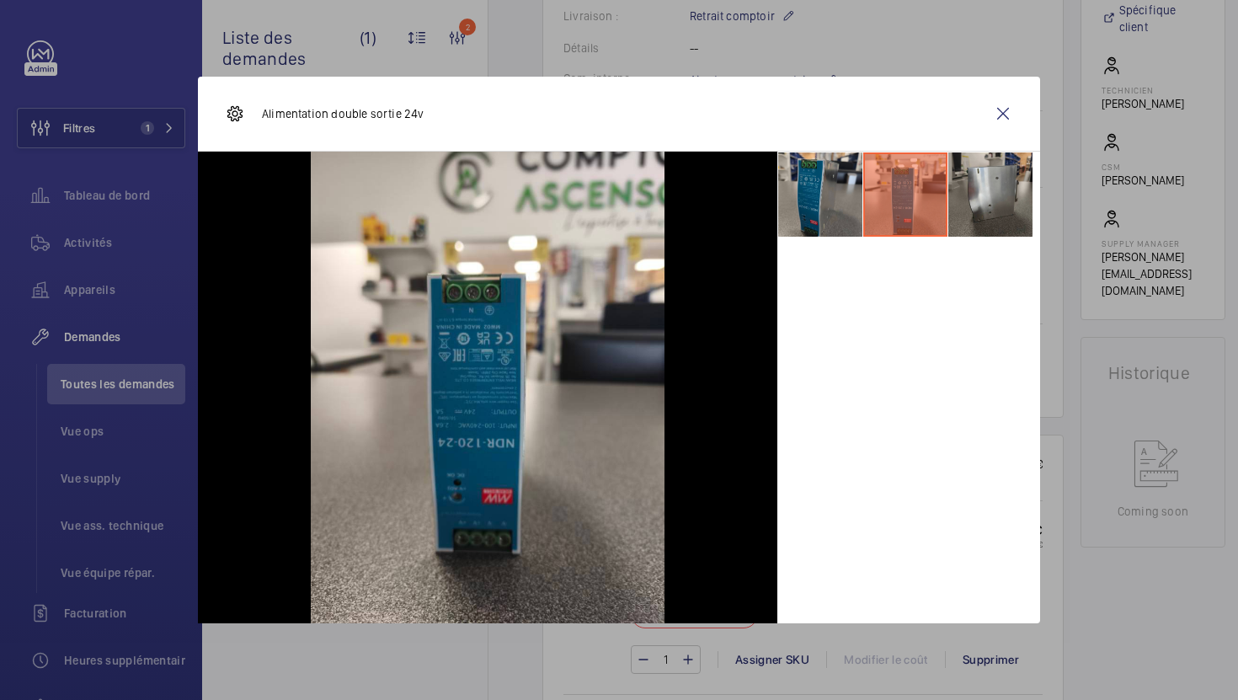
click at [980, 200] on li at bounding box center [990, 194] width 84 height 84
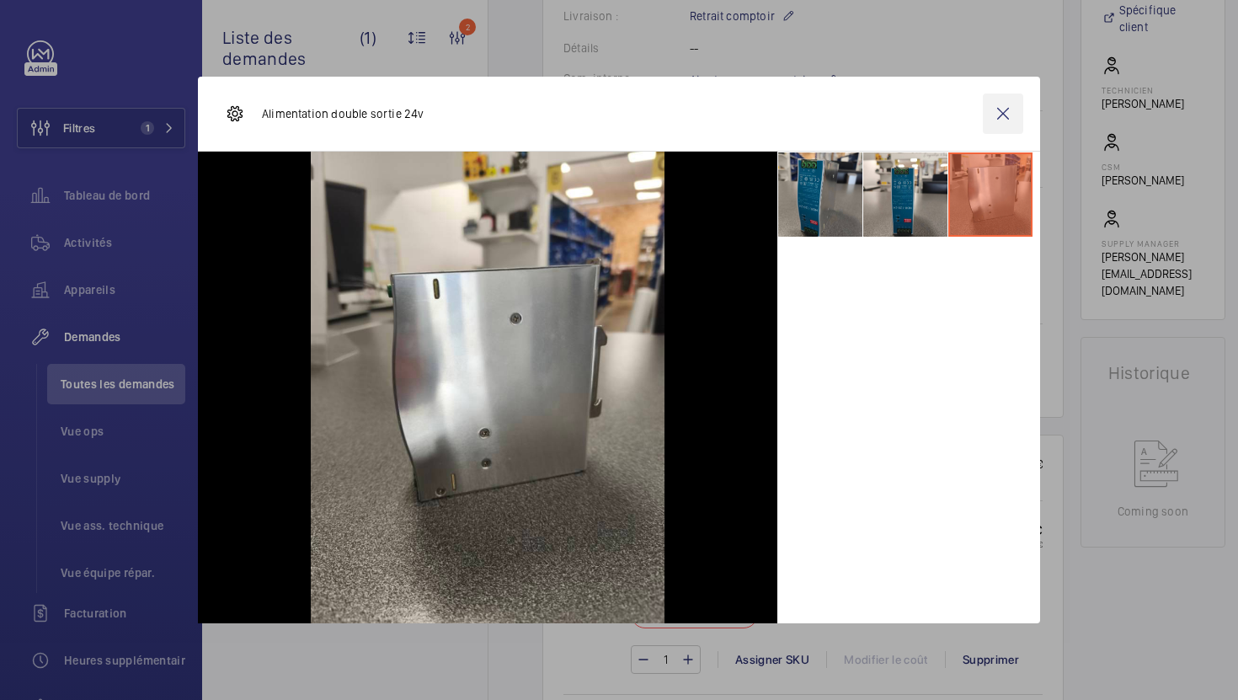
click at [1005, 101] on wm-front-icon-button at bounding box center [1002, 113] width 40 height 40
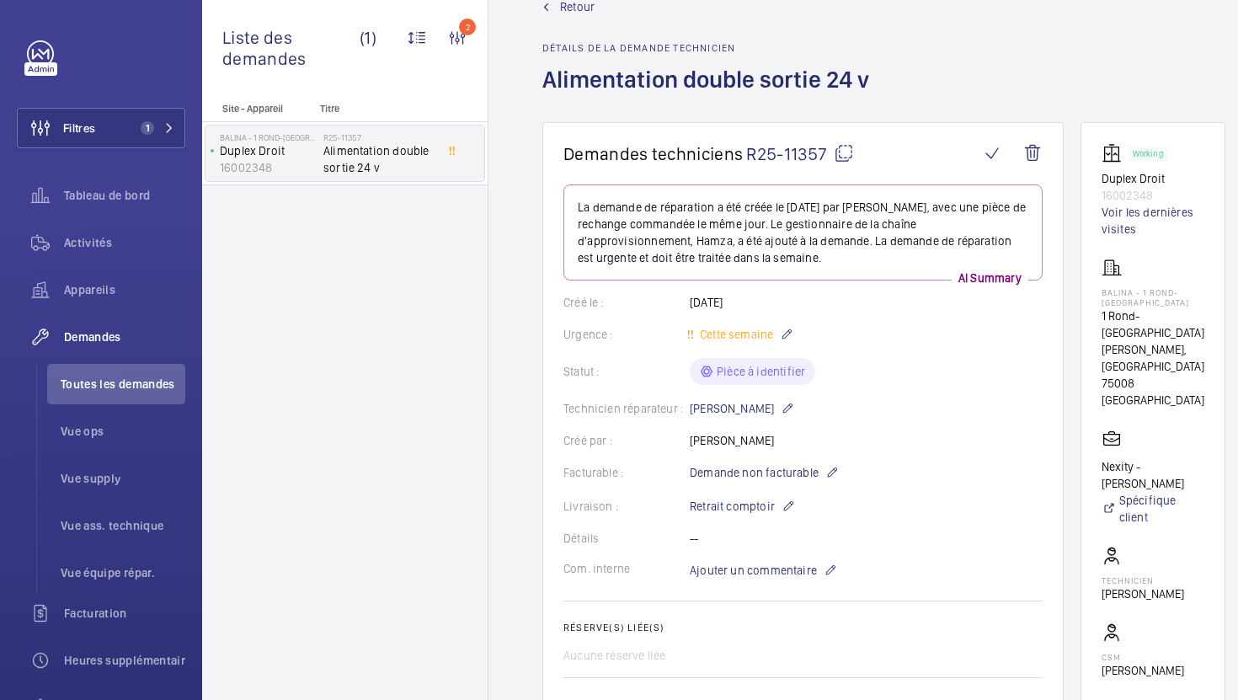
scroll to position [35, 0]
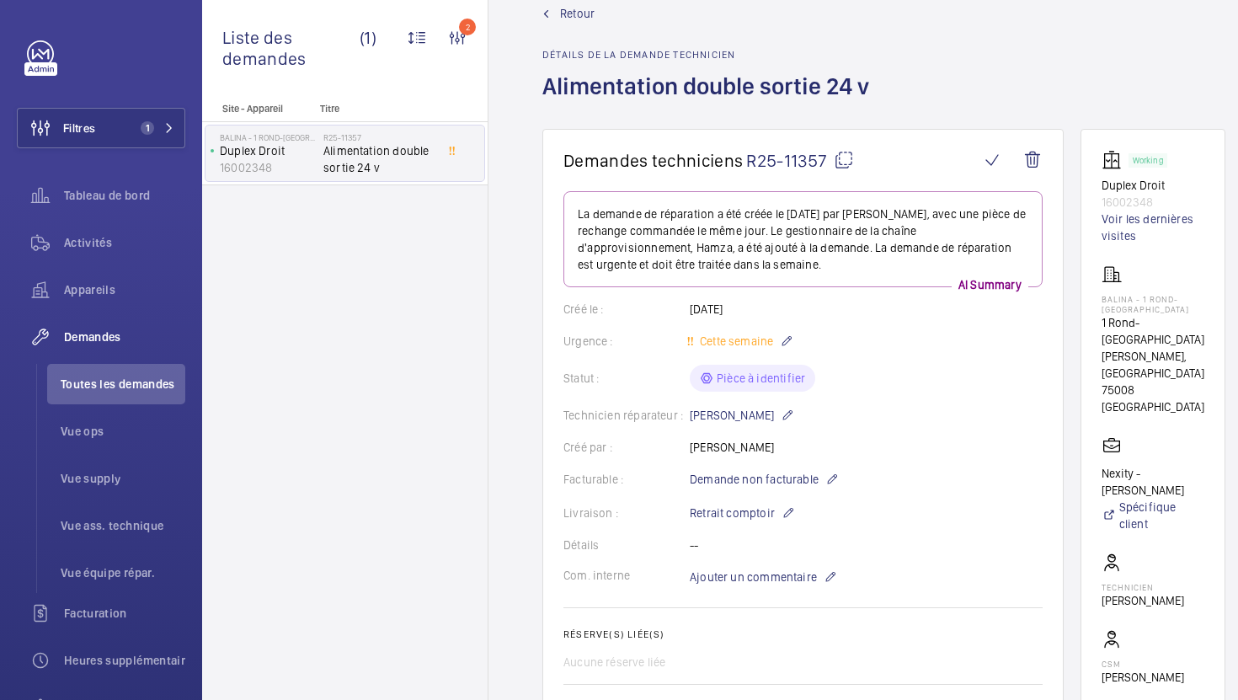
click at [842, 165] on mat-icon at bounding box center [843, 160] width 20 height 20
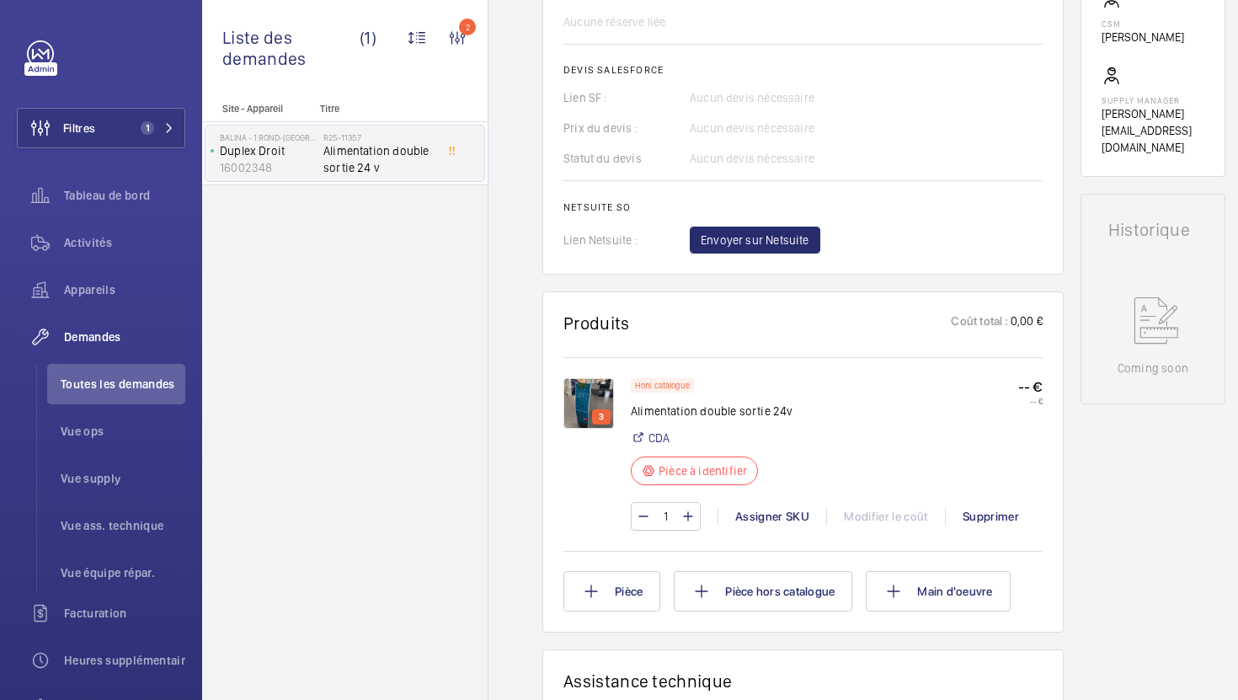
scroll to position [680, 0]
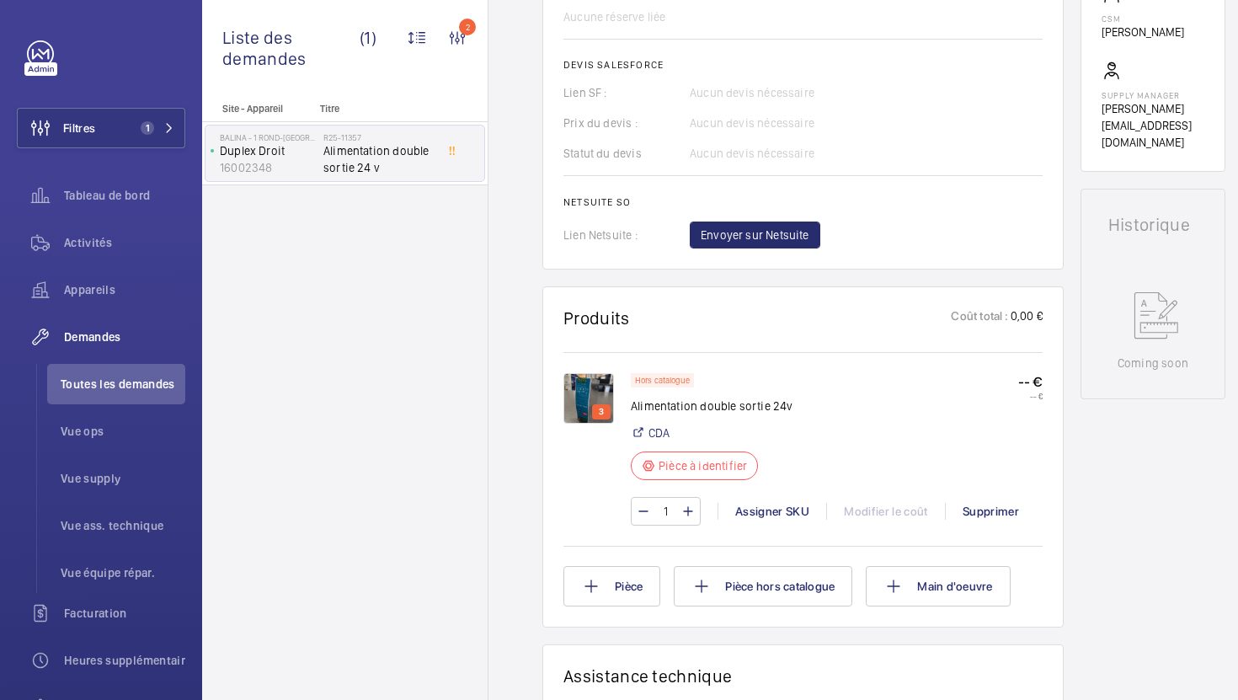
click at [580, 396] on img at bounding box center [588, 398] width 51 height 51
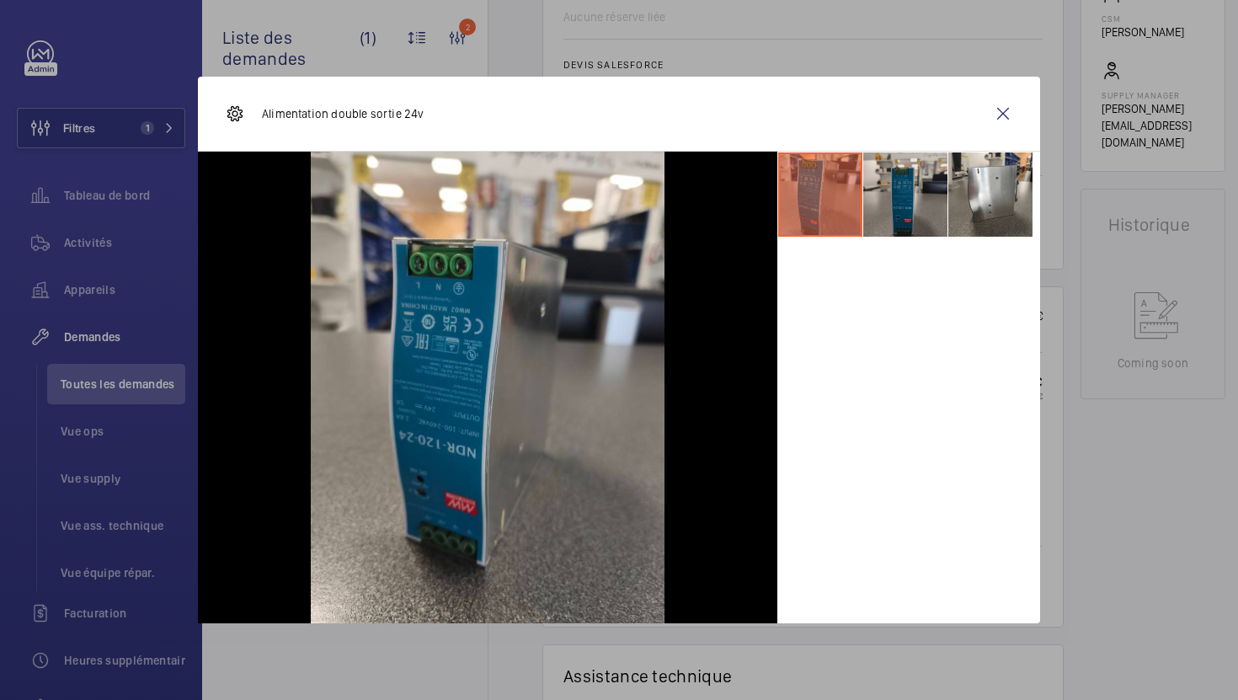
click at [916, 191] on li at bounding box center [905, 194] width 84 height 84
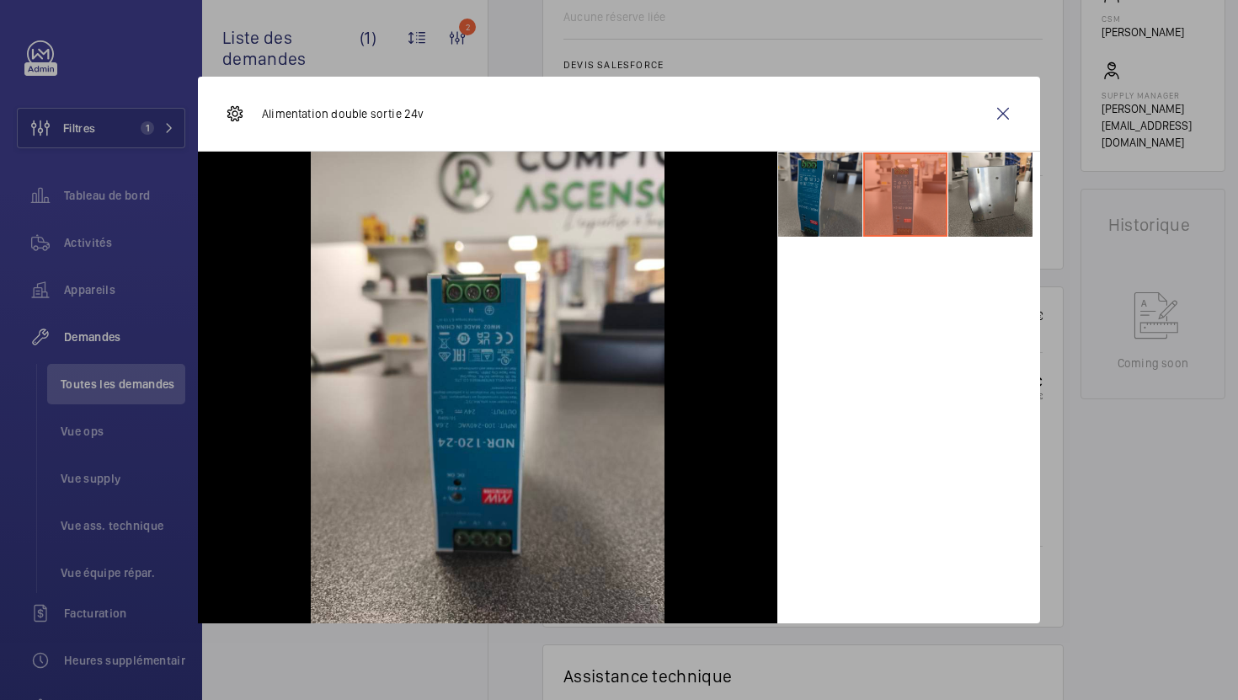
click at [835, 223] on li at bounding box center [820, 194] width 84 height 84
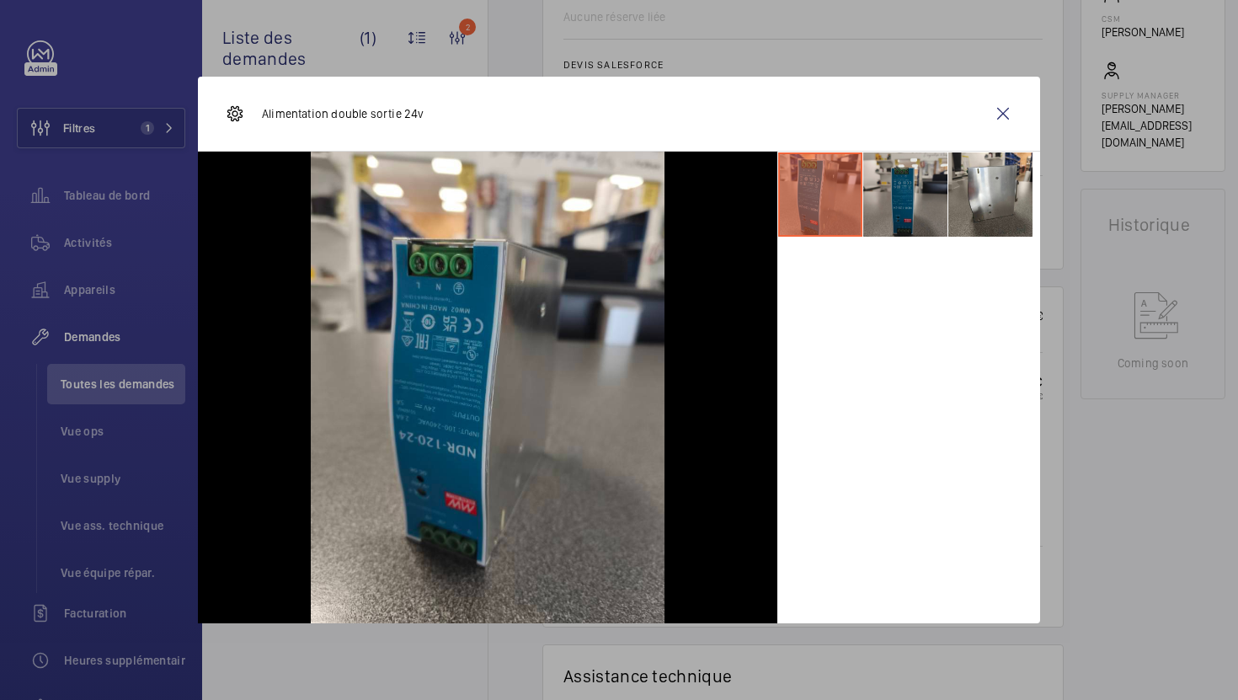
click at [910, 208] on li at bounding box center [905, 194] width 84 height 84
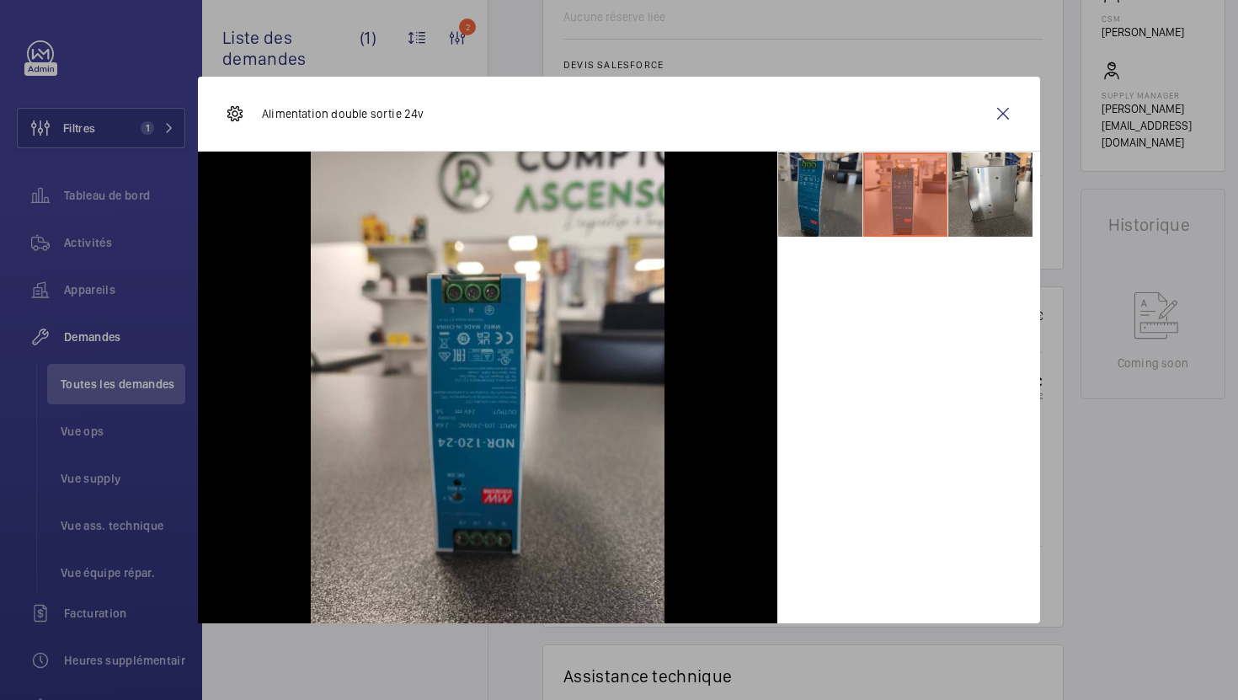
click at [837, 223] on li at bounding box center [820, 194] width 84 height 84
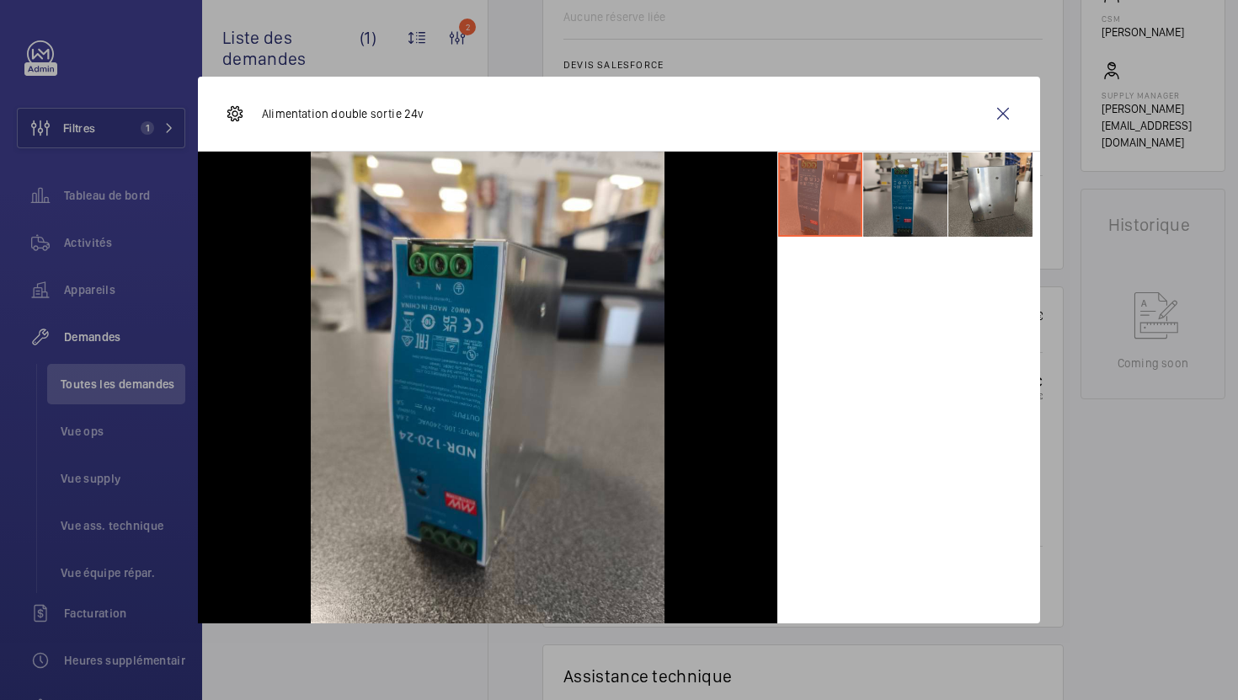
click at [923, 205] on li at bounding box center [905, 194] width 84 height 84
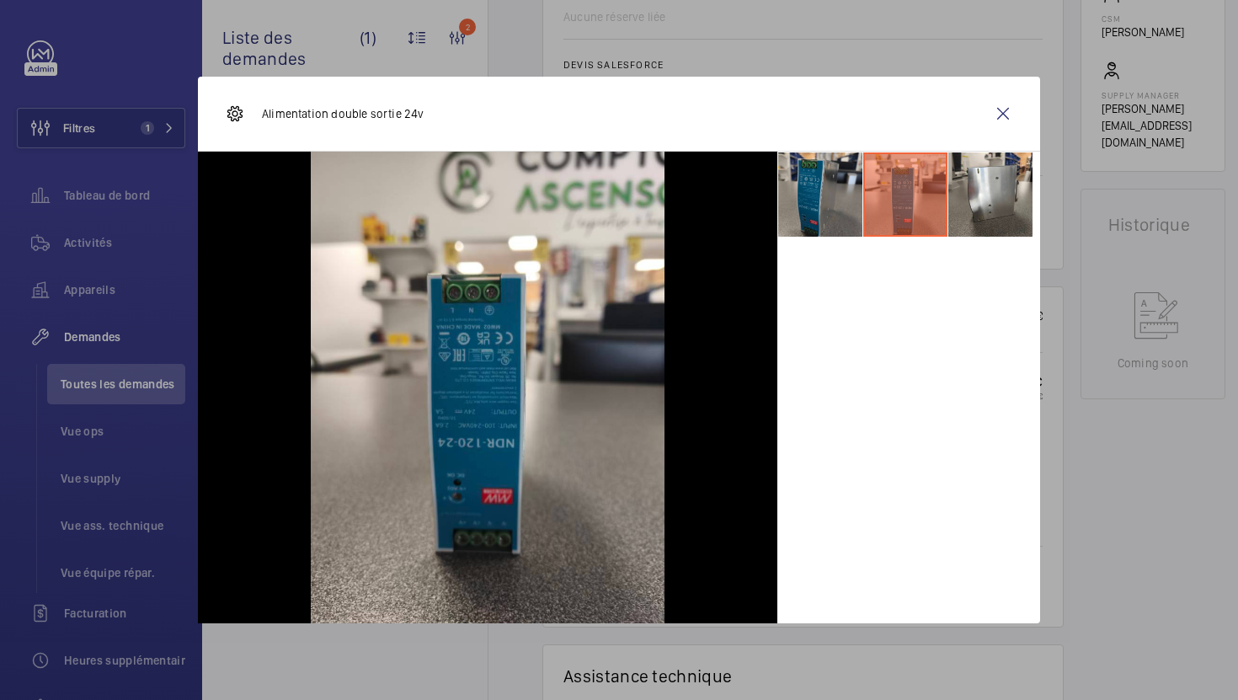
click at [1192, 503] on div at bounding box center [619, 350] width 1238 height 700
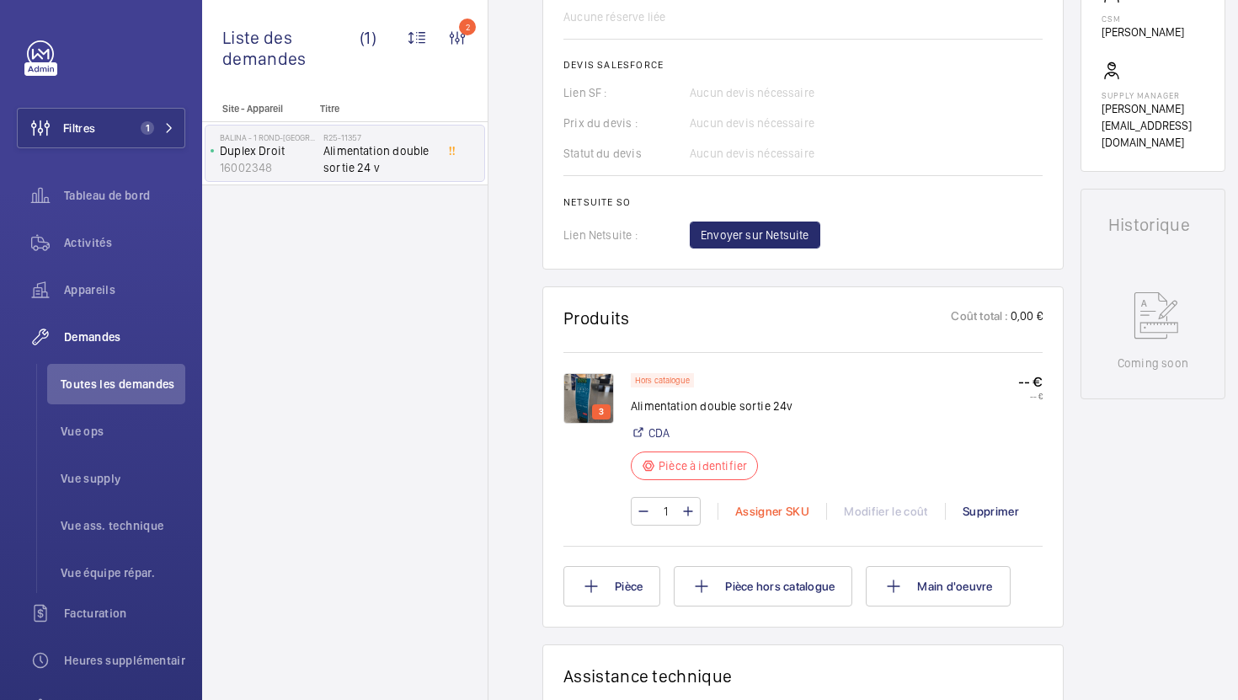
click at [785, 513] on div "Assigner SKU" at bounding box center [771, 511] width 109 height 17
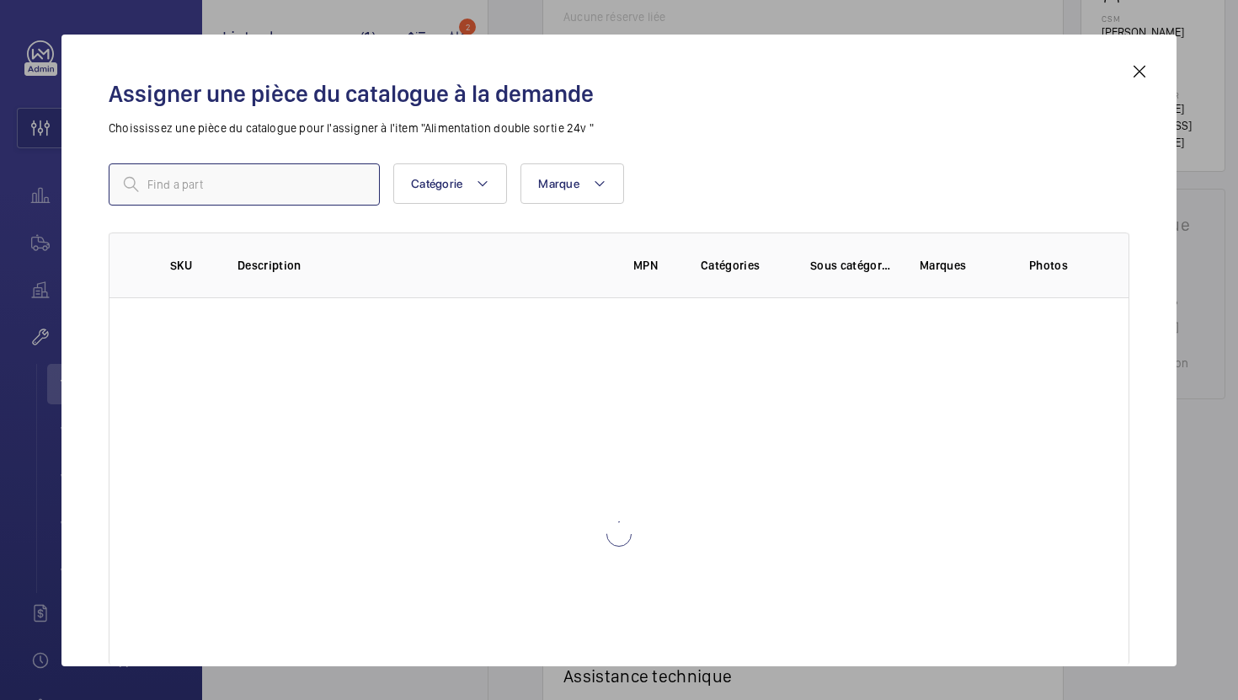
click at [313, 187] on input "text" at bounding box center [244, 184] width 271 height 42
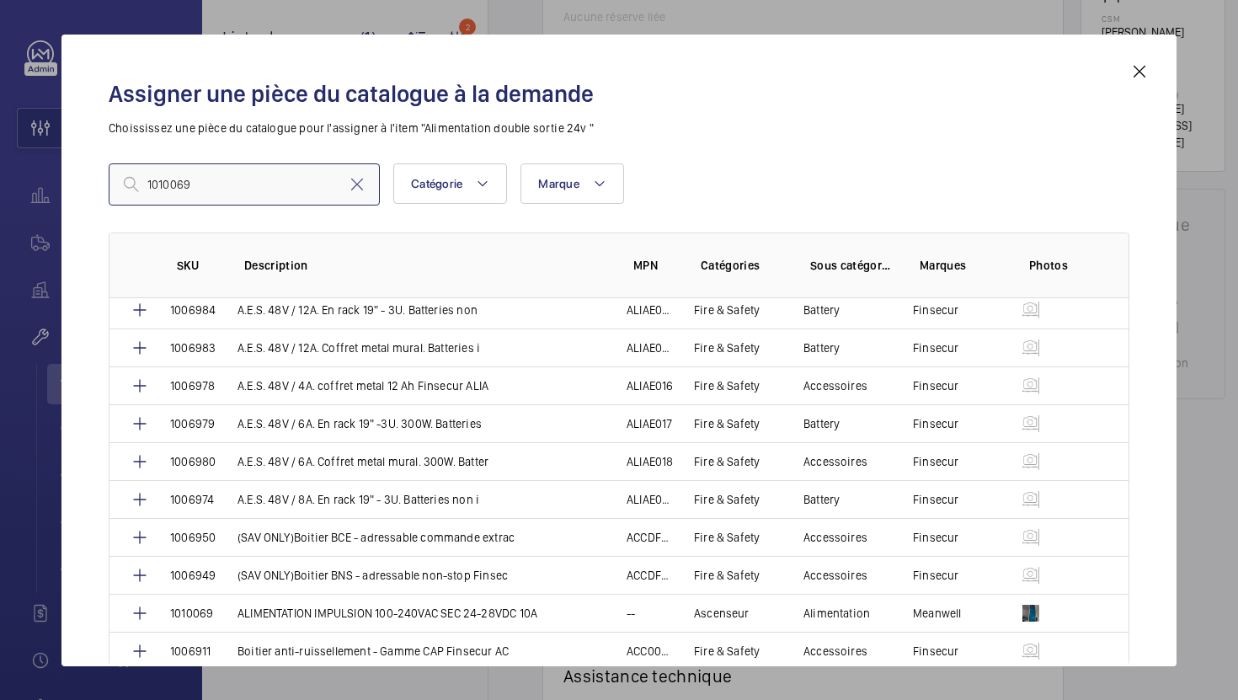
scroll to position [595, 0]
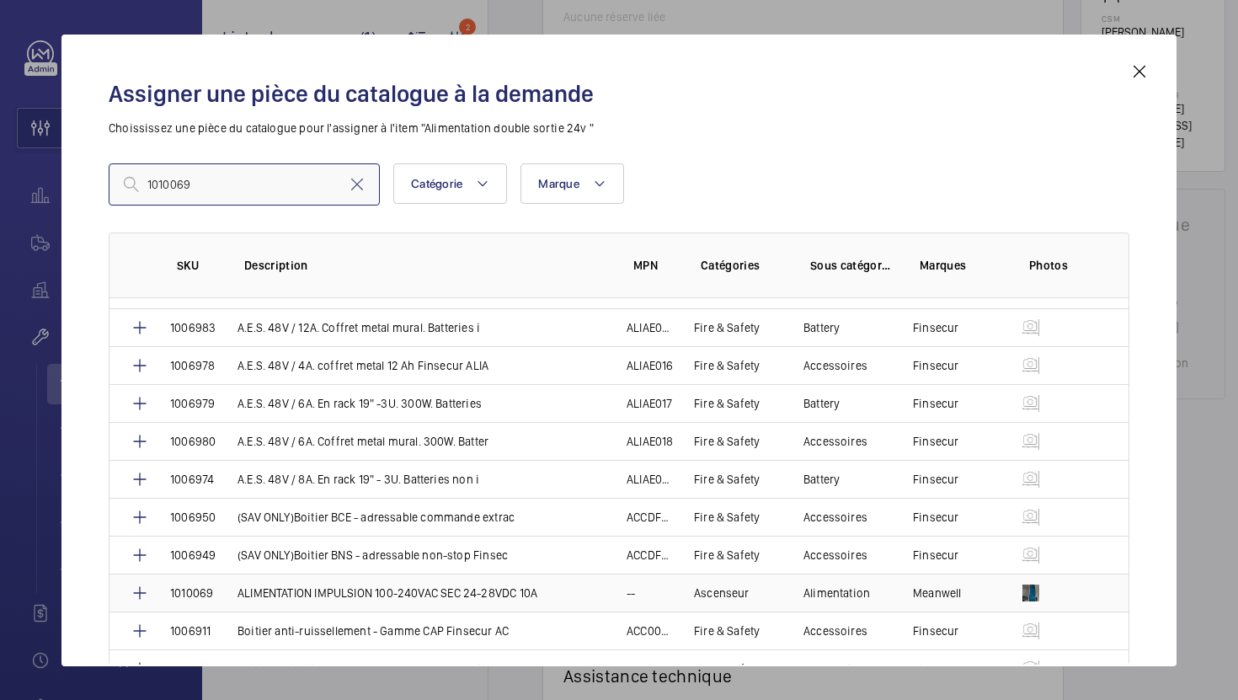
type input "1010069"
click at [502, 591] on p "ALIMENTATION IMPULSION 100-240VAC SEC 24-28VDC 10A" at bounding box center [387, 592] width 300 height 17
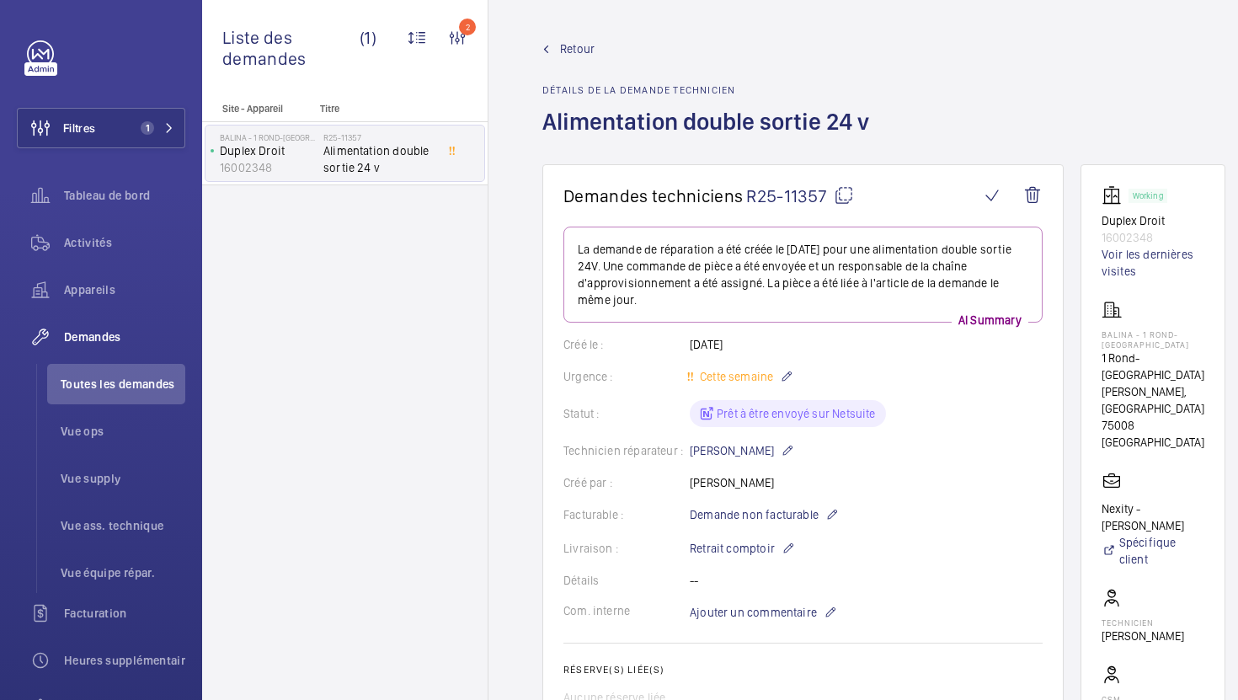
scroll to position [743, 0]
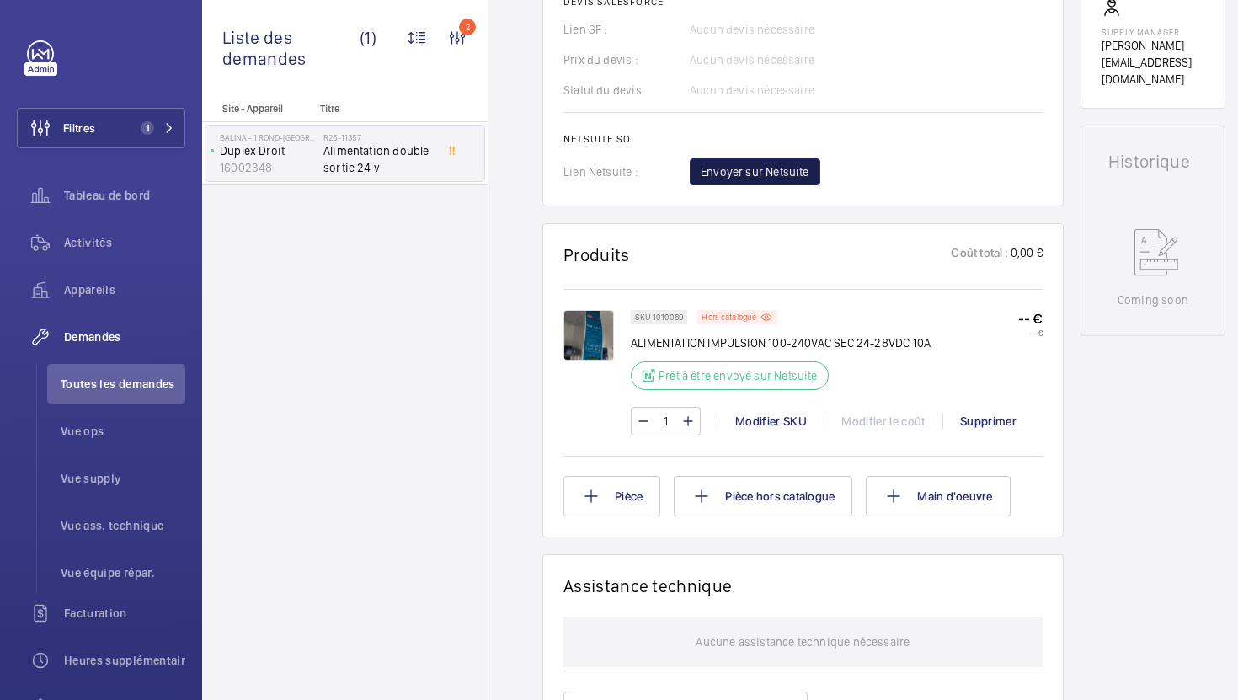
click at [777, 173] on span "Envoyer sur Netsuite" at bounding box center [754, 171] width 109 height 17
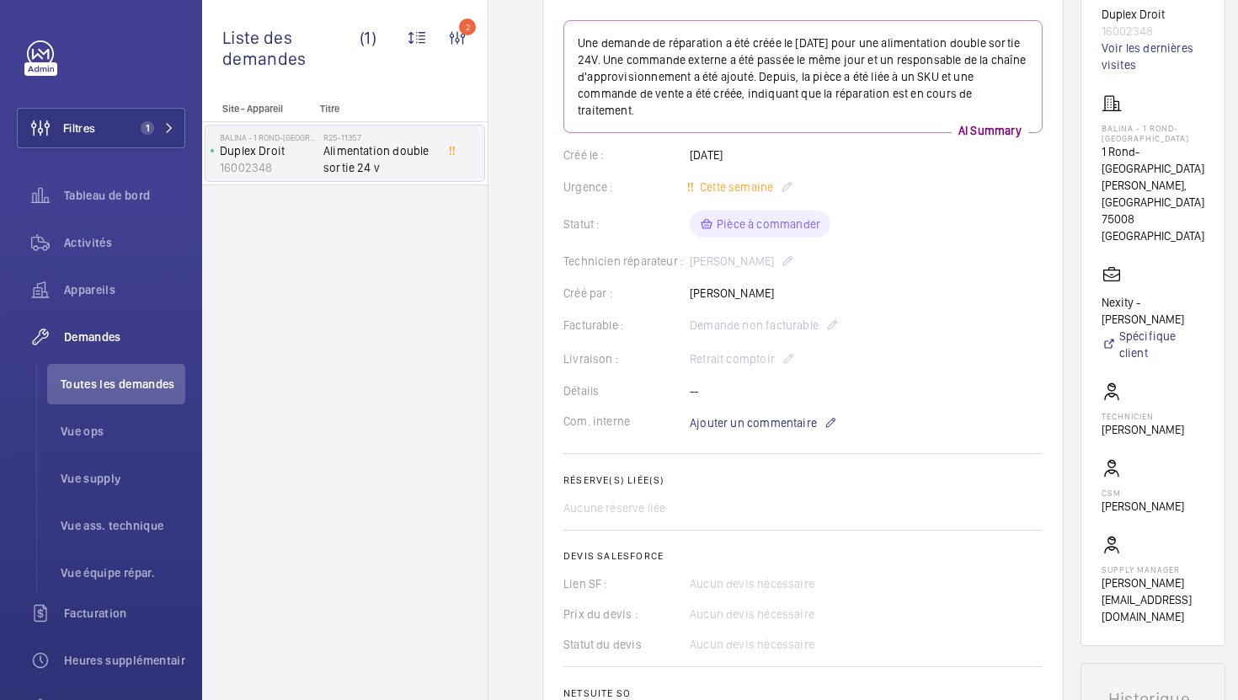
scroll to position [431, 0]
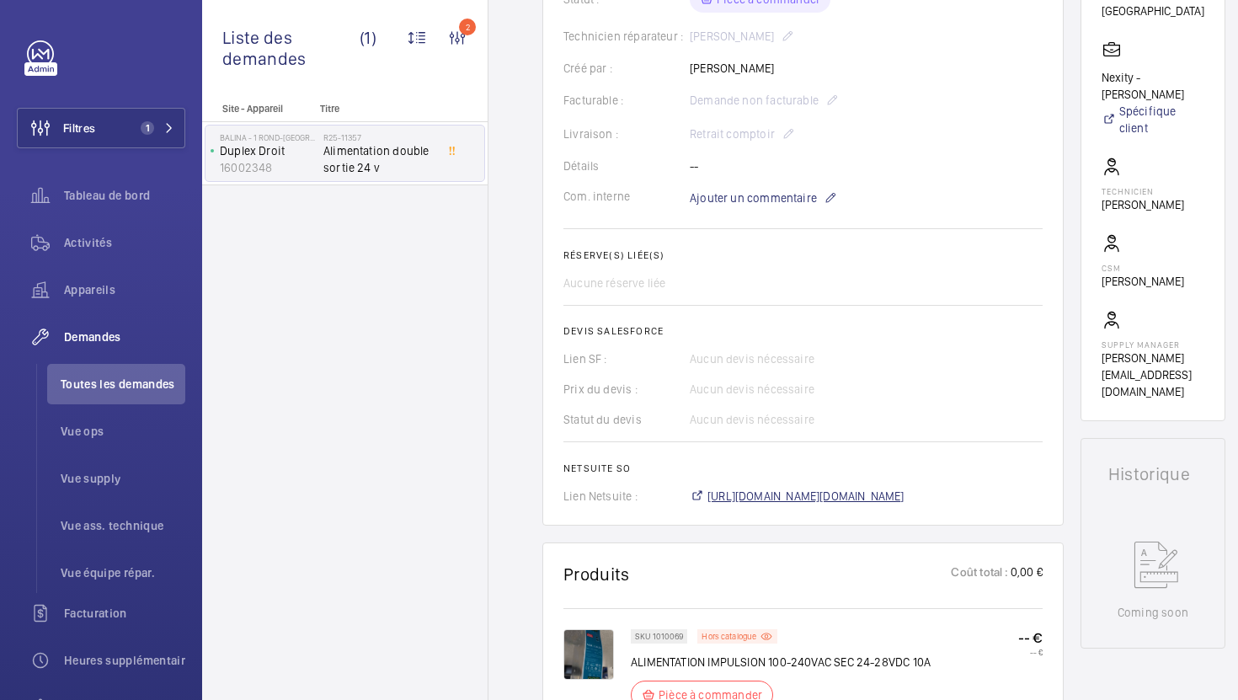
click at [803, 487] on span "[URL][DOMAIN_NAME][DOMAIN_NAME]" at bounding box center [805, 495] width 197 height 17
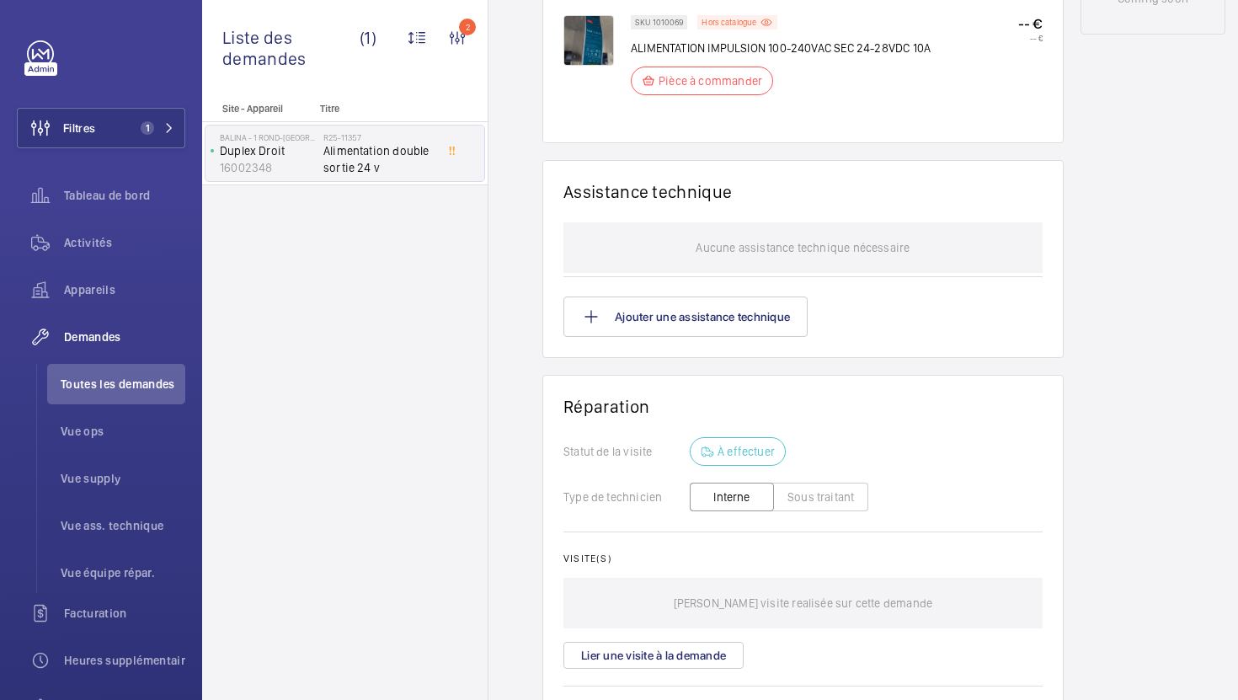
scroll to position [0, 0]
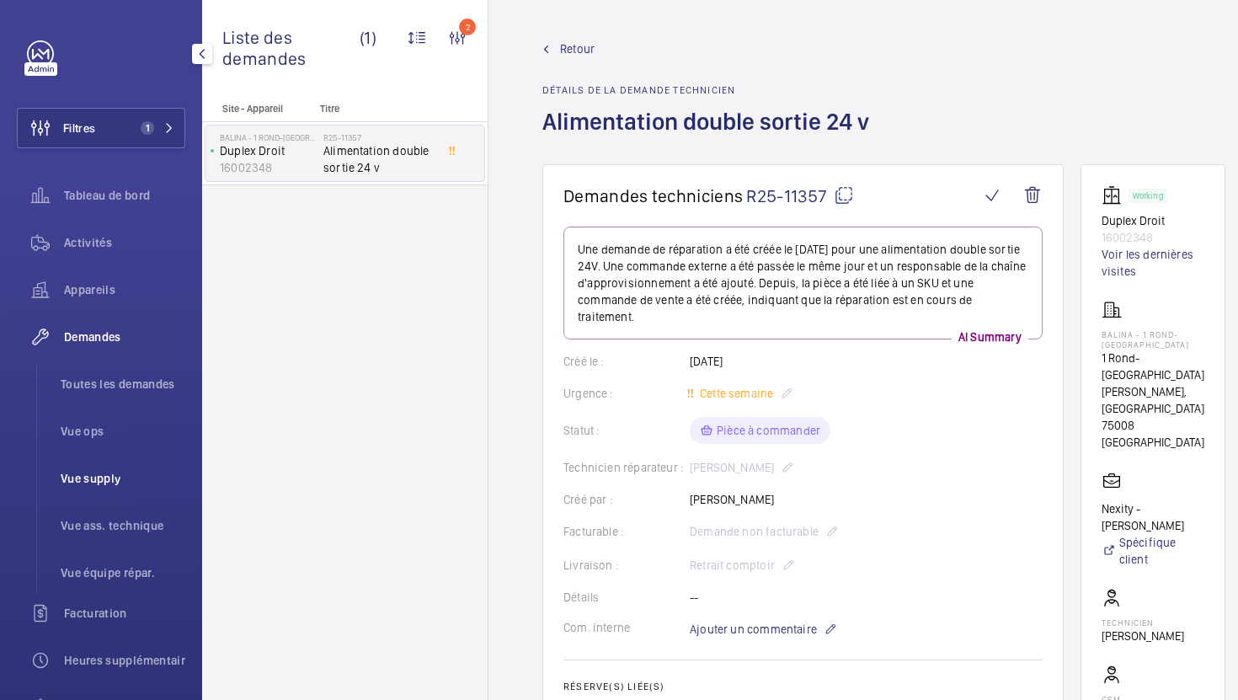
click at [92, 485] on span "Vue supply" at bounding box center [123, 478] width 125 height 17
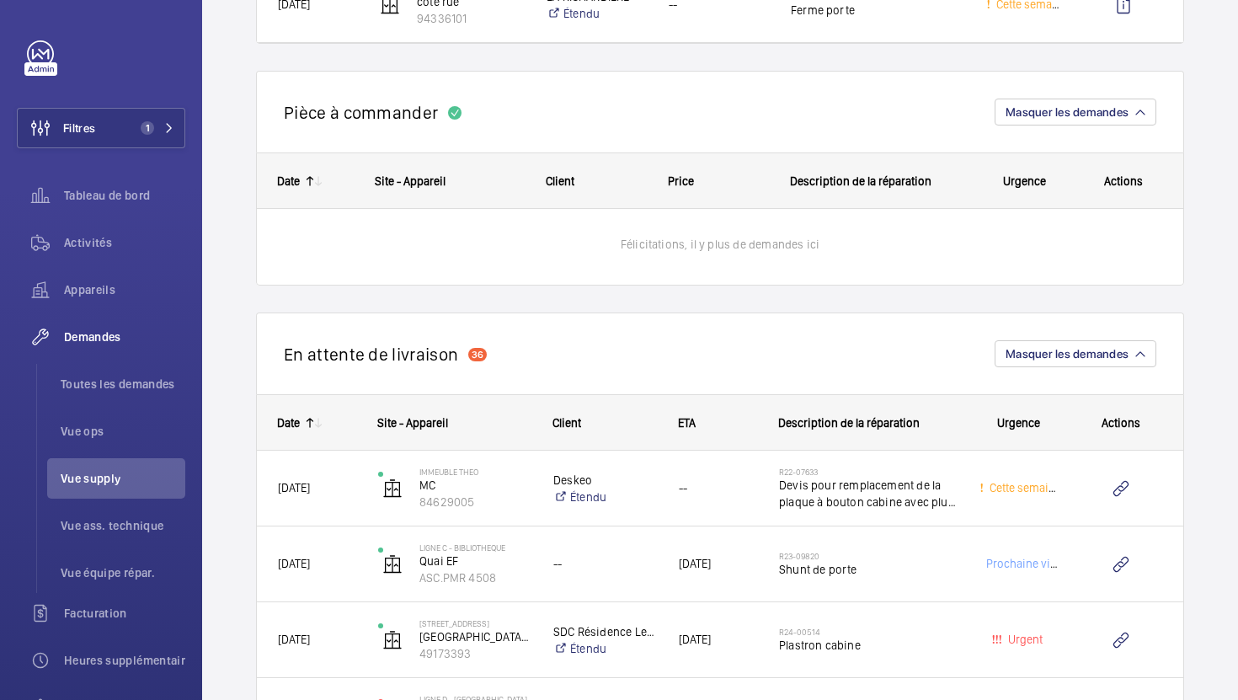
scroll to position [2515, 0]
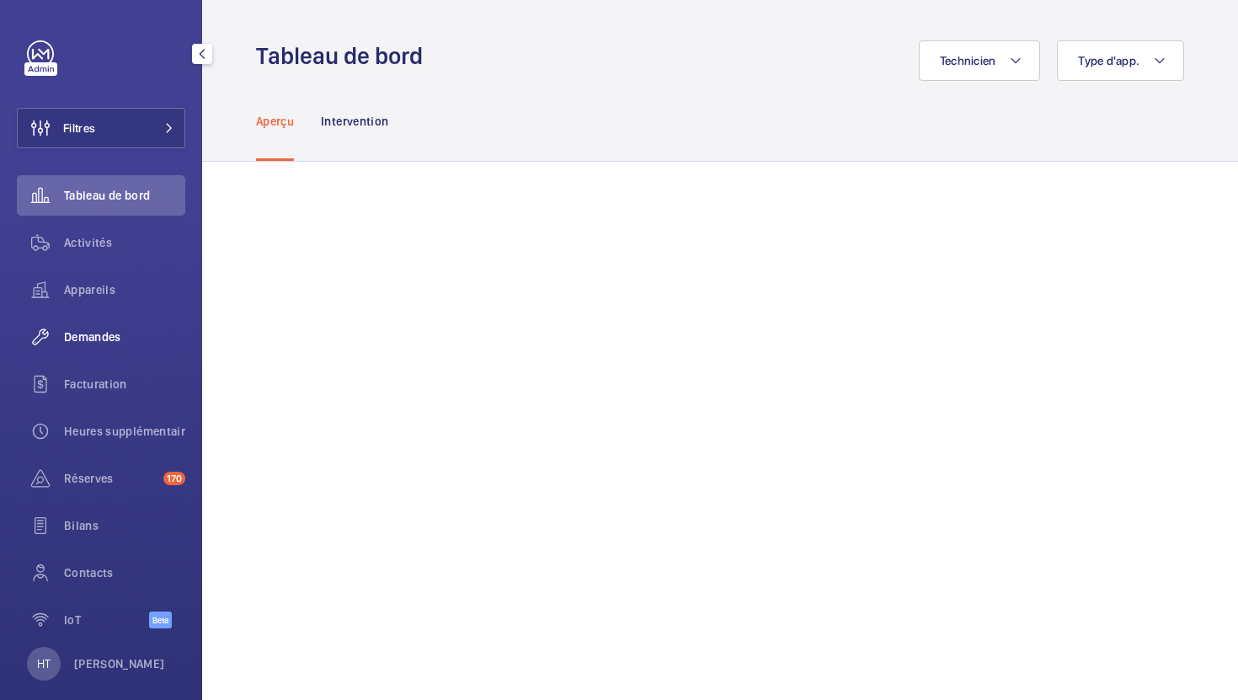
click at [105, 333] on span "Demandes" at bounding box center [124, 336] width 121 height 17
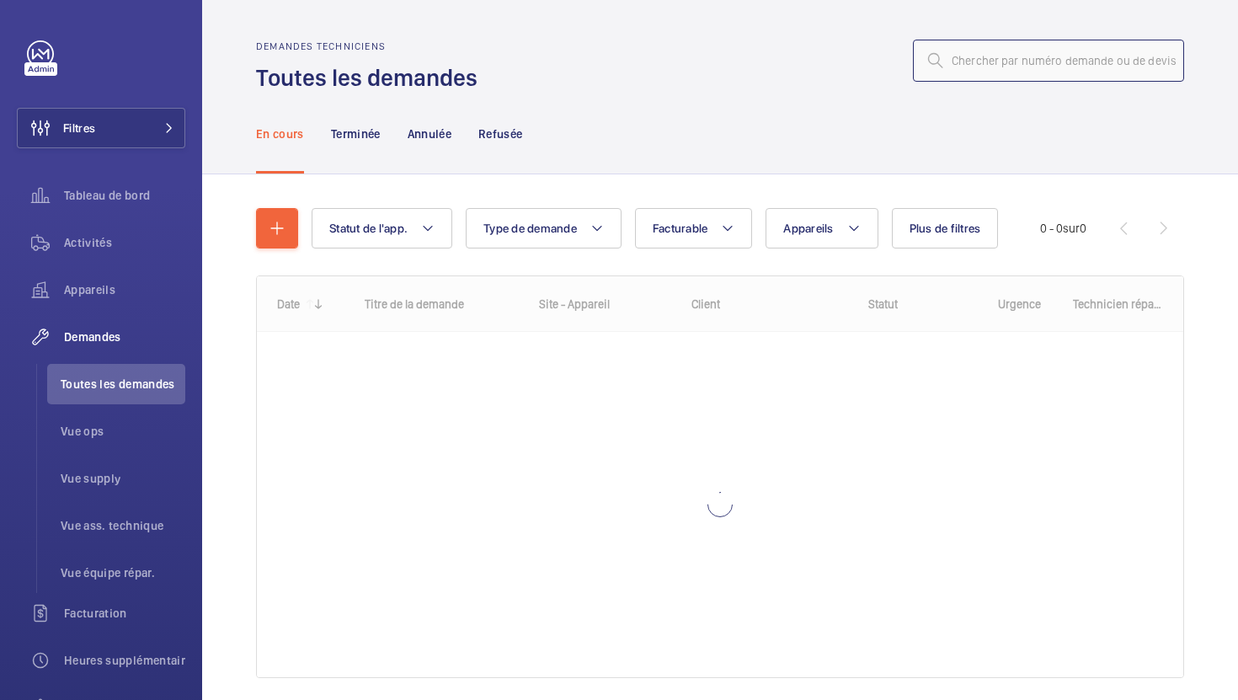
click at [1064, 51] on input "text" at bounding box center [1048, 61] width 271 height 42
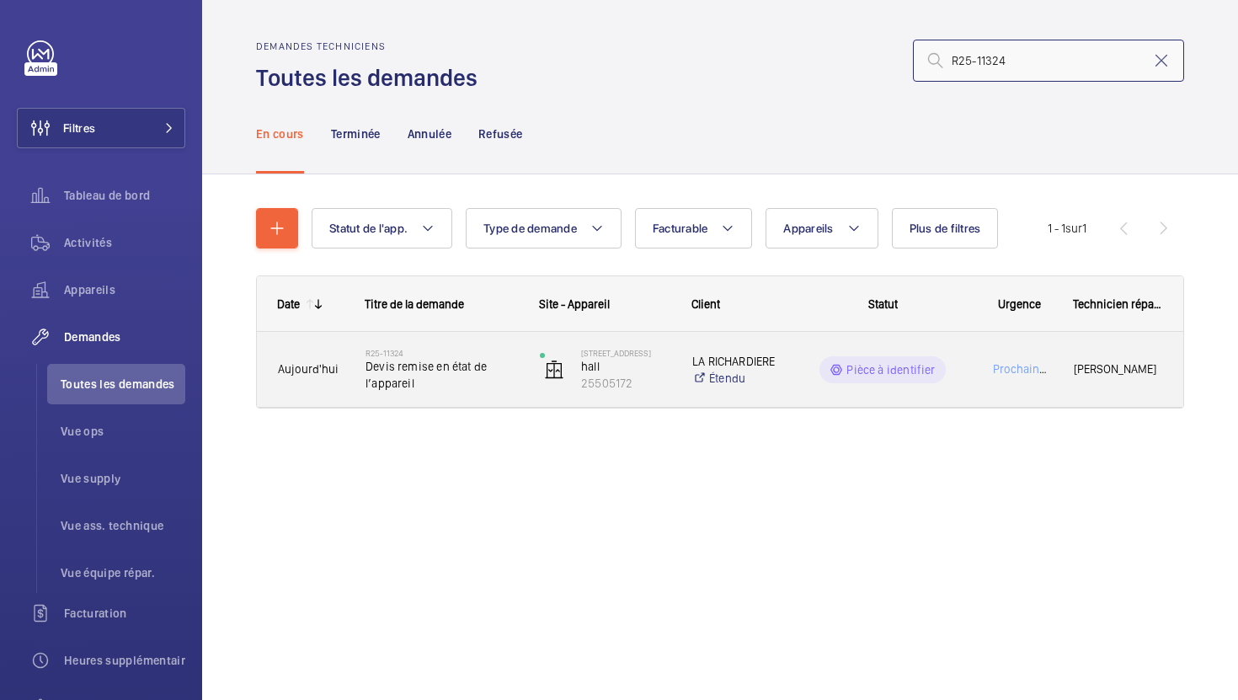
type input "R25-11324"
click at [512, 377] on span "Devis remise en état de l’appareil" at bounding box center [441, 375] width 152 height 34
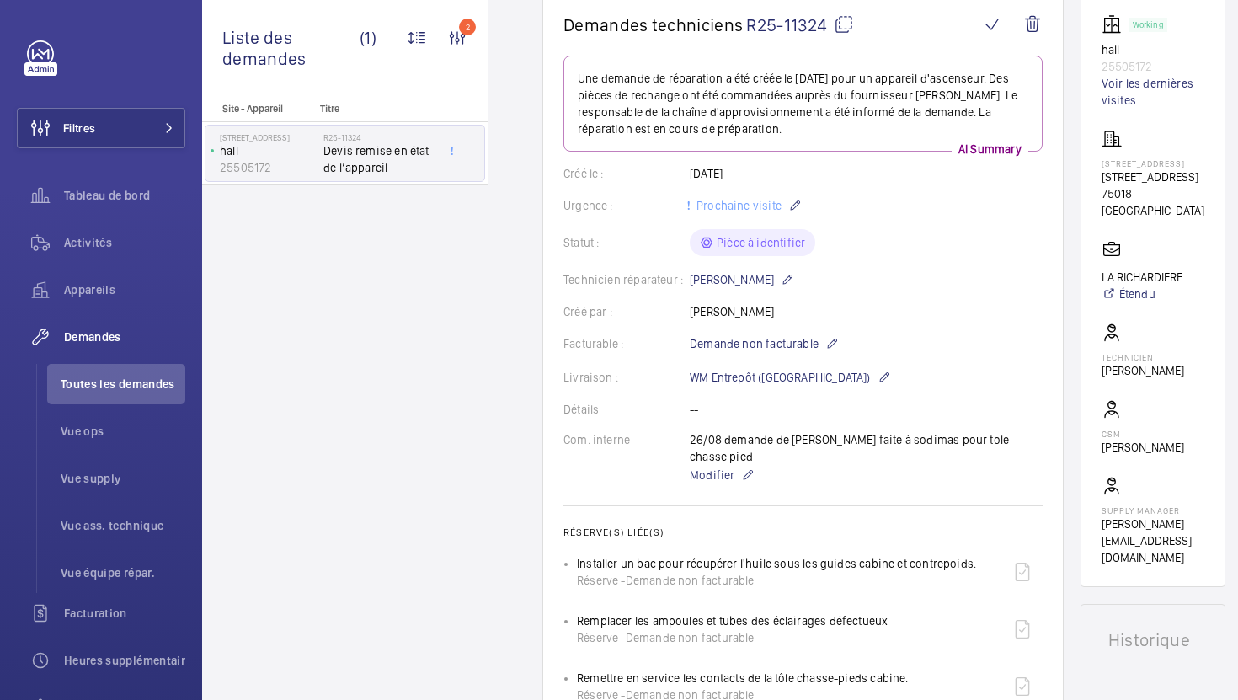
scroll to position [169, 0]
drag, startPoint x: 1169, startPoint y: 196, endPoint x: 1098, endPoint y: 184, distance: 72.7
click at [1098, 184] on wm-front-card "Working hall 25505172 Voir les dernières visites 19 Rue Coysevox 19 Rue Coysevo…" at bounding box center [1152, 292] width 145 height 594
copy p "[STREET_ADDRESS]"
click at [726, 468] on span "Modifier" at bounding box center [711, 476] width 45 height 17
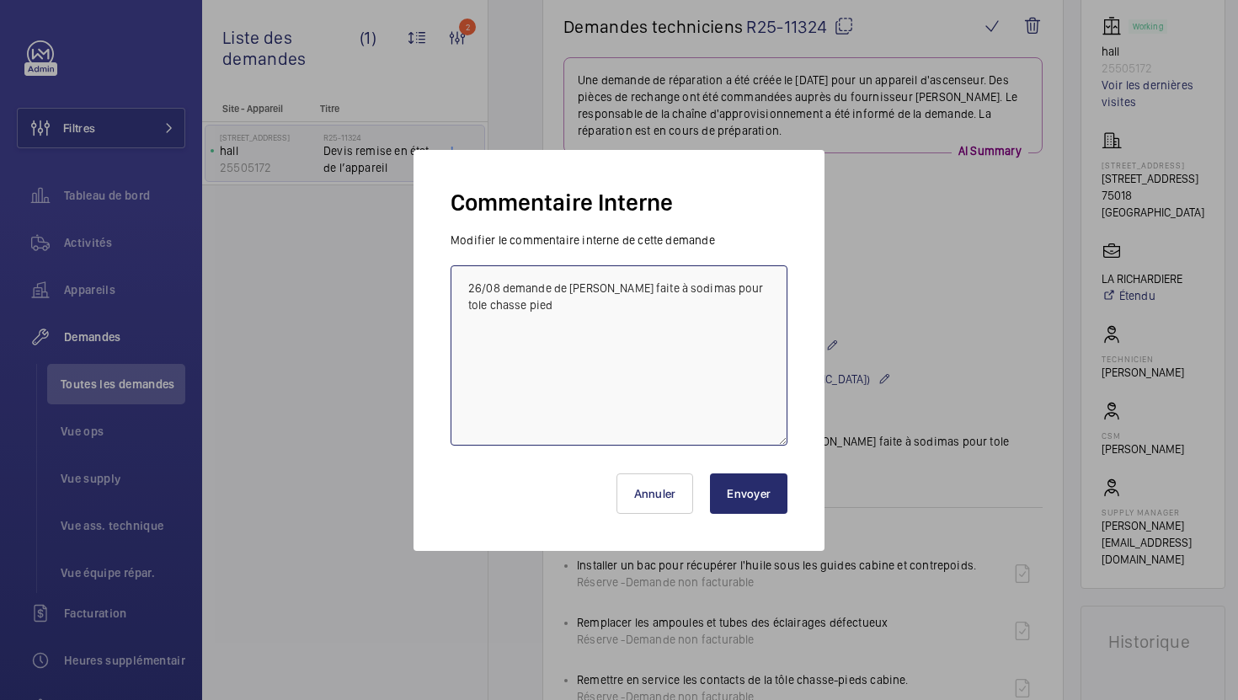
click at [460, 281] on textarea "26/08 demande de [PERSON_NAME] faite à sodimas pour tole chasse pied" at bounding box center [618, 355] width 337 height 180
click at [533, 306] on textarea "26/08 demande de [PERSON_NAME] faite à sodimas pour tole chasse pied" at bounding box center [618, 355] width 337 height 180
type textarea "26/08 demande de devis faite à sodimas pour tole chasse pied, besoin de plus d'…"
click at [757, 484] on button "Envoyer" at bounding box center [748, 493] width 77 height 40
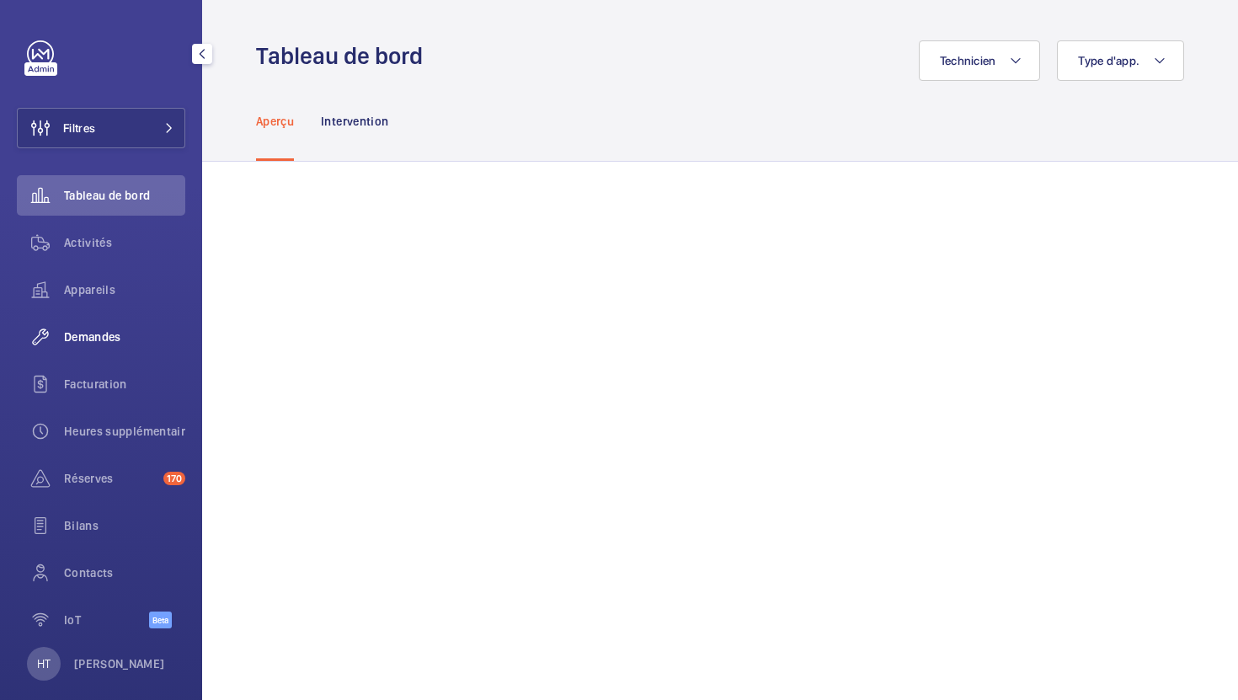
click at [125, 342] on span "Demandes" at bounding box center [124, 336] width 121 height 17
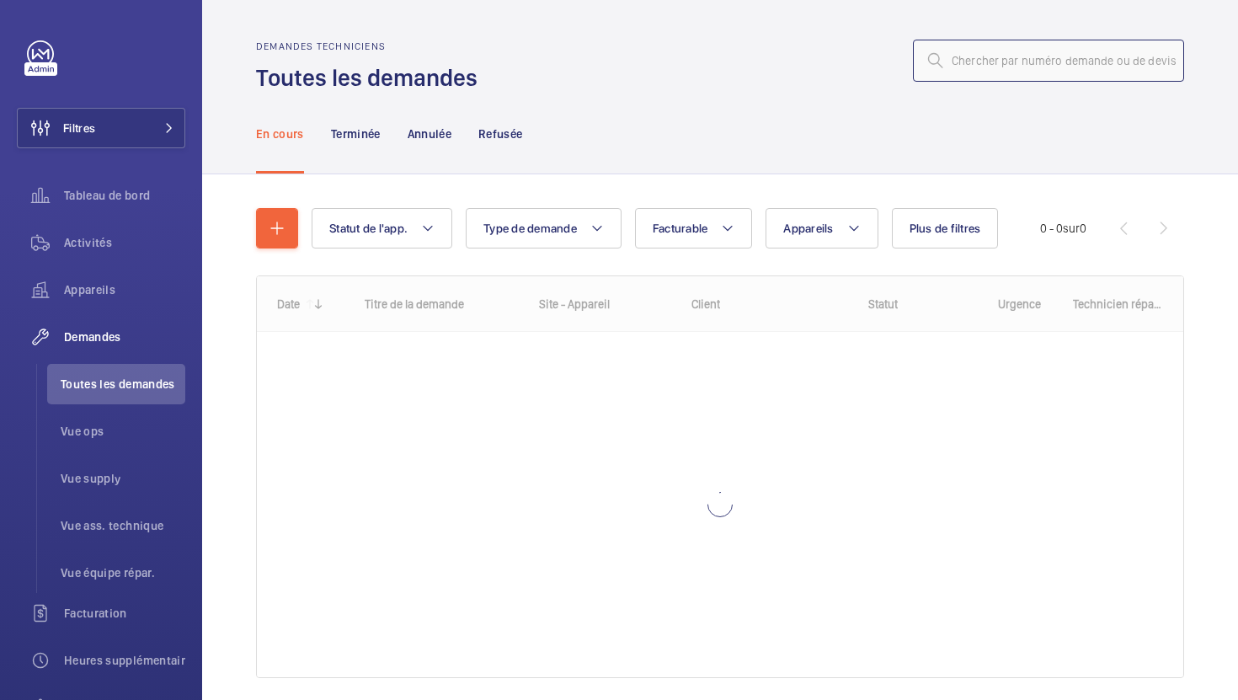
click at [1061, 67] on input "text" at bounding box center [1048, 61] width 271 height 42
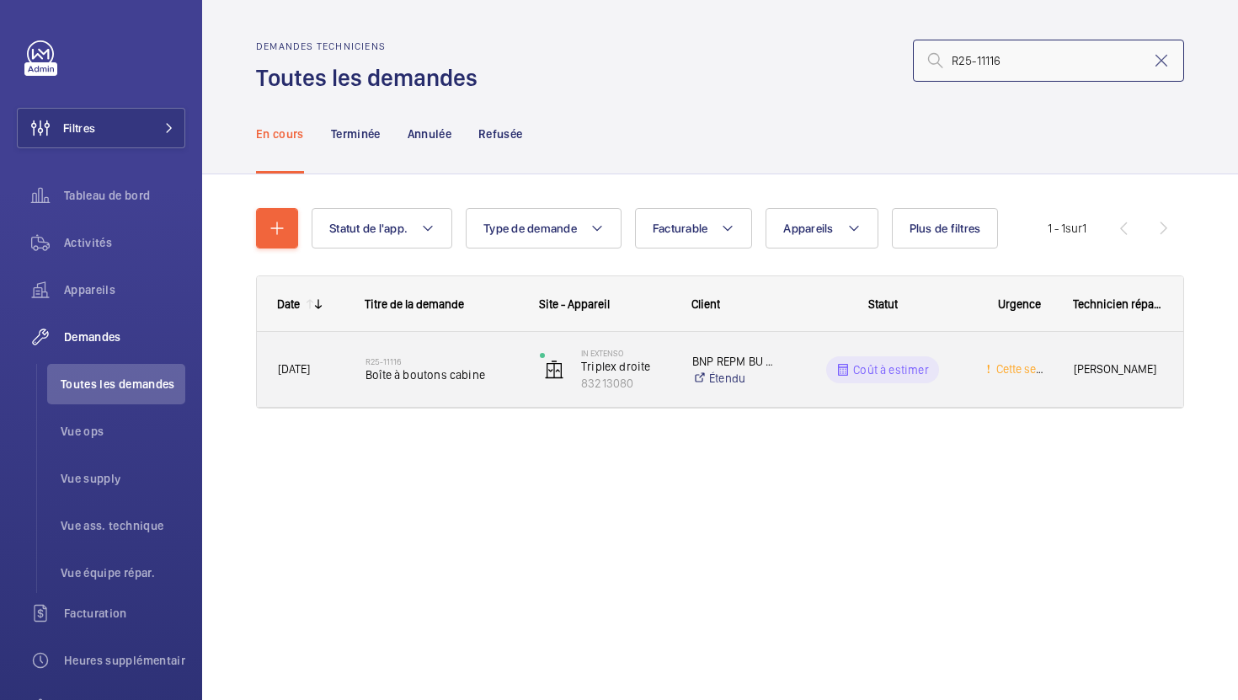
type input "R25-11116"
click at [503, 396] on div "R25-11116 Boîte à boutons cabine" at bounding box center [431, 370] width 173 height 76
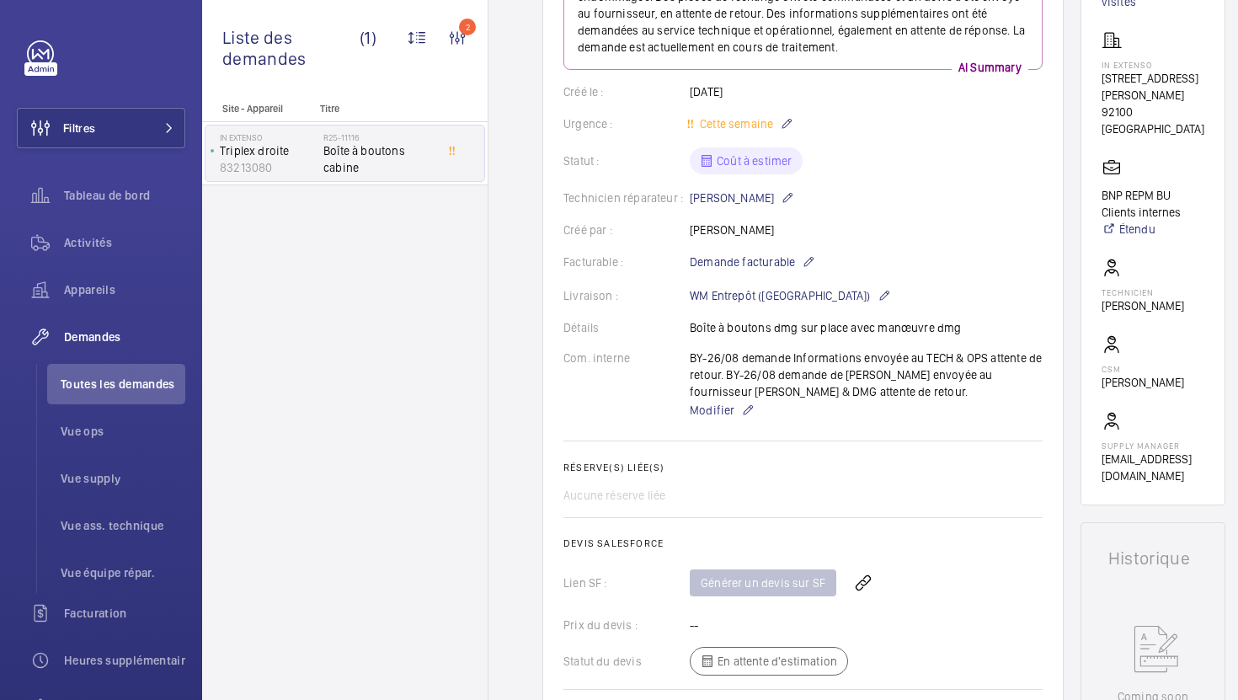
scroll to position [301, 0]
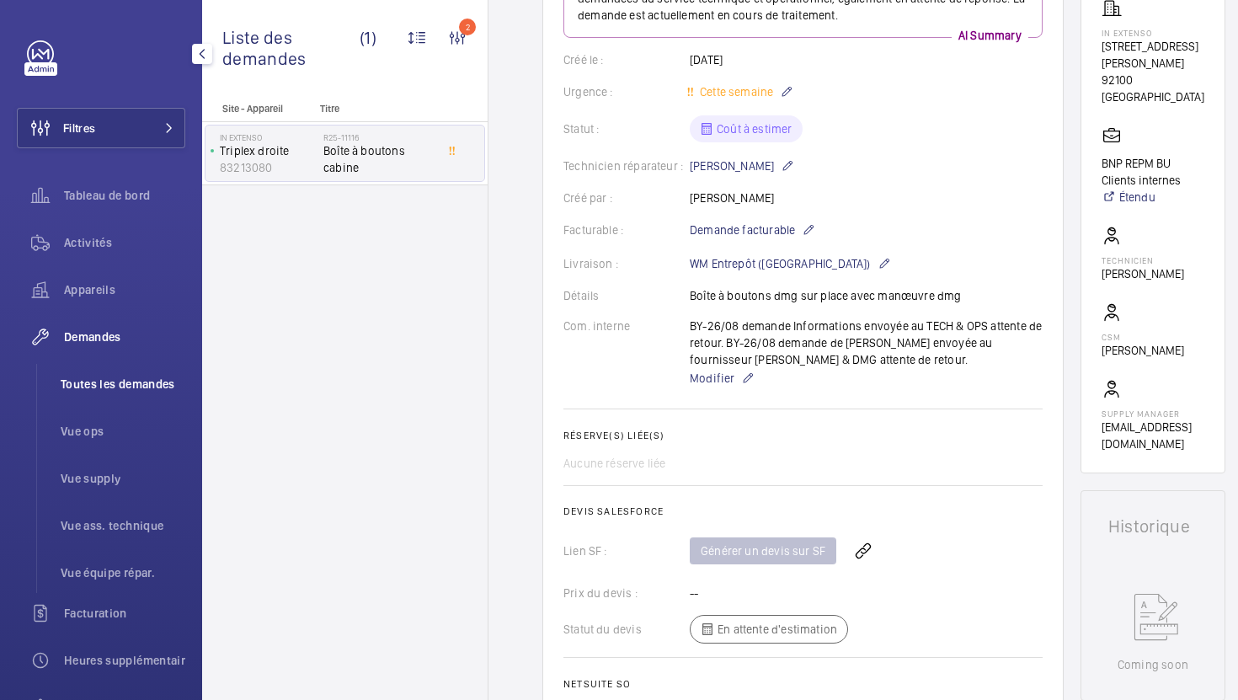
click at [101, 390] on span "Toutes les demandes" at bounding box center [123, 383] width 125 height 17
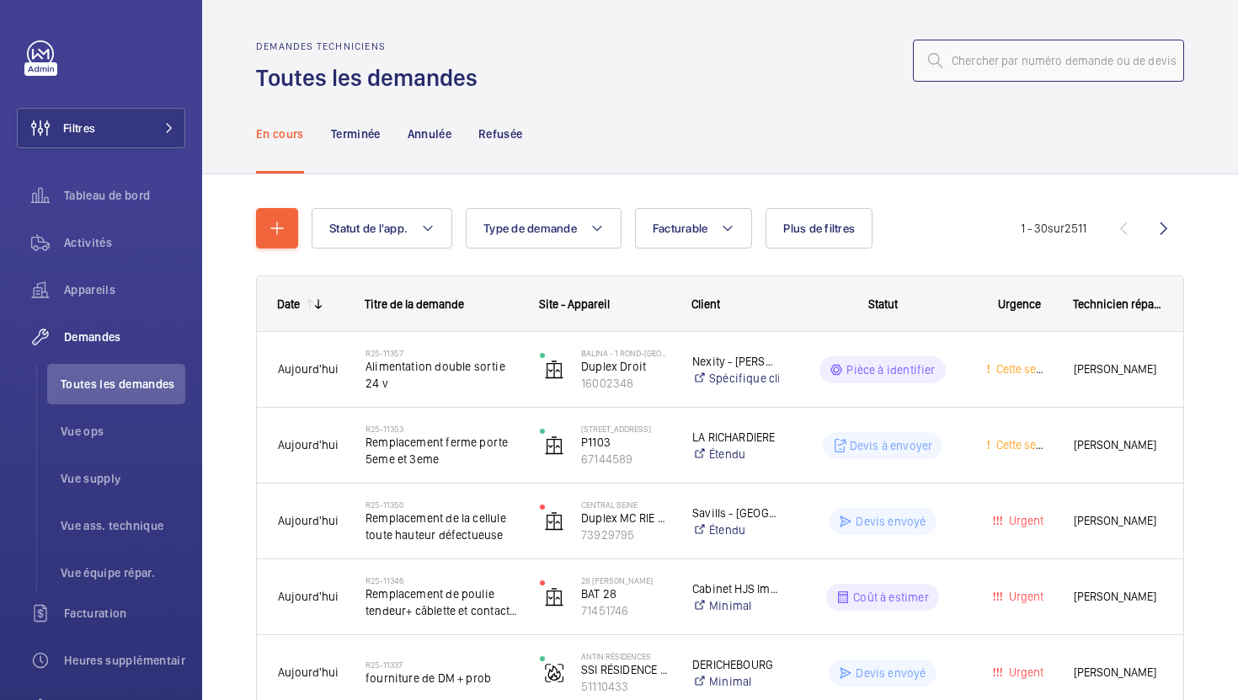
click at [970, 67] on input "text" at bounding box center [1048, 61] width 271 height 42
paste input "R25-11318"
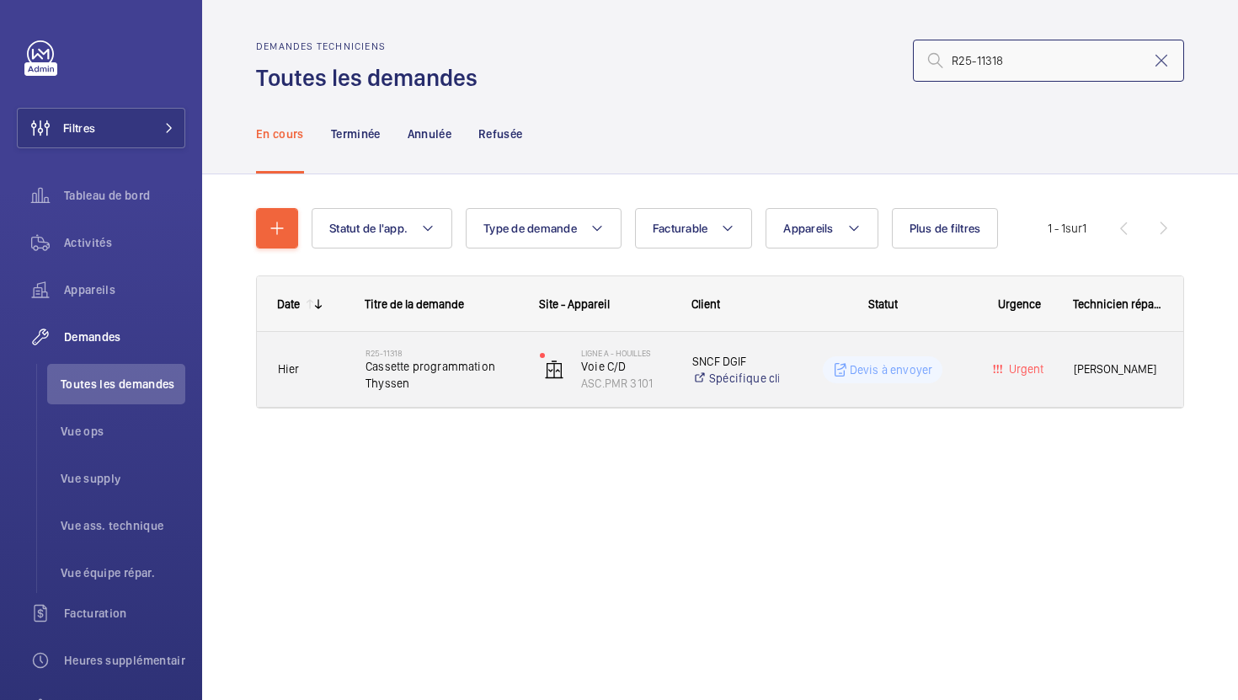
type input "R25-11318"
click at [500, 387] on span "Cassette programmation Thyssen" at bounding box center [441, 375] width 152 height 34
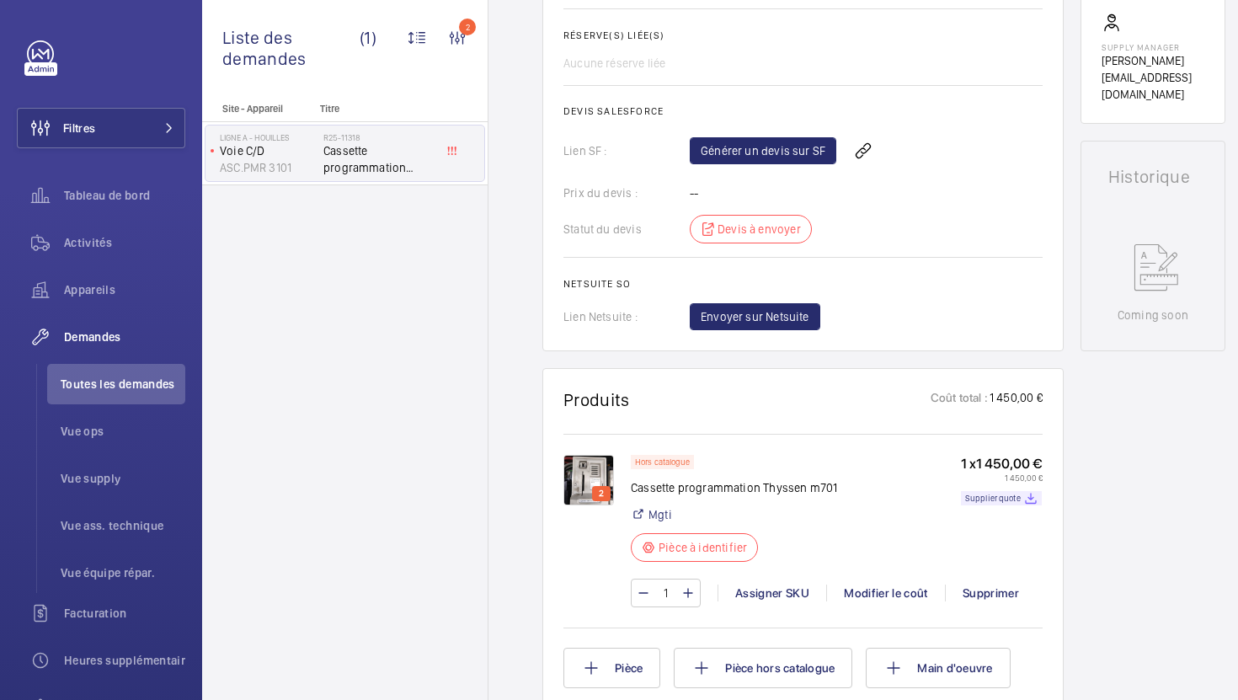
scroll to position [656, 0]
